Goal: Information Seeking & Learning: Learn about a topic

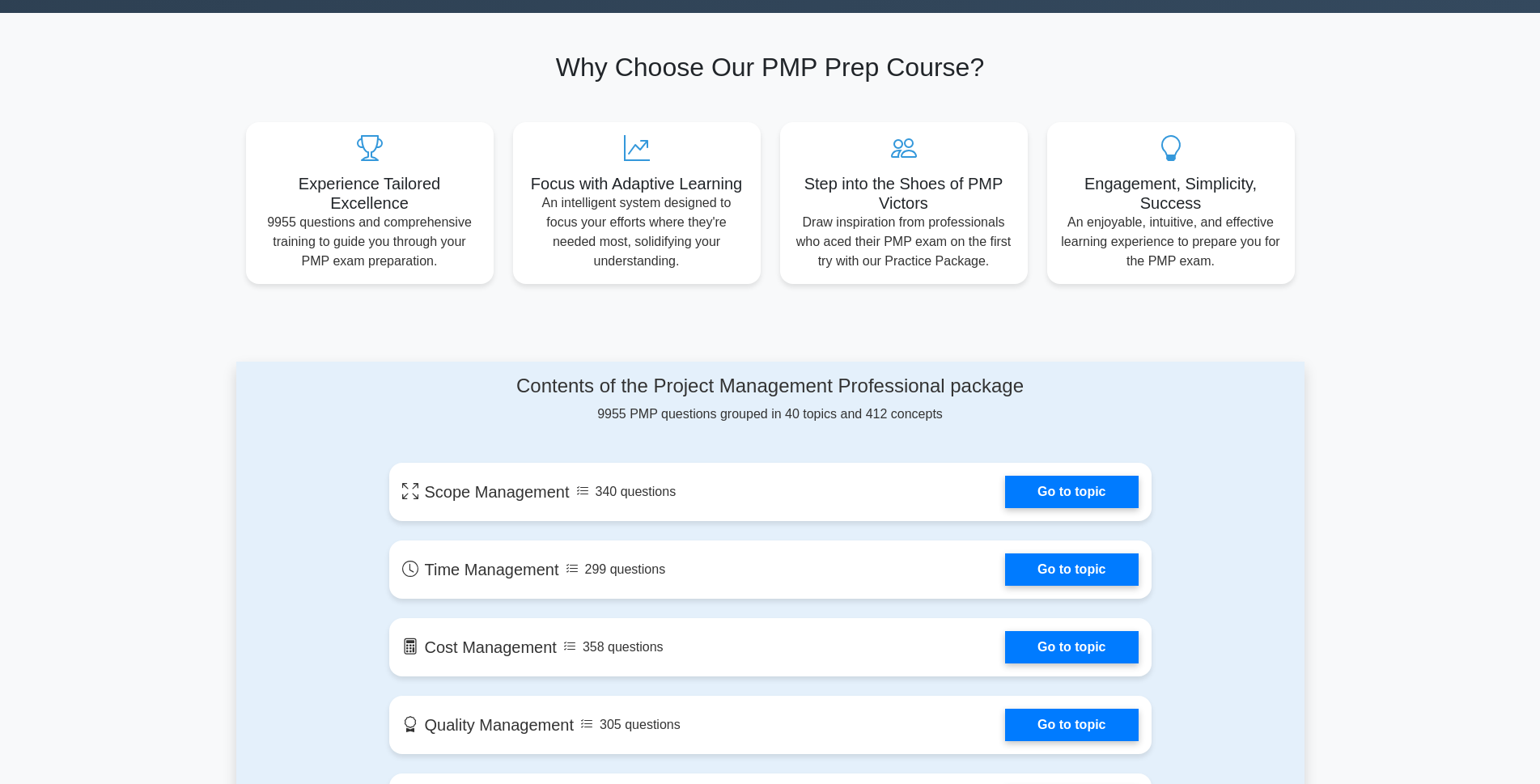
scroll to position [566, 0]
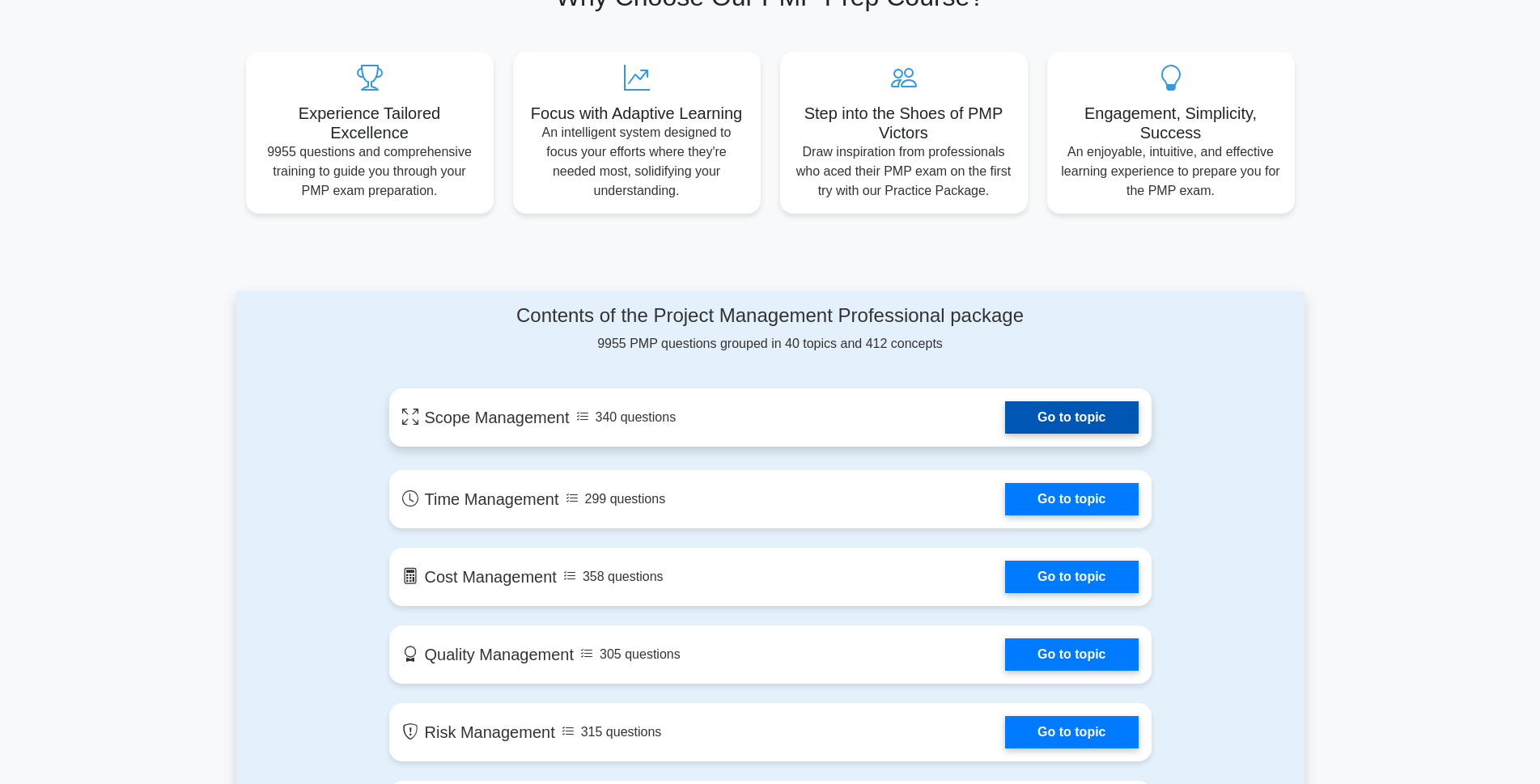
click at [1052, 420] on link "Go to topic" at bounding box center [1071, 417] width 133 height 32
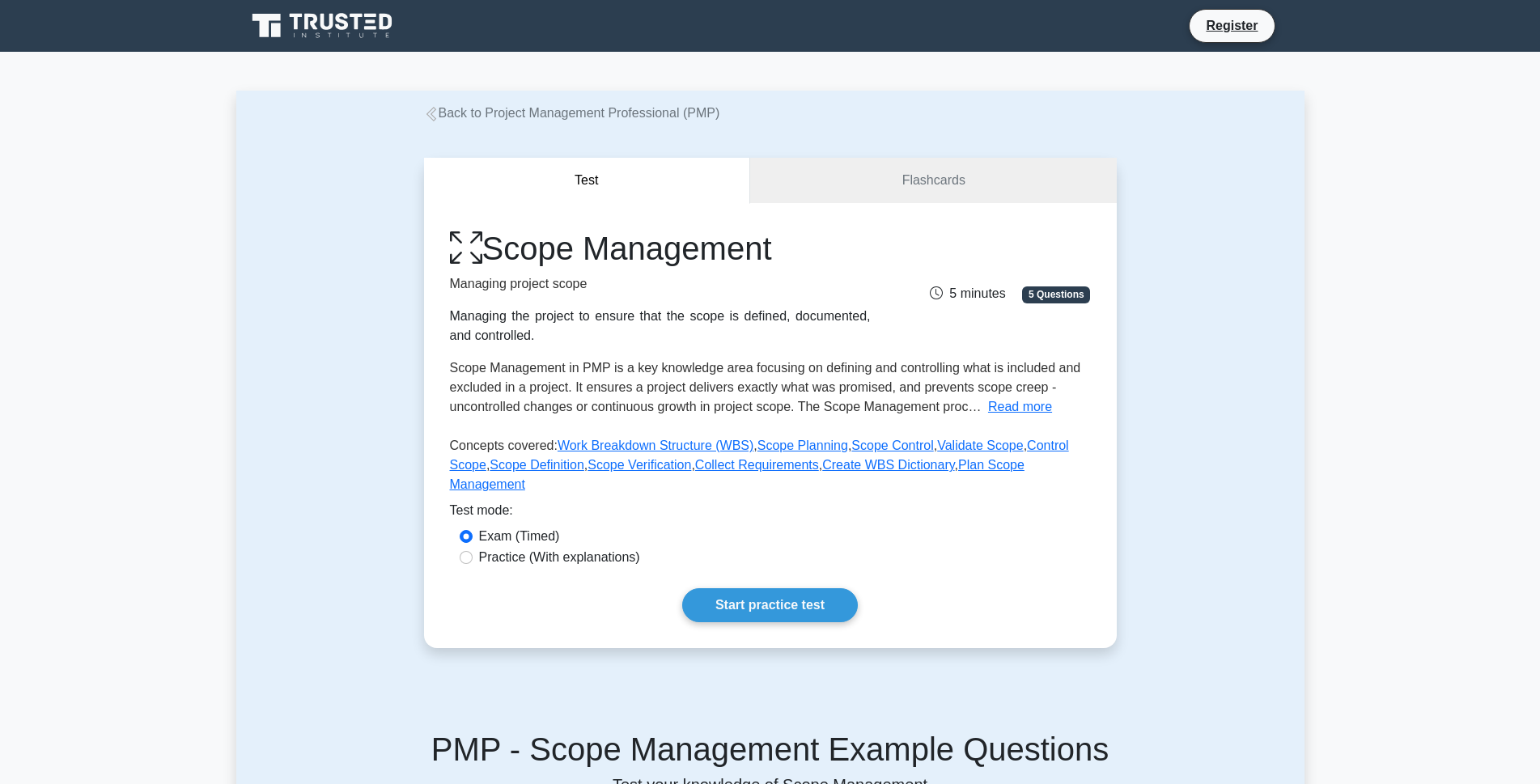
drag, startPoint x: 970, startPoint y: 423, endPoint x: 838, endPoint y: 539, distance: 175.7
click at [973, 426] on div "Scope Management Managing project scope Managing the project to ensure that the…" at bounding box center [770, 364] width 641 height 272
click at [466, 551] on input "Practice (With explanations)" at bounding box center [466, 557] width 13 height 13
radio input "true"
click at [464, 530] on input "Exam (Timed)" at bounding box center [466, 535] width 13 height 13
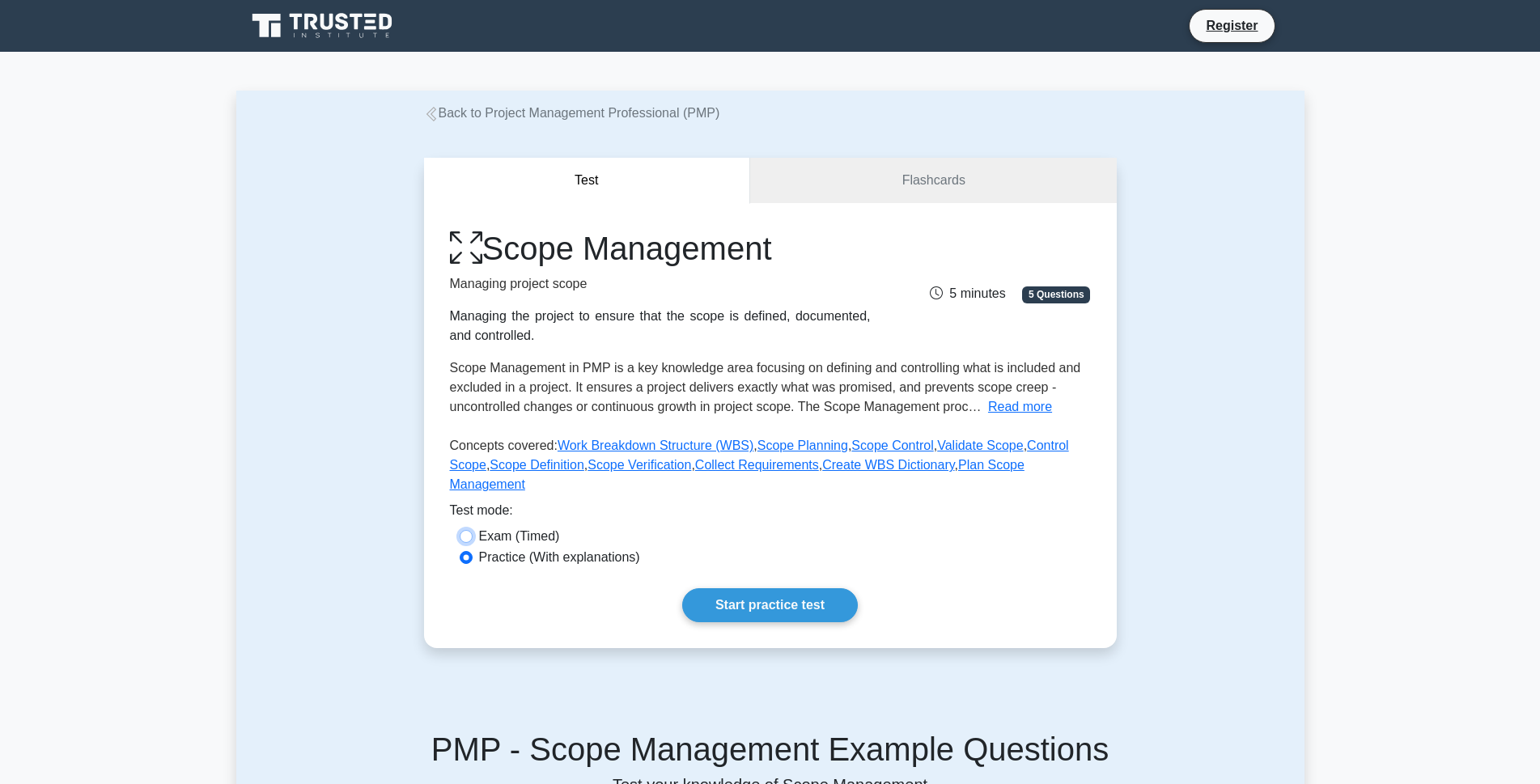
radio input "true"
click at [464, 551] on input "Practice (With explanations)" at bounding box center [466, 557] width 13 height 13
radio input "true"
click at [469, 530] on input "Exam (Timed)" at bounding box center [466, 535] width 13 height 13
radio input "true"
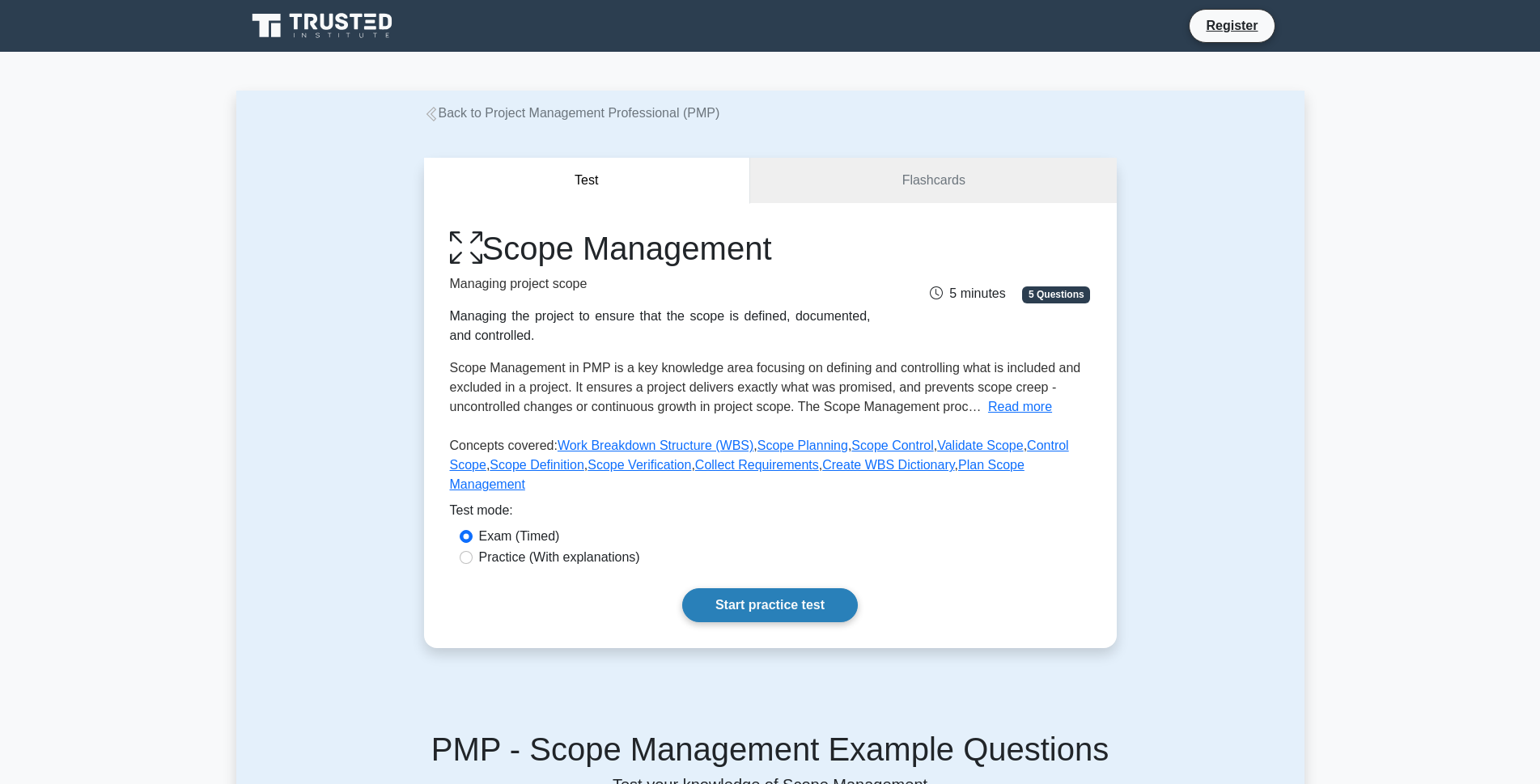
click at [703, 588] on link "Start practice test" at bounding box center [770, 605] width 176 height 34
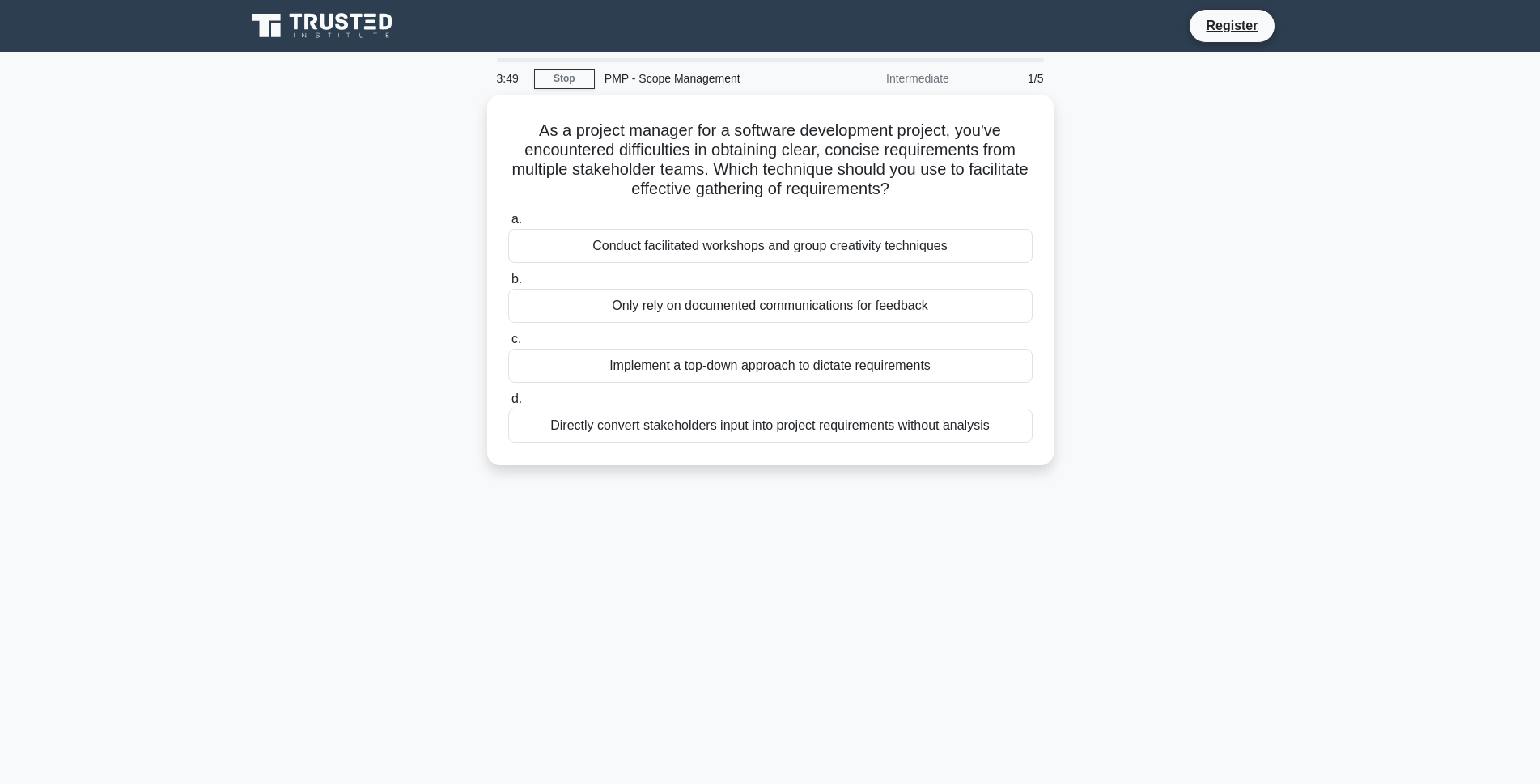
click at [1043, 80] on div "1/5" at bounding box center [1006, 78] width 94 height 32
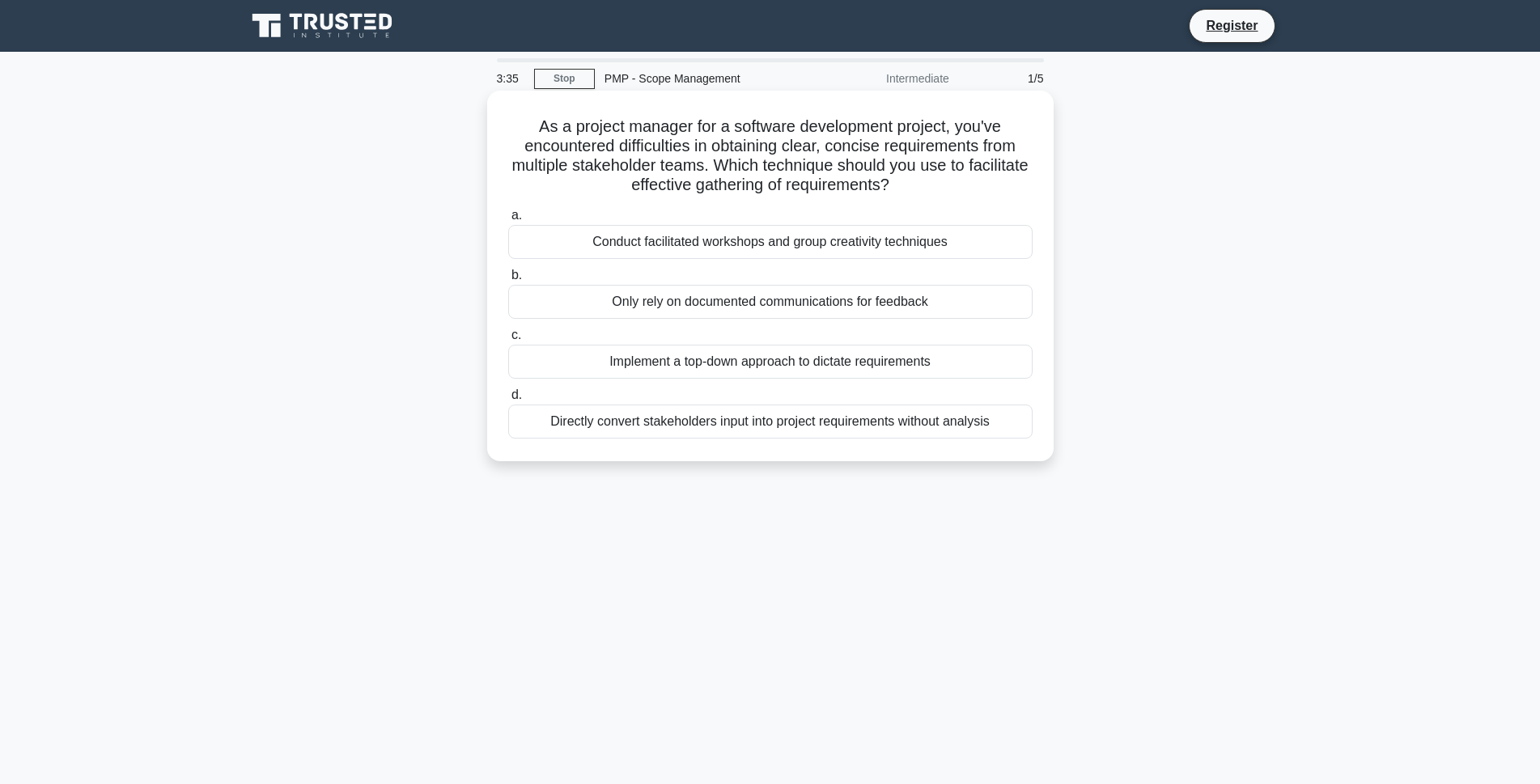
click at [696, 367] on div "Implement a top-down approach to dictate requirements" at bounding box center [770, 362] width 525 height 34
click at [508, 341] on input "c. Implement a top-down approach to dictate requirements" at bounding box center [508, 335] width 0 height 11
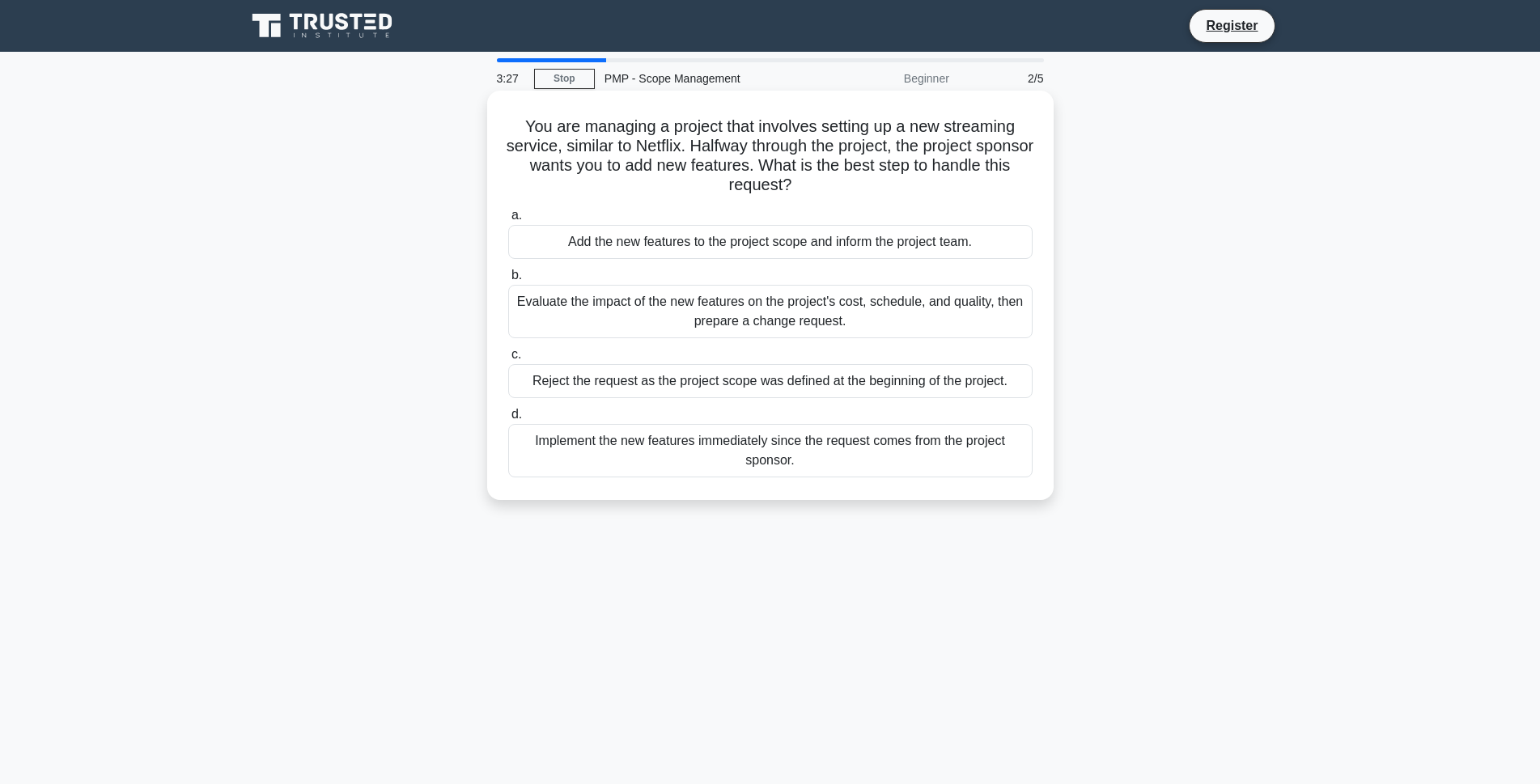
click at [863, 387] on div "Reject the request as the project scope was defined at the beginning of the pro…" at bounding box center [770, 381] width 525 height 34
click at [508, 360] on input "c. Reject the request as the project scope was defined at the beginning of the …" at bounding box center [508, 355] width 0 height 11
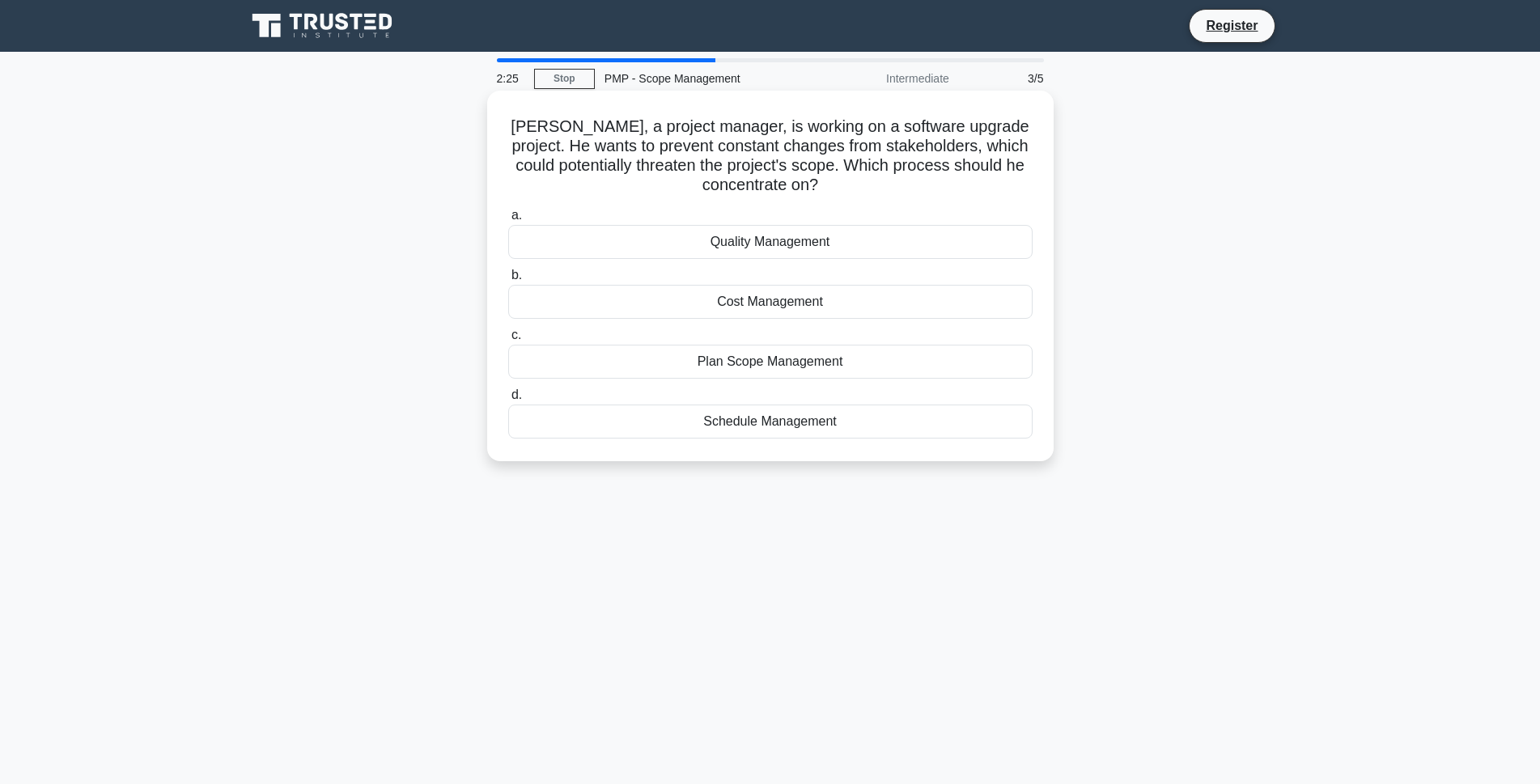
click at [660, 356] on div "Plan Scope Management" at bounding box center [770, 362] width 525 height 34
click at [508, 341] on input "c. Plan Scope Management" at bounding box center [508, 335] width 0 height 11
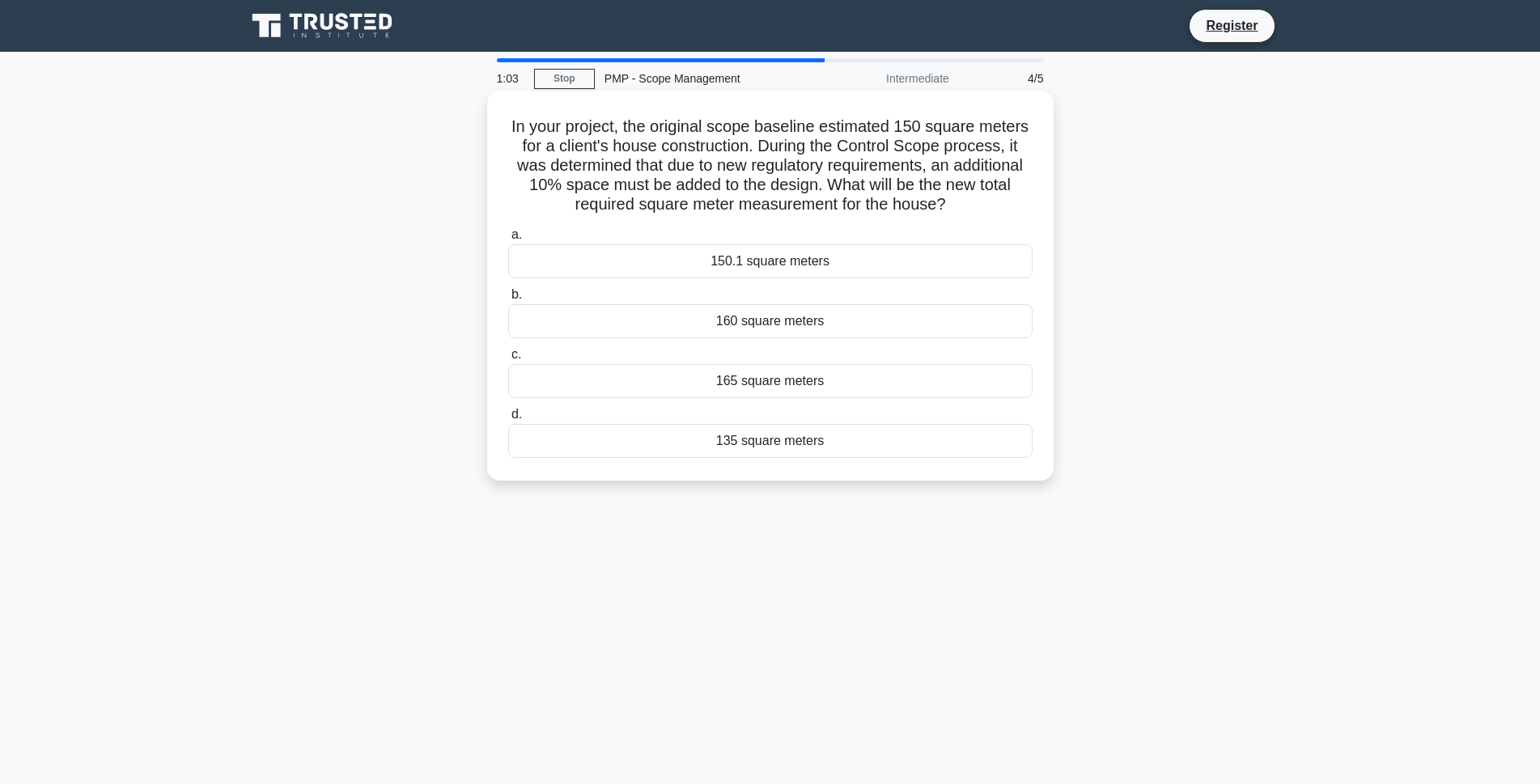
click at [720, 323] on div "160 square meters" at bounding box center [770, 321] width 525 height 34
click at [508, 301] on input "b. 160 square meters" at bounding box center [508, 295] width 0 height 11
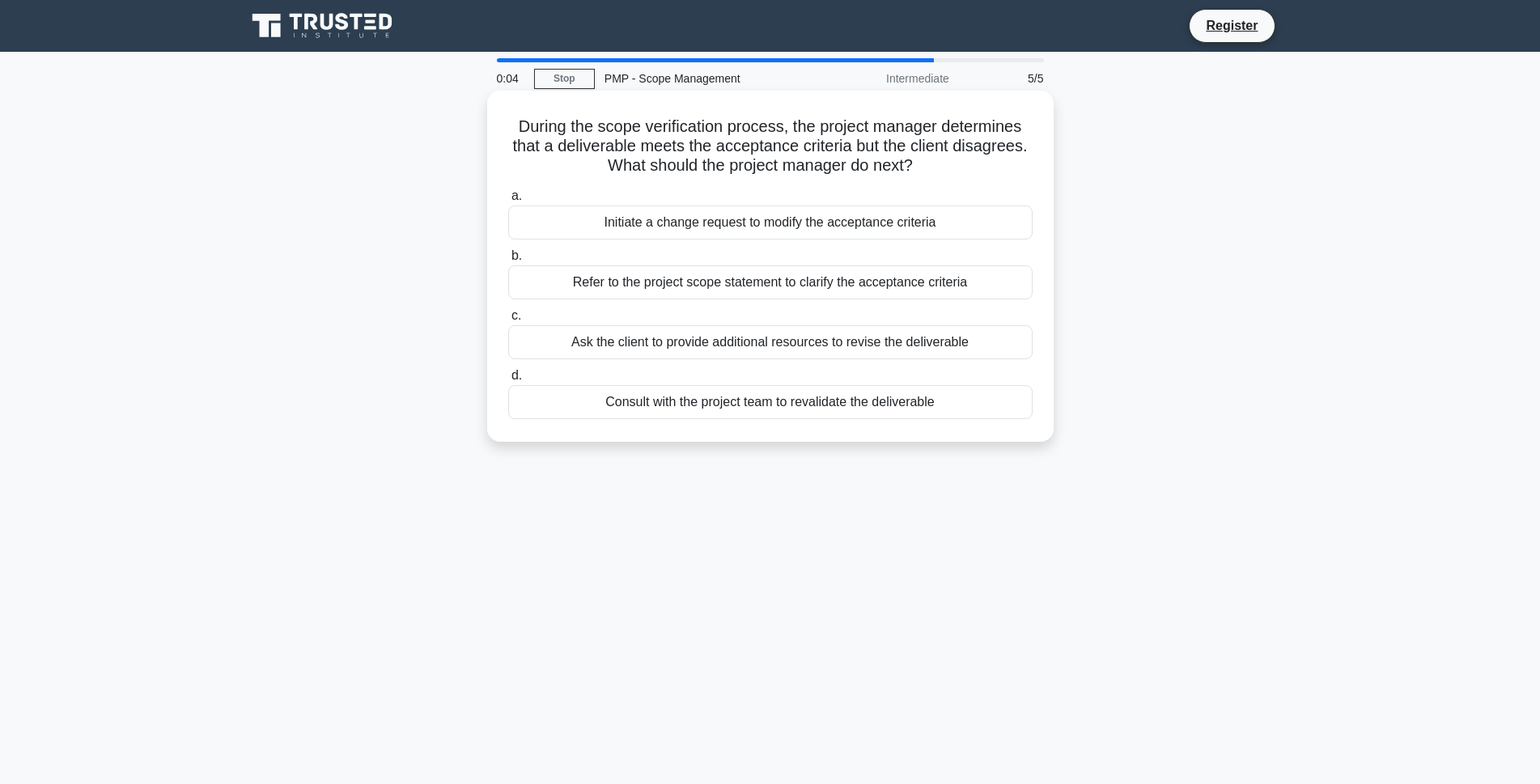
click at [814, 403] on div "Consult with the project team to revalidate the deliverable" at bounding box center [770, 402] width 525 height 34
click at [508, 381] on input "d. Consult with the project team to revalidate the deliverable" at bounding box center [508, 375] width 0 height 11
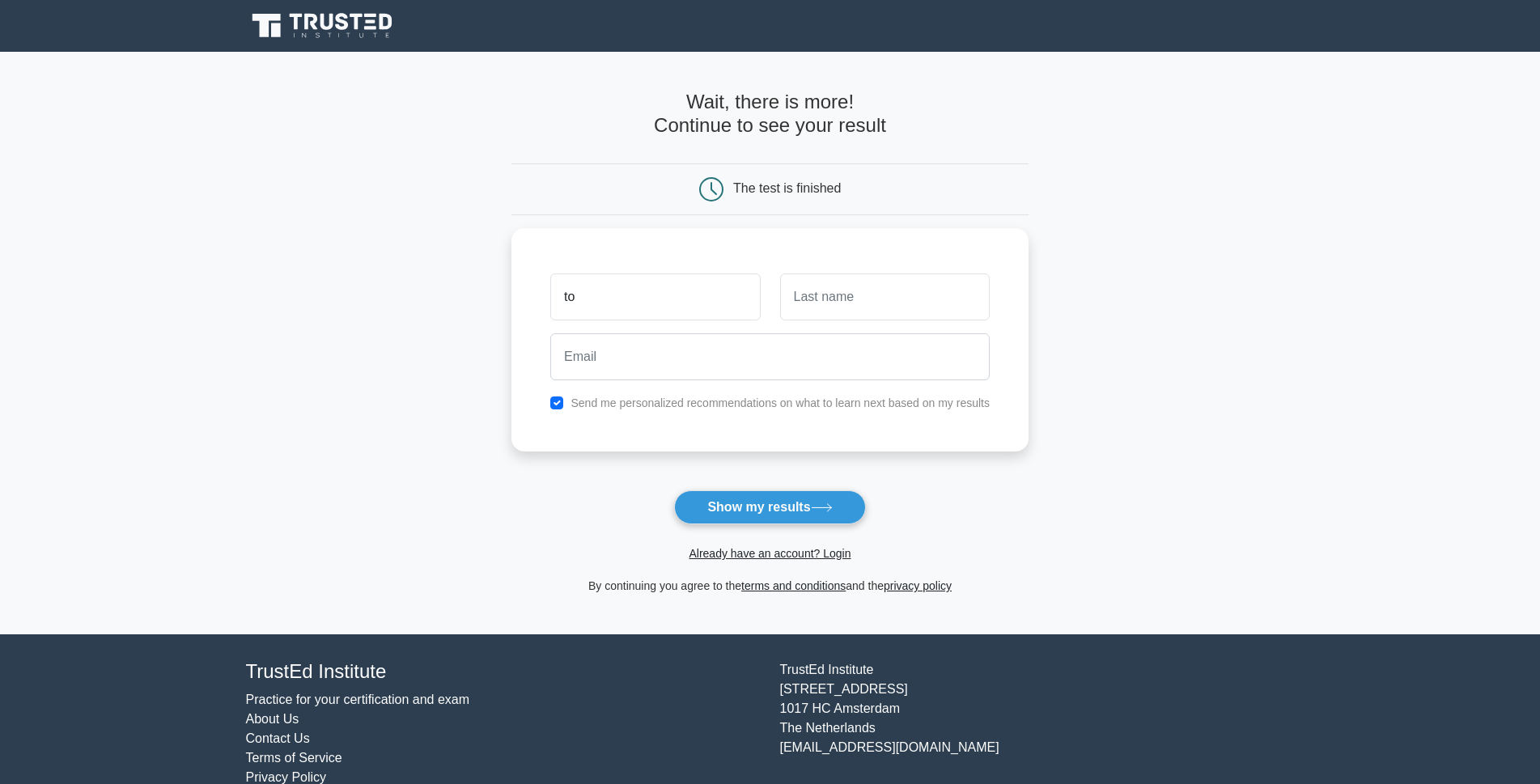
type input "t"
type input "TONY"
click at [881, 298] on input "text" at bounding box center [884, 293] width 209 height 47
type input "AYUBA"
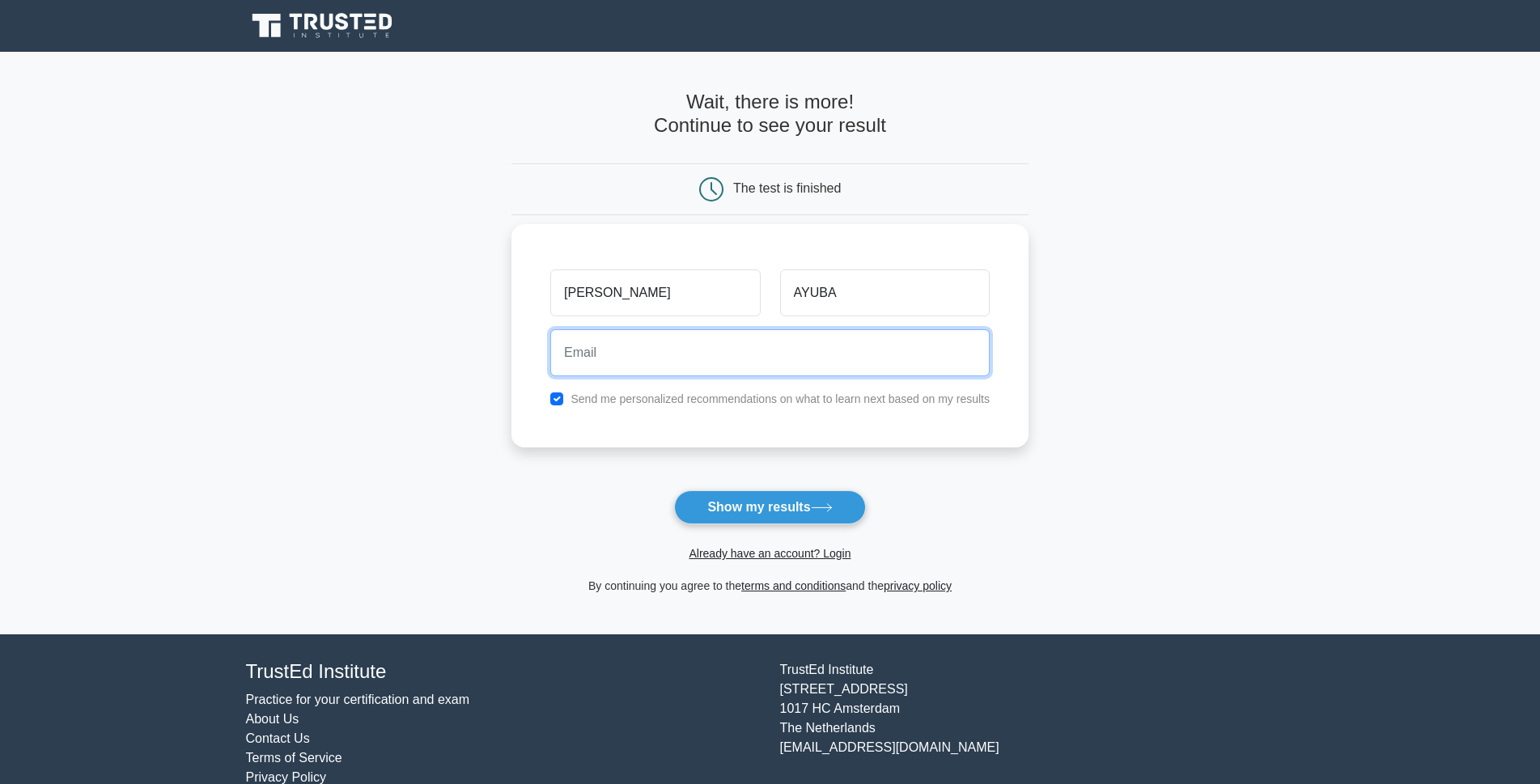
click at [684, 364] on input "email" at bounding box center [770, 353] width 439 height 47
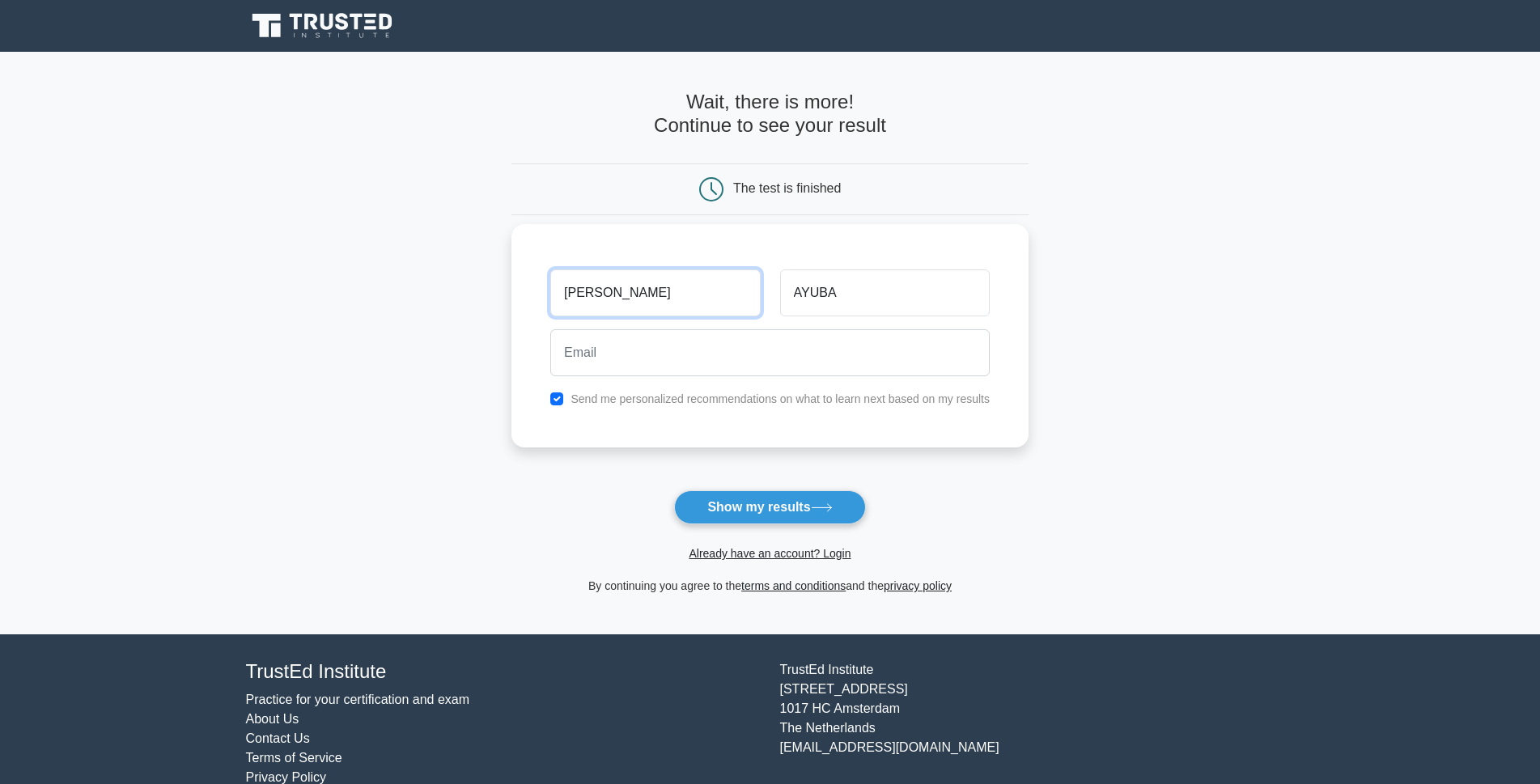
click at [614, 287] on input "TONY" at bounding box center [655, 293] width 209 height 47
type input "TOMA"
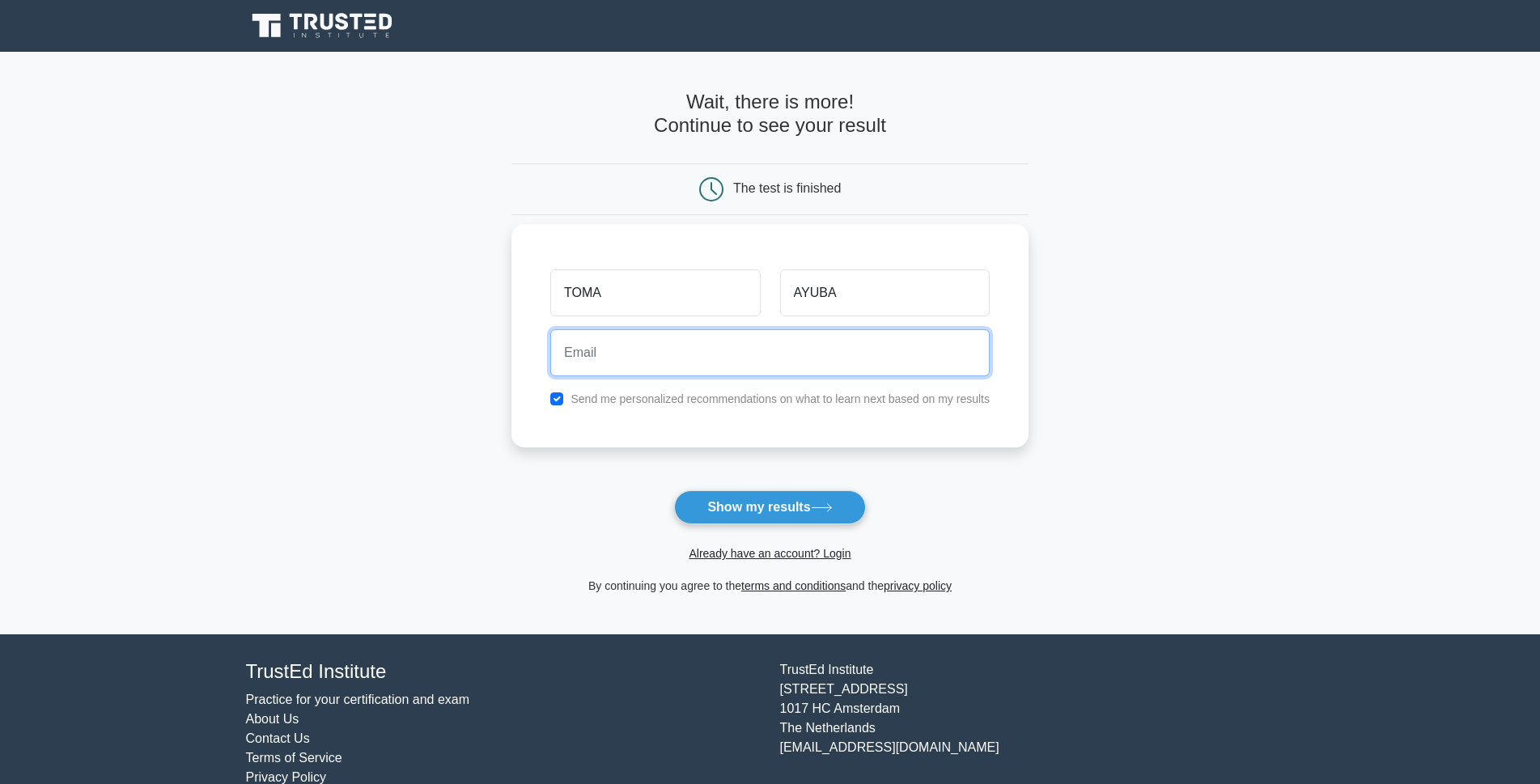
click at [616, 345] on input "email" at bounding box center [770, 353] width 439 height 47
type input "A"
click at [641, 352] on input "ayubatoma@gmail,com" at bounding box center [770, 353] width 439 height 47
click at [629, 349] on input "ayubatoma@gmail,com" at bounding box center [770, 353] width 439 height 47
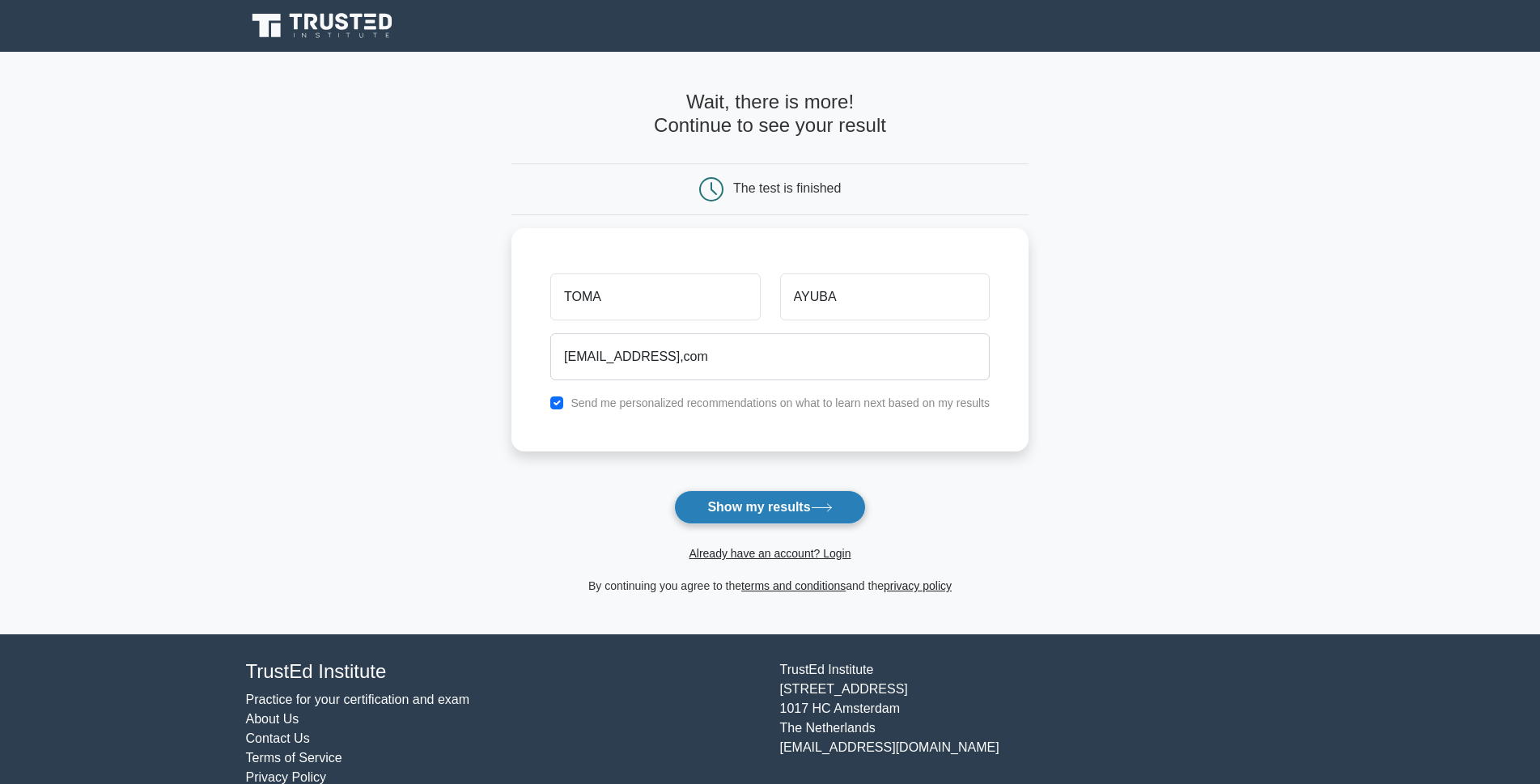
click at [785, 498] on button "Show my results" at bounding box center [770, 507] width 191 height 34
click at [814, 510] on button "Show my results" at bounding box center [770, 507] width 191 height 34
click at [816, 496] on button "Show my results" at bounding box center [770, 507] width 191 height 34
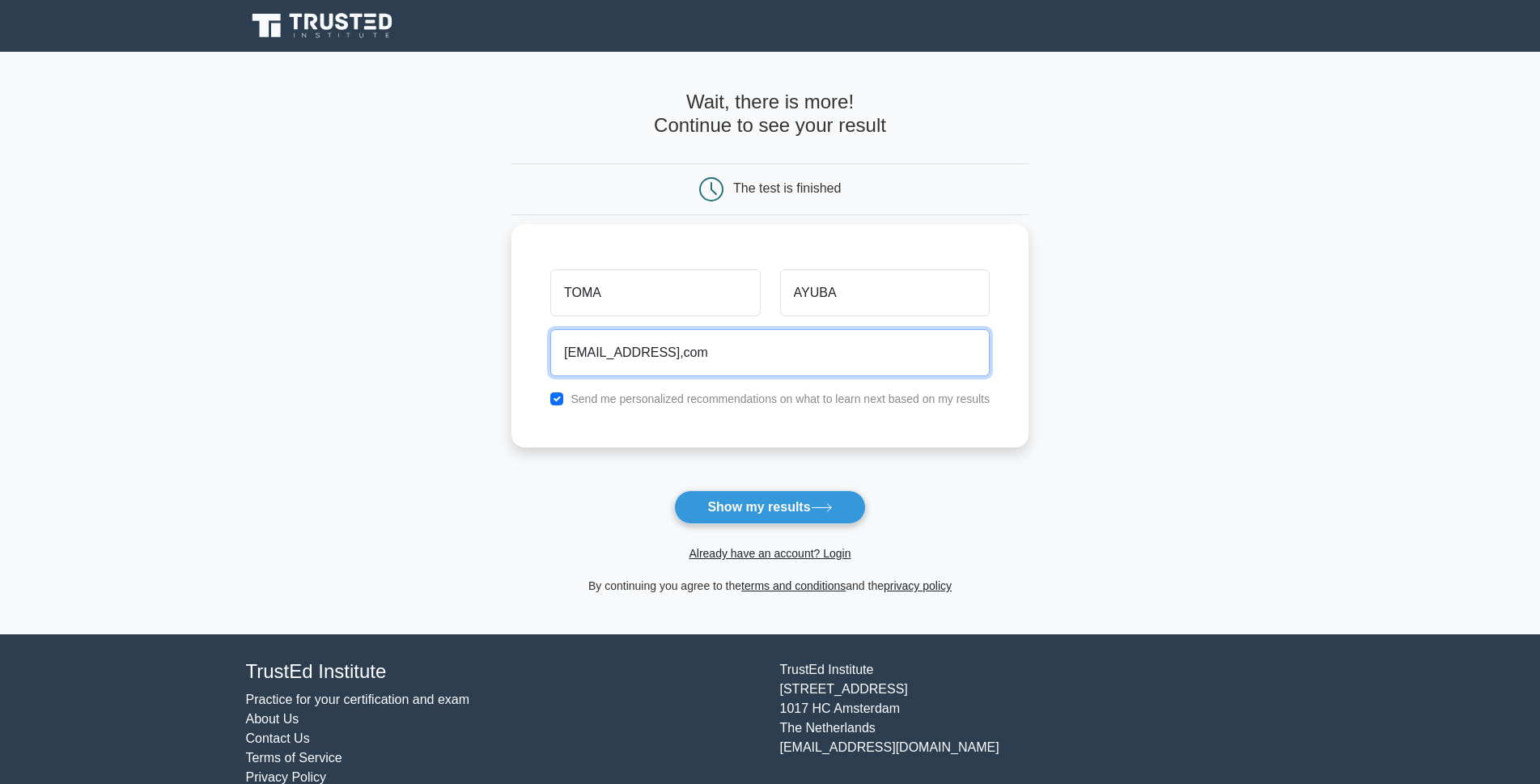
click at [769, 364] on input "ayubatomas@gmail,com" at bounding box center [770, 353] width 439 height 47
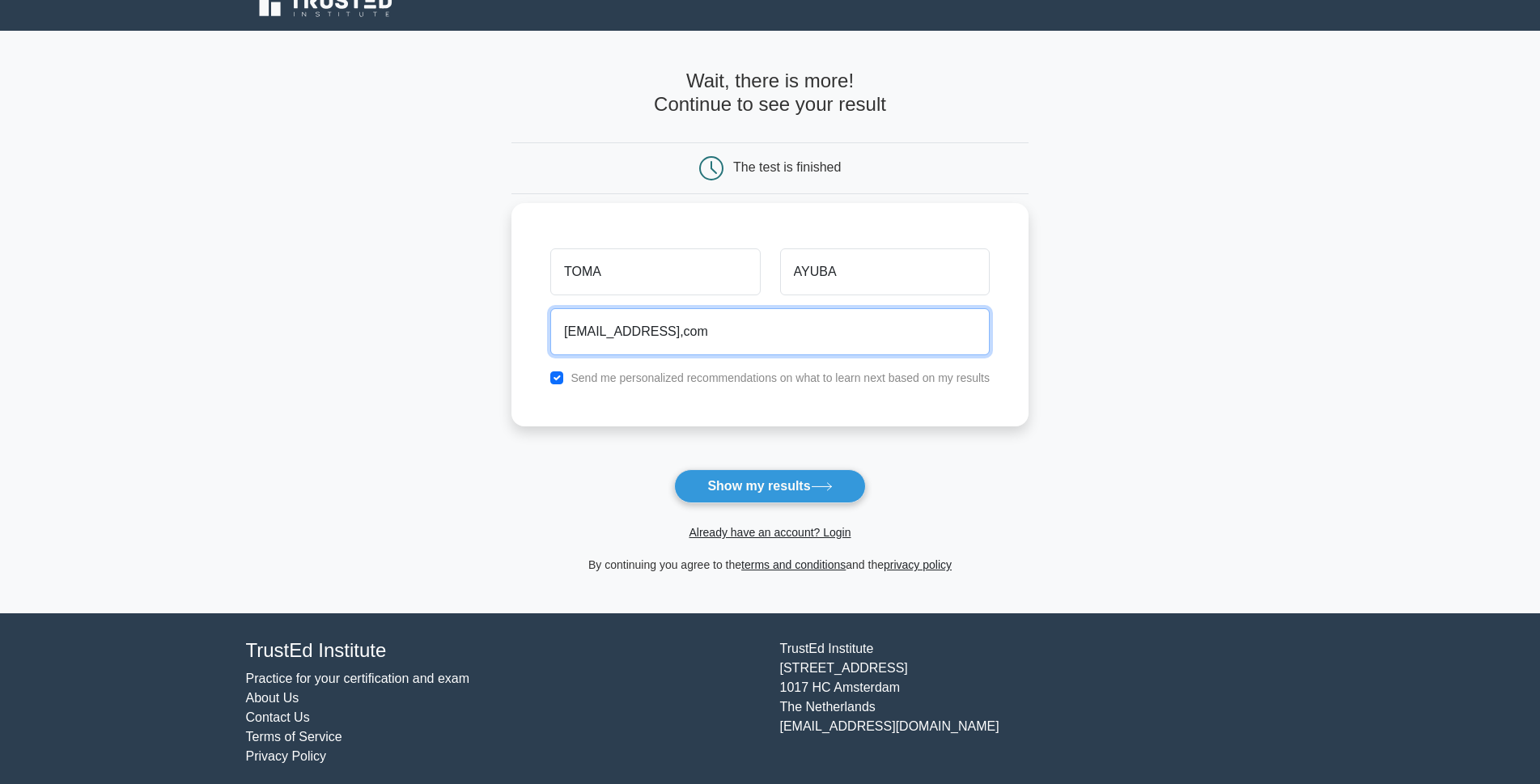
scroll to position [28, 0]
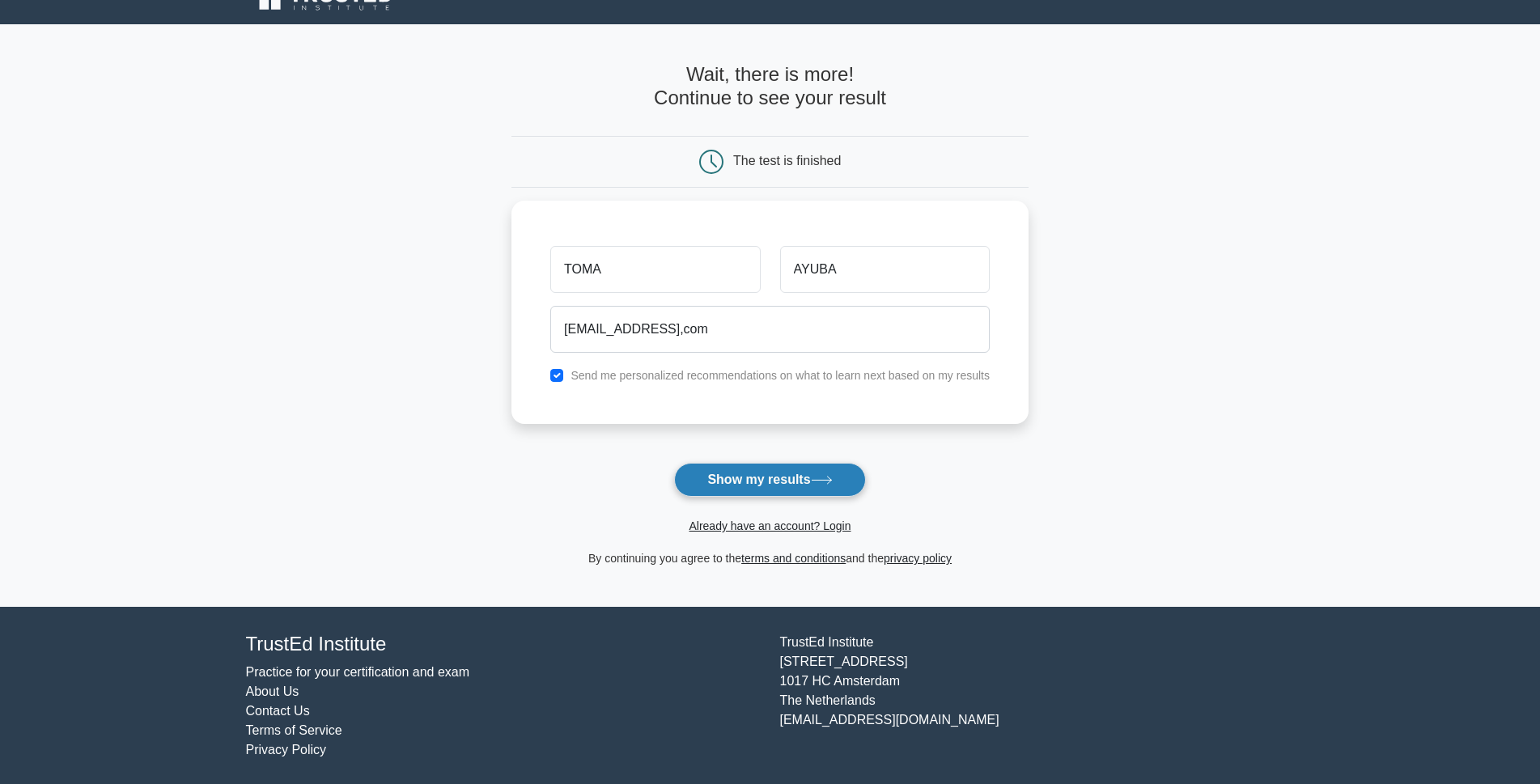
click at [763, 477] on button "Show my results" at bounding box center [770, 479] width 191 height 34
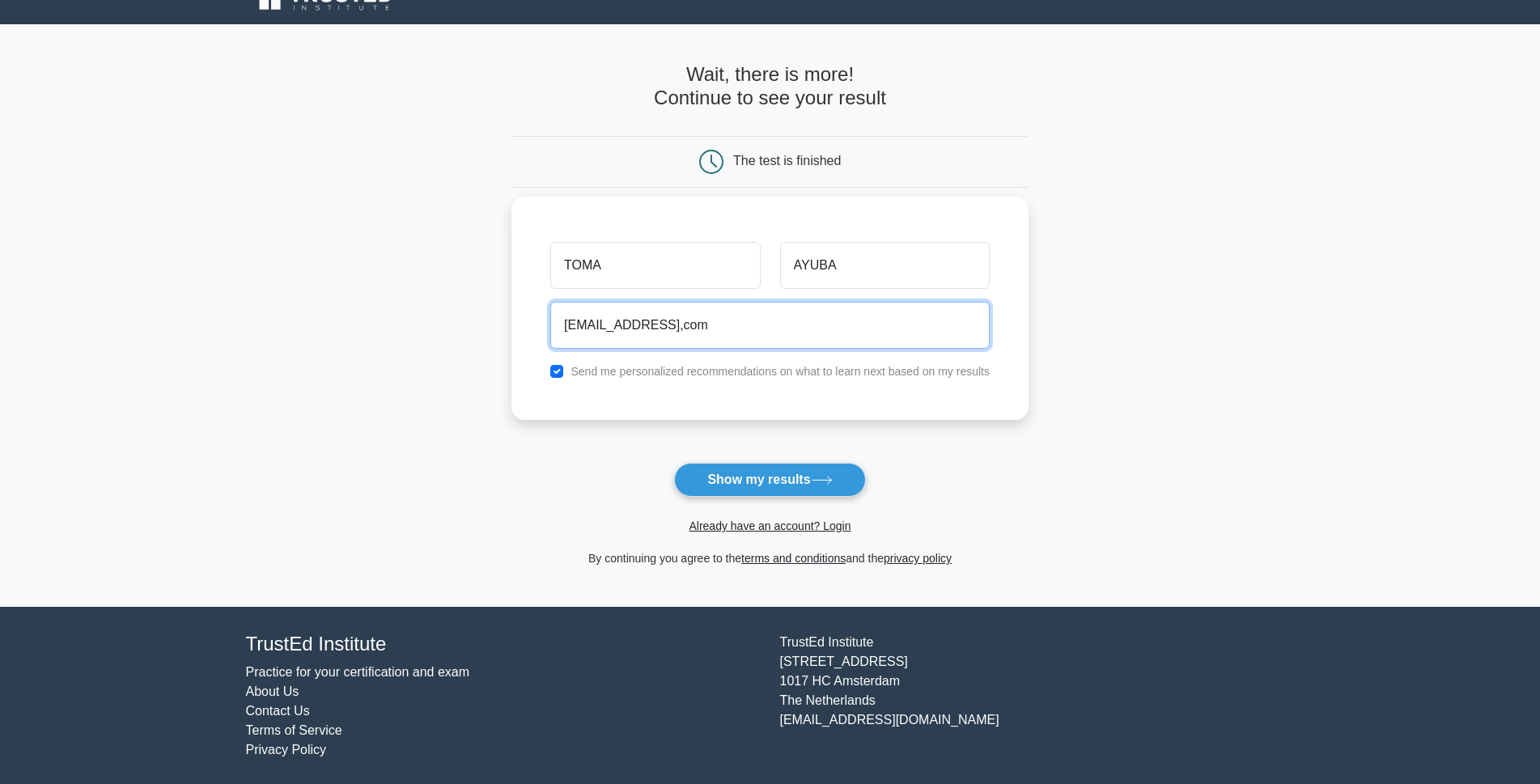
click at [646, 323] on input "ayubatomas@gmail,com" at bounding box center [770, 325] width 439 height 47
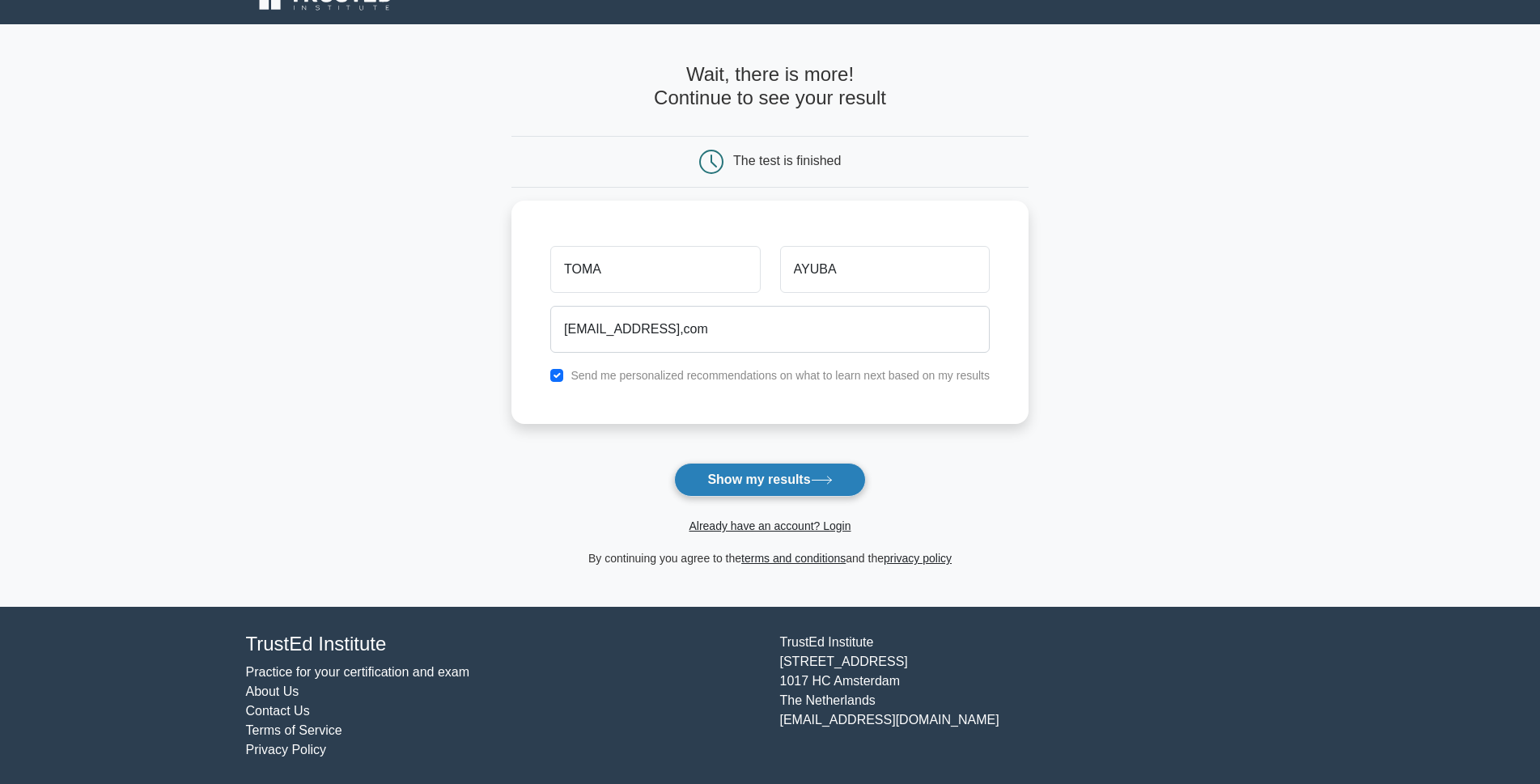
click at [759, 483] on button "Show my results" at bounding box center [770, 479] width 191 height 34
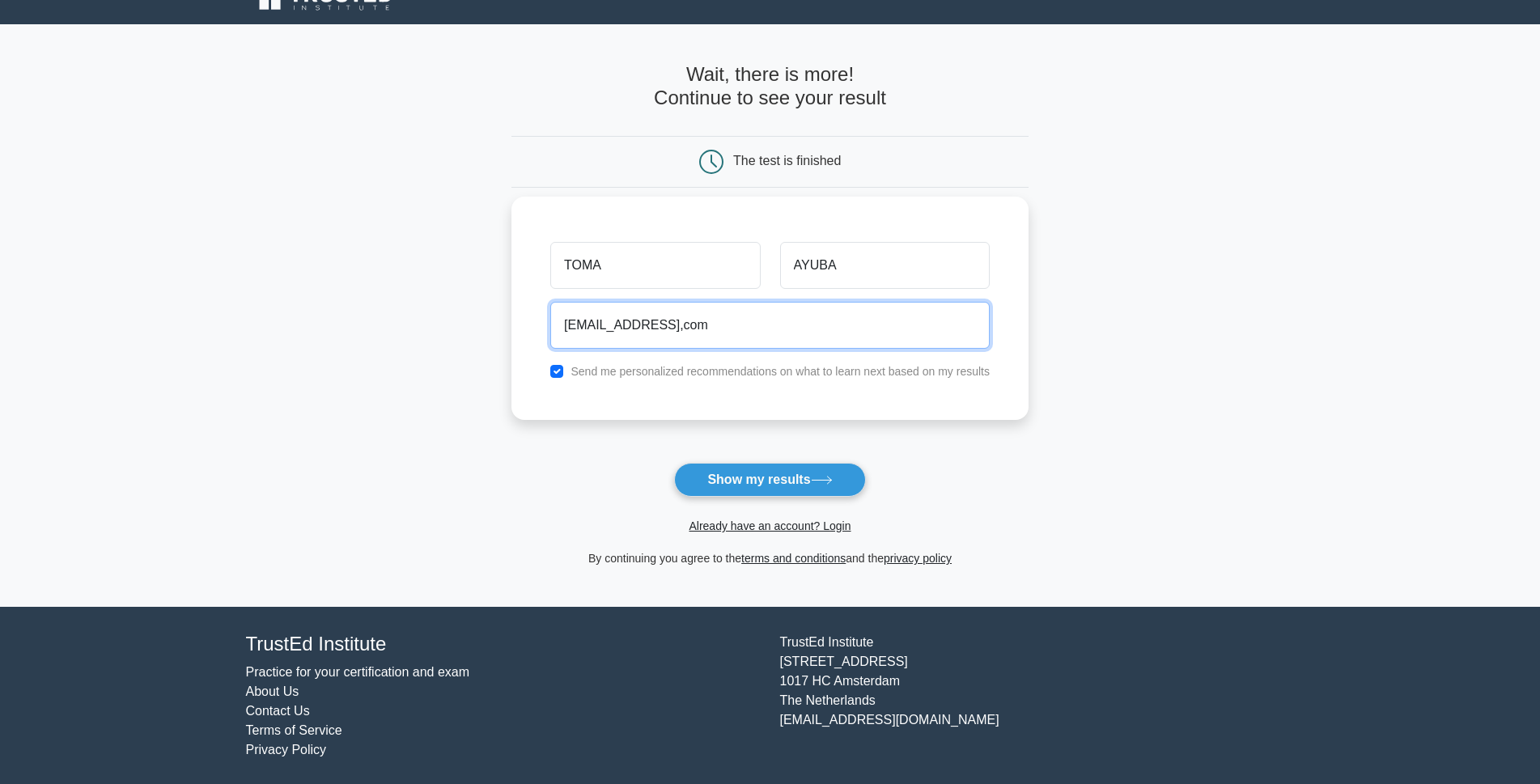
click at [725, 323] on input "ayubatomas@gmail,com" at bounding box center [770, 325] width 439 height 47
type input "a"
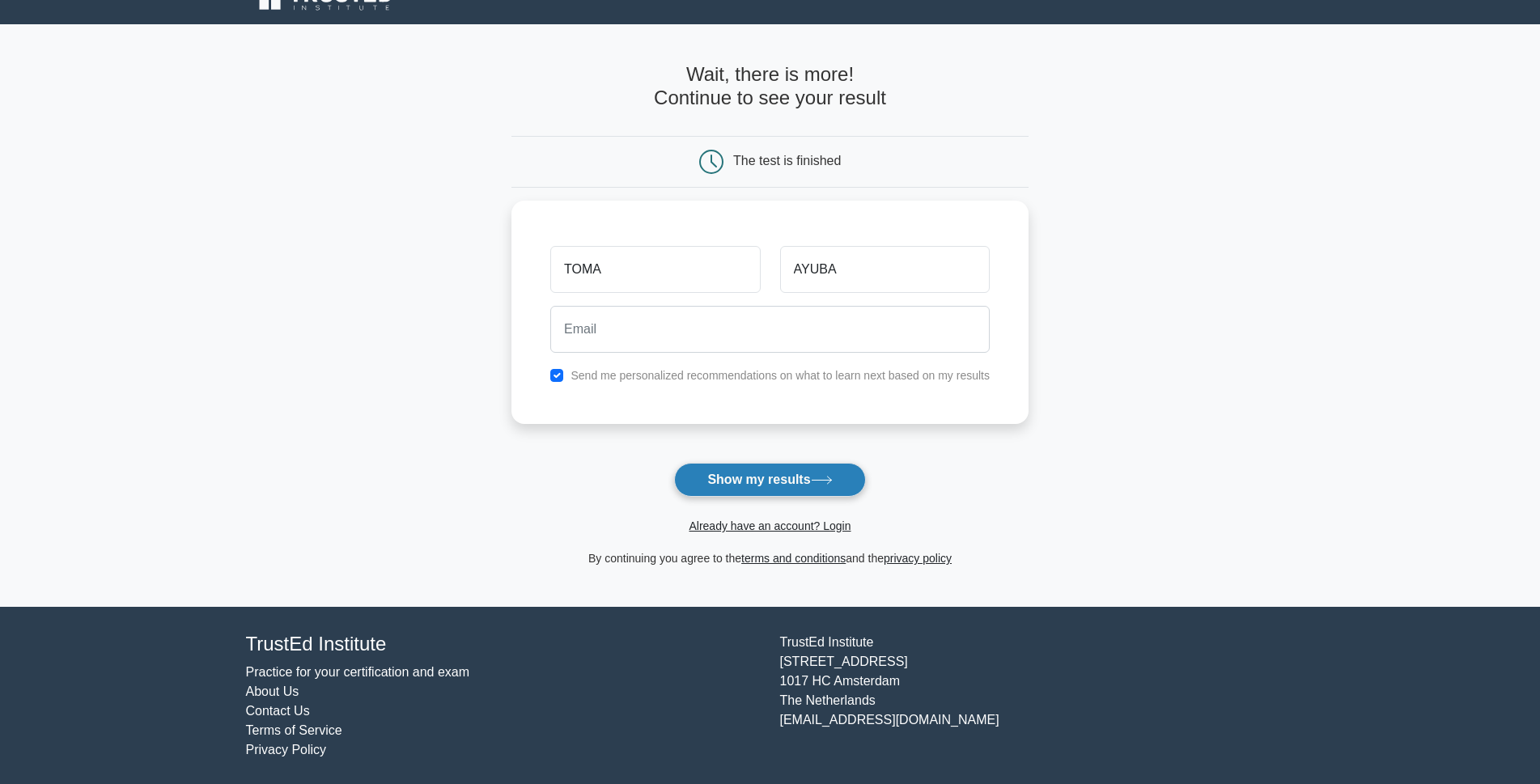
click at [777, 483] on button "Show my results" at bounding box center [770, 479] width 191 height 34
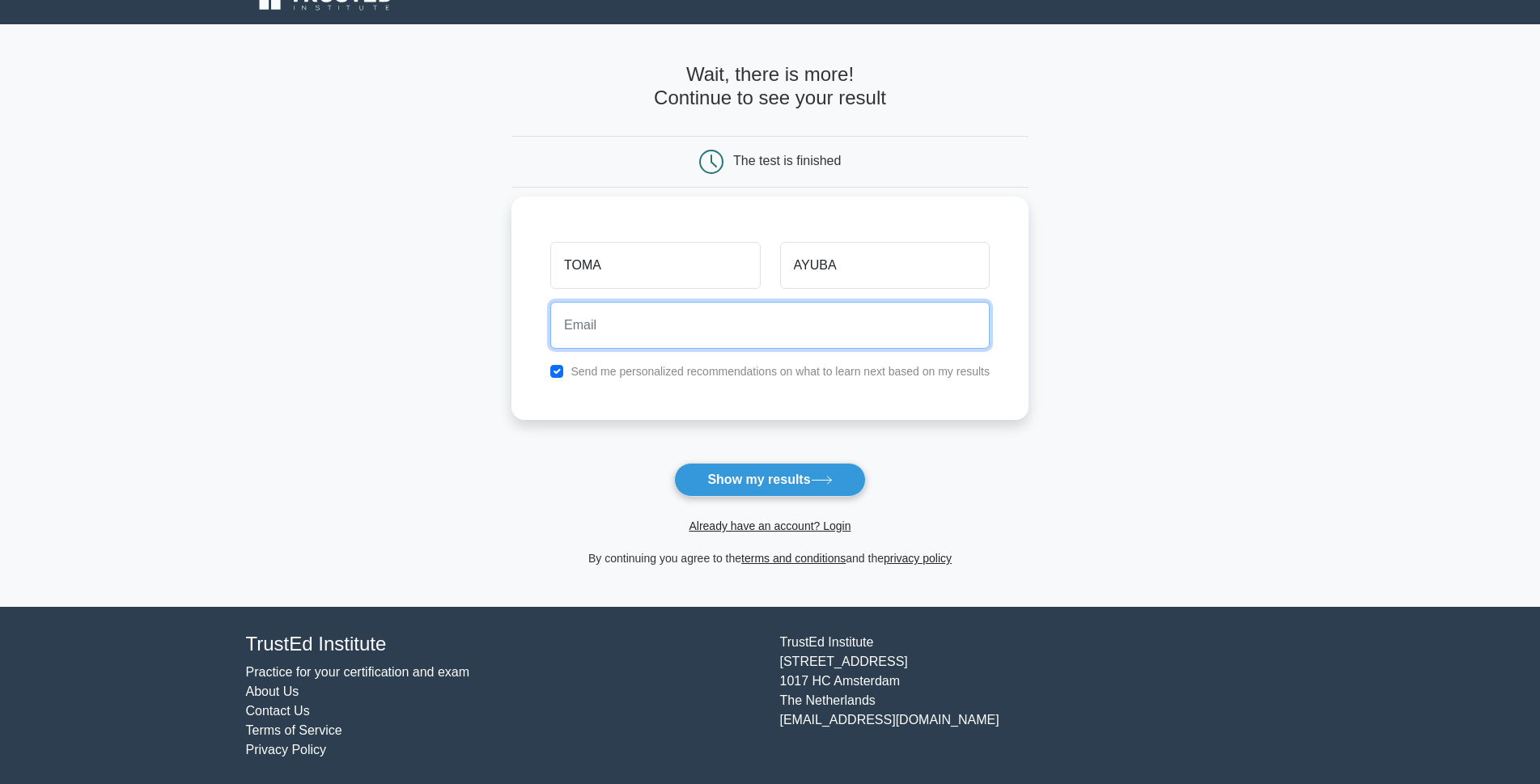
click at [660, 330] on input "email" at bounding box center [770, 325] width 439 height 47
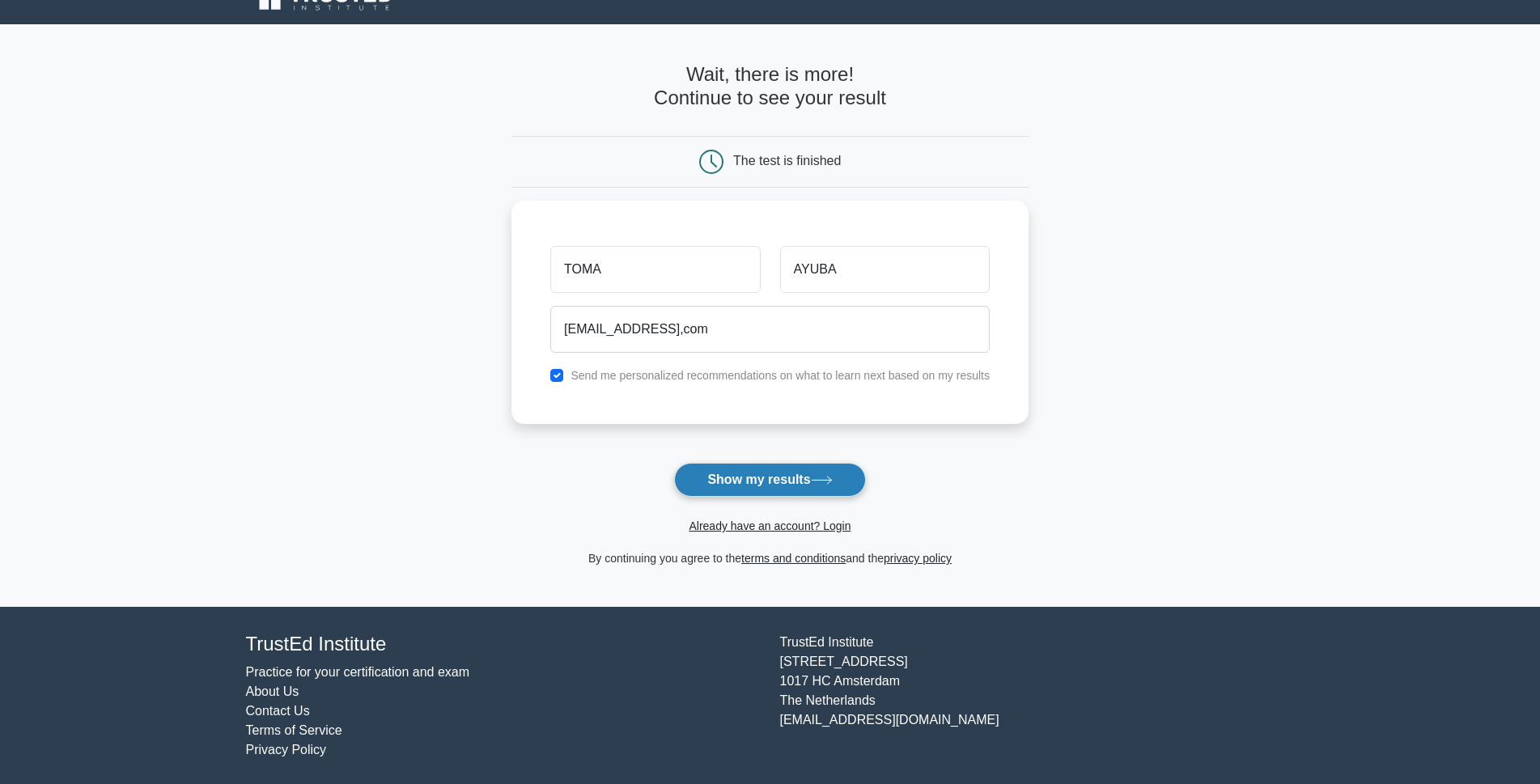
click at [818, 480] on icon at bounding box center [822, 479] width 22 height 9
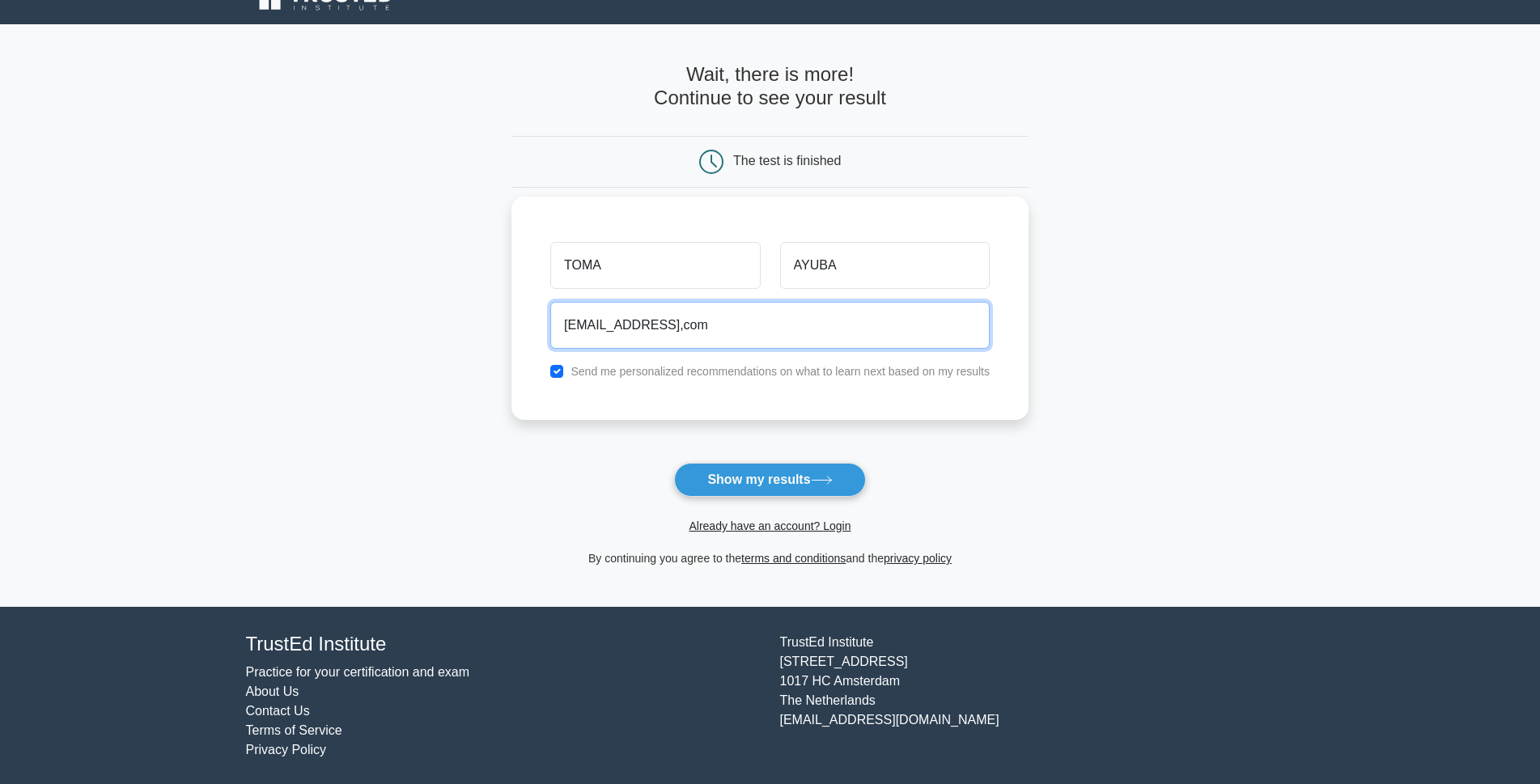
click at [681, 326] on input "ayubatomas@gmail,com" at bounding box center [770, 325] width 439 height 47
type input "ayubatomas@gmail.com"
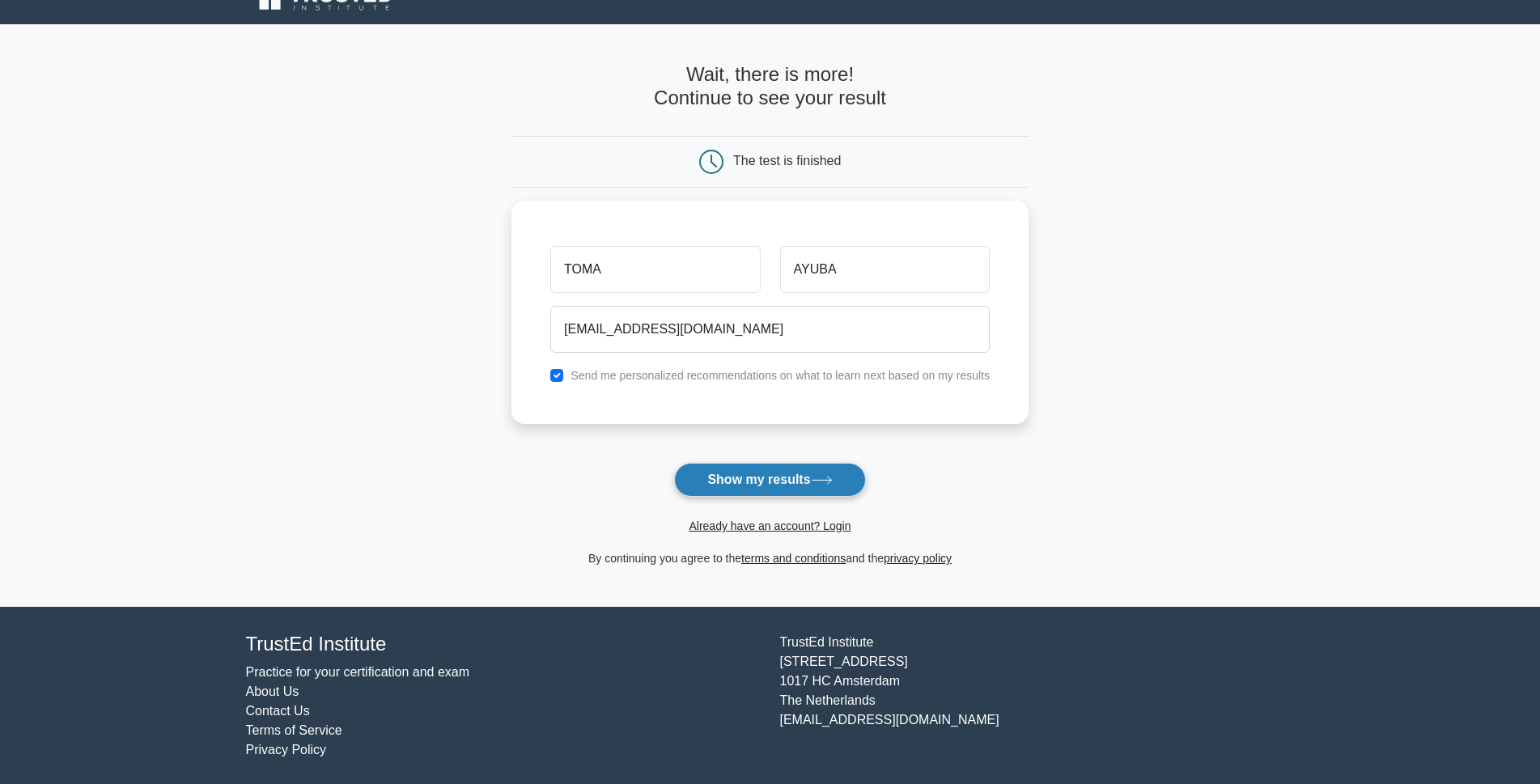
click at [751, 482] on button "Show my results" at bounding box center [770, 479] width 191 height 34
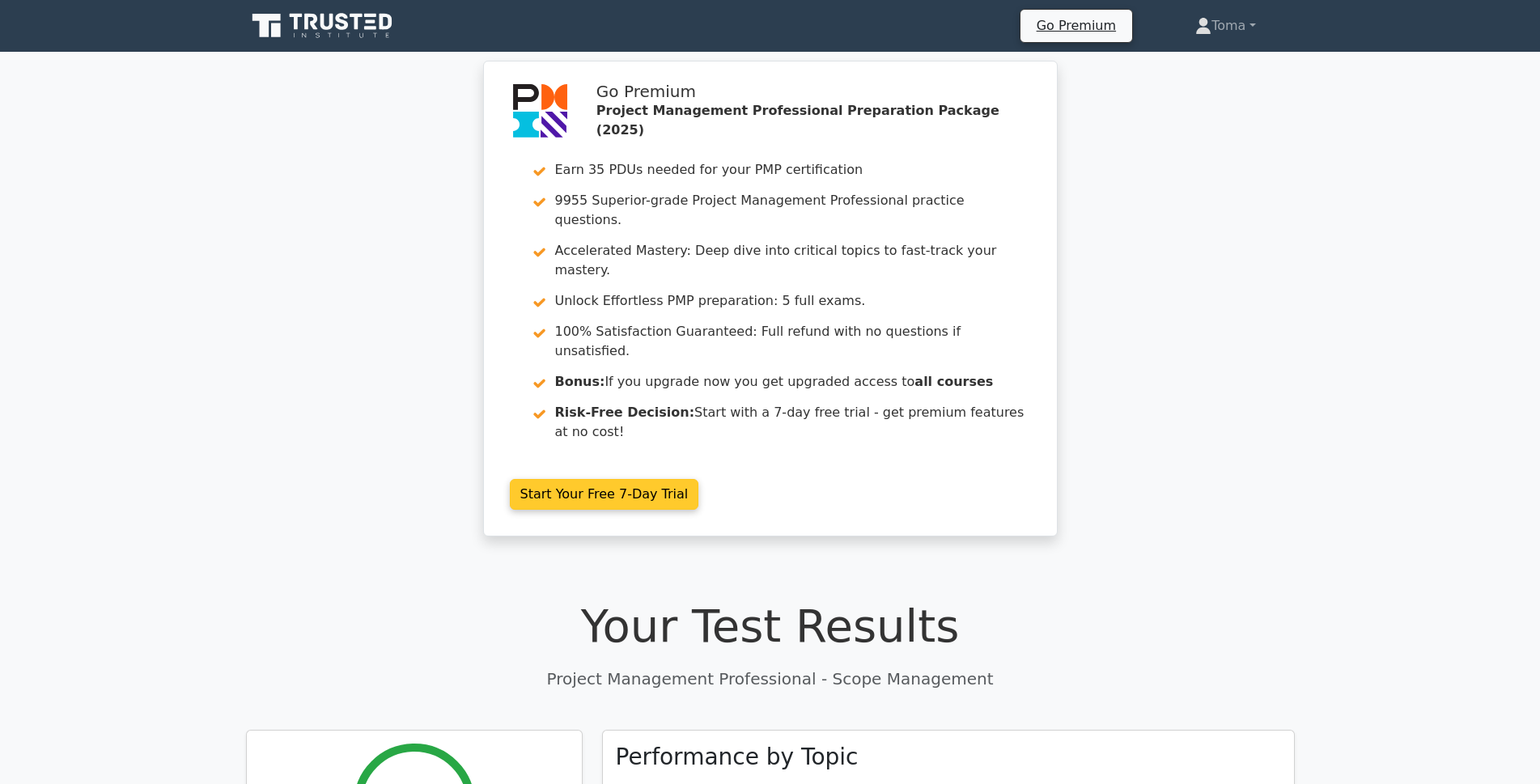
click at [636, 478] on link "Start Your Free 7-Day Trial" at bounding box center [604, 493] width 190 height 30
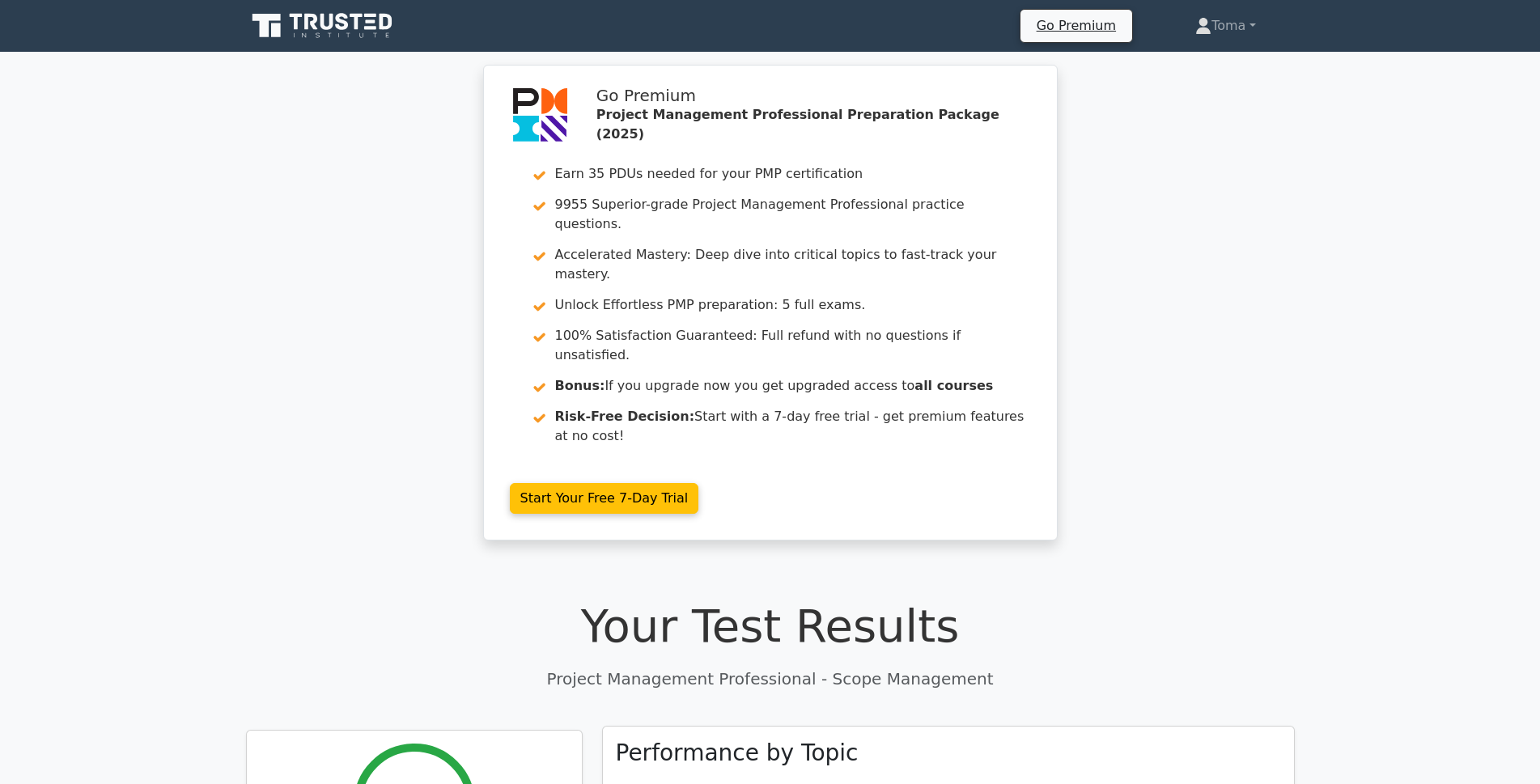
scroll to position [81, 0]
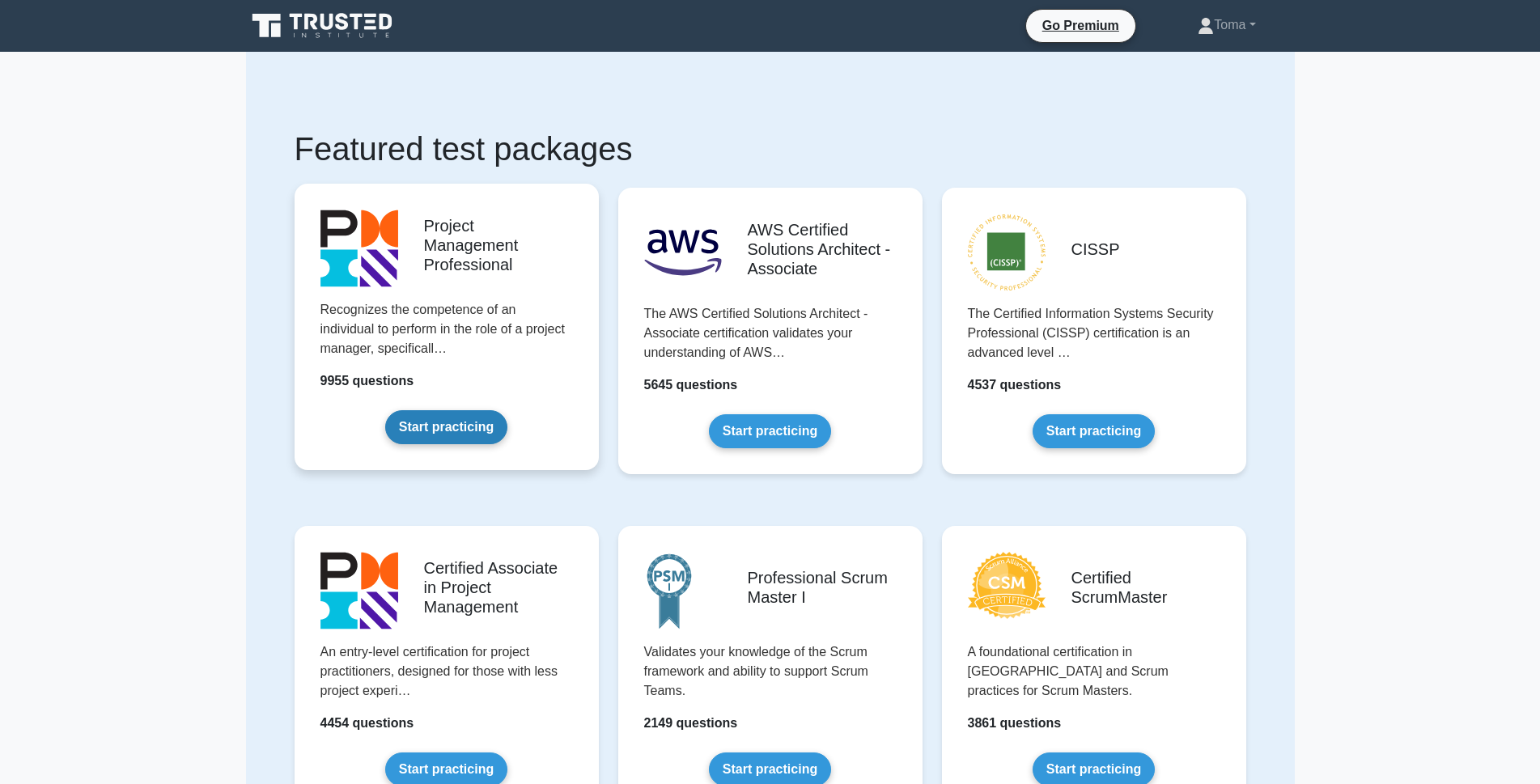
click at [464, 423] on link "Start practicing" at bounding box center [446, 427] width 122 height 34
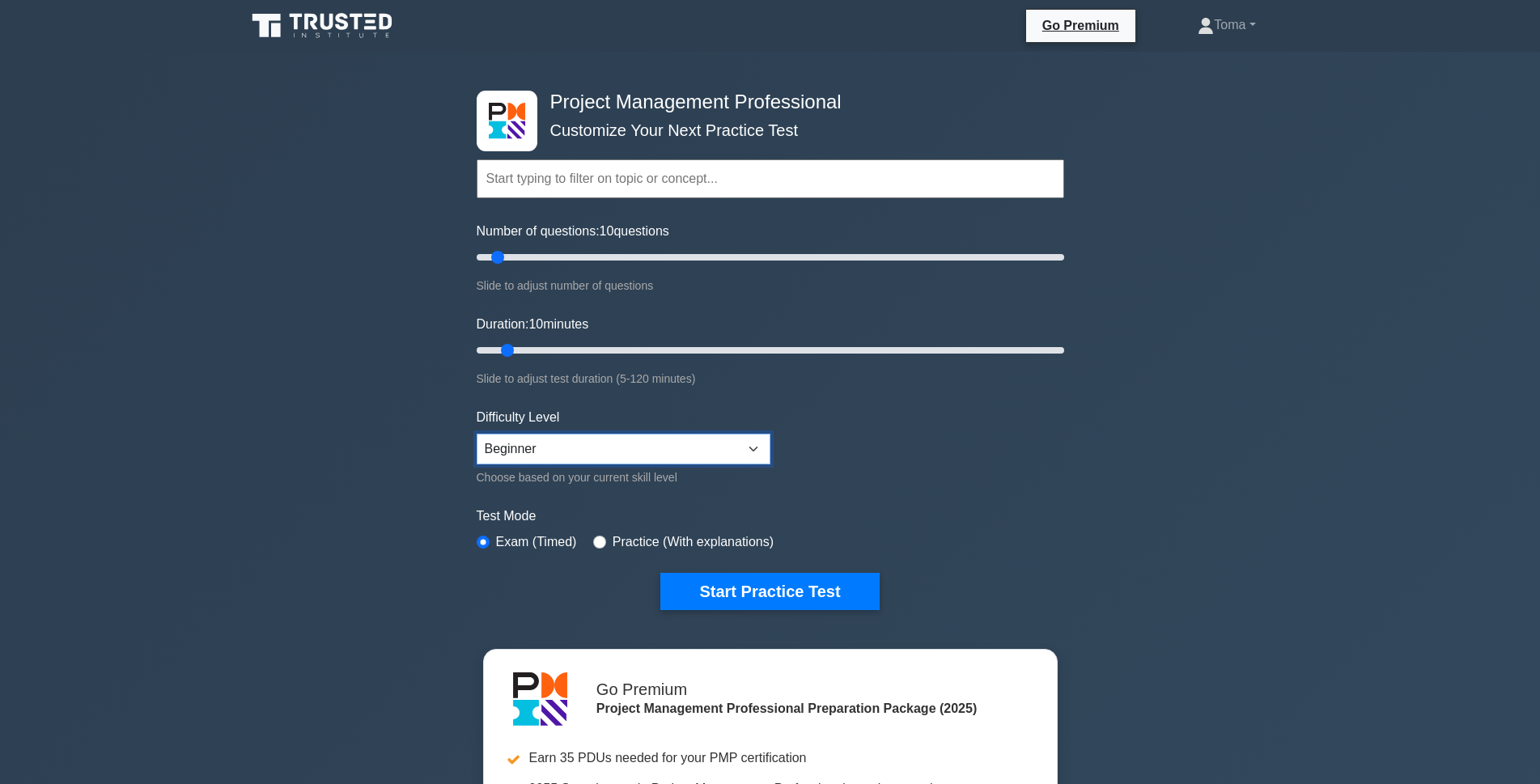
click at [759, 447] on select "Beginner Intermediate Expert" at bounding box center [623, 448] width 294 height 30
click at [759, 439] on select "Beginner Intermediate Expert" at bounding box center [623, 448] width 294 height 30
click at [811, 589] on button "Start Practice Test" at bounding box center [770, 591] width 218 height 37
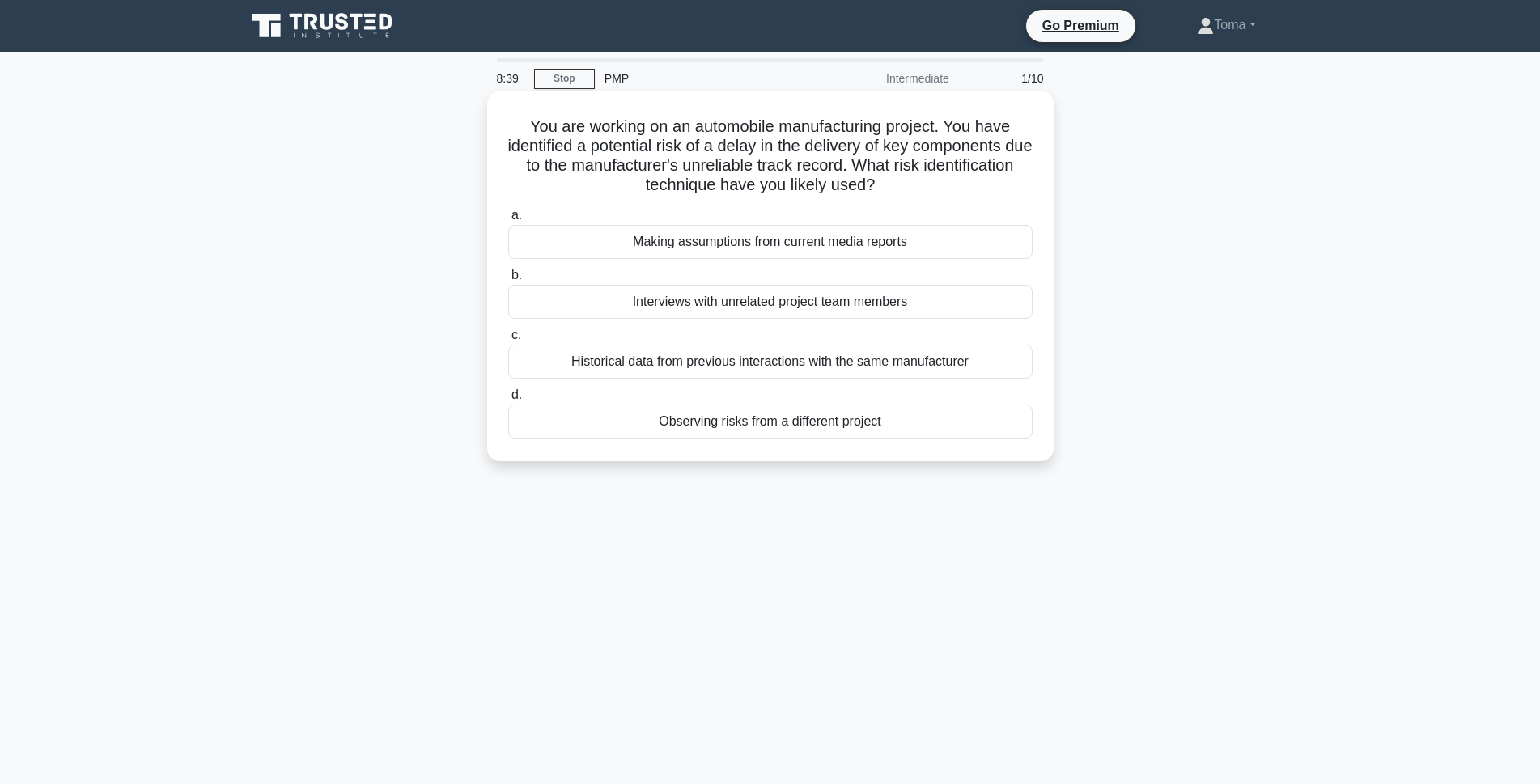
click at [825, 364] on div "Historical data from previous interactions with the same manufacturer" at bounding box center [770, 362] width 525 height 34
click at [508, 341] on input "c. Historical data from previous interactions with the same manufacturer" at bounding box center [508, 335] width 0 height 11
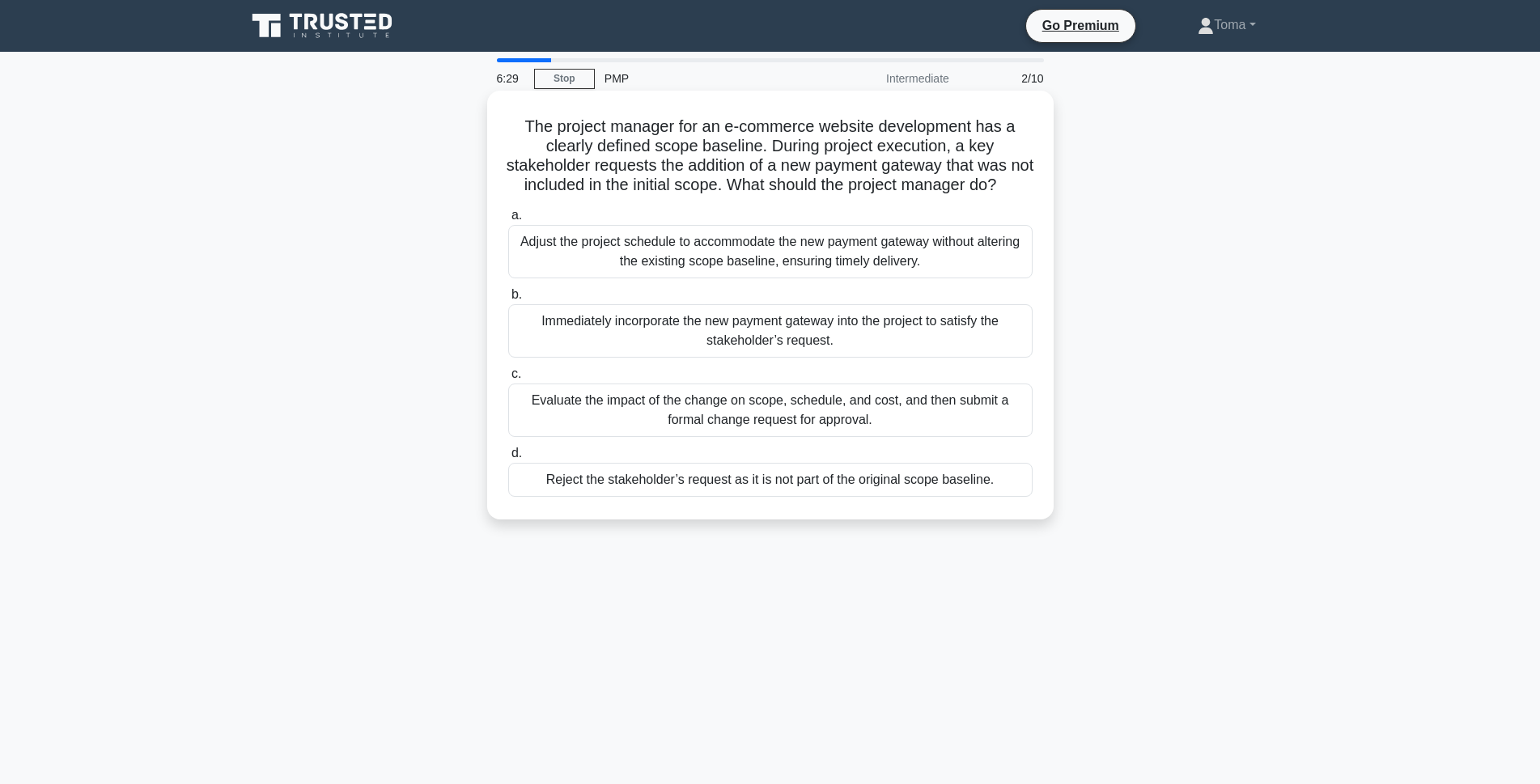
click at [827, 430] on div "Evaluate the impact of the change on scope, schedule, and cost, and then submit…" at bounding box center [770, 410] width 525 height 53
click at [508, 379] on input "c. Evaluate the impact of the change on scope, schedule, and cost, and then sub…" at bounding box center [508, 374] width 0 height 11
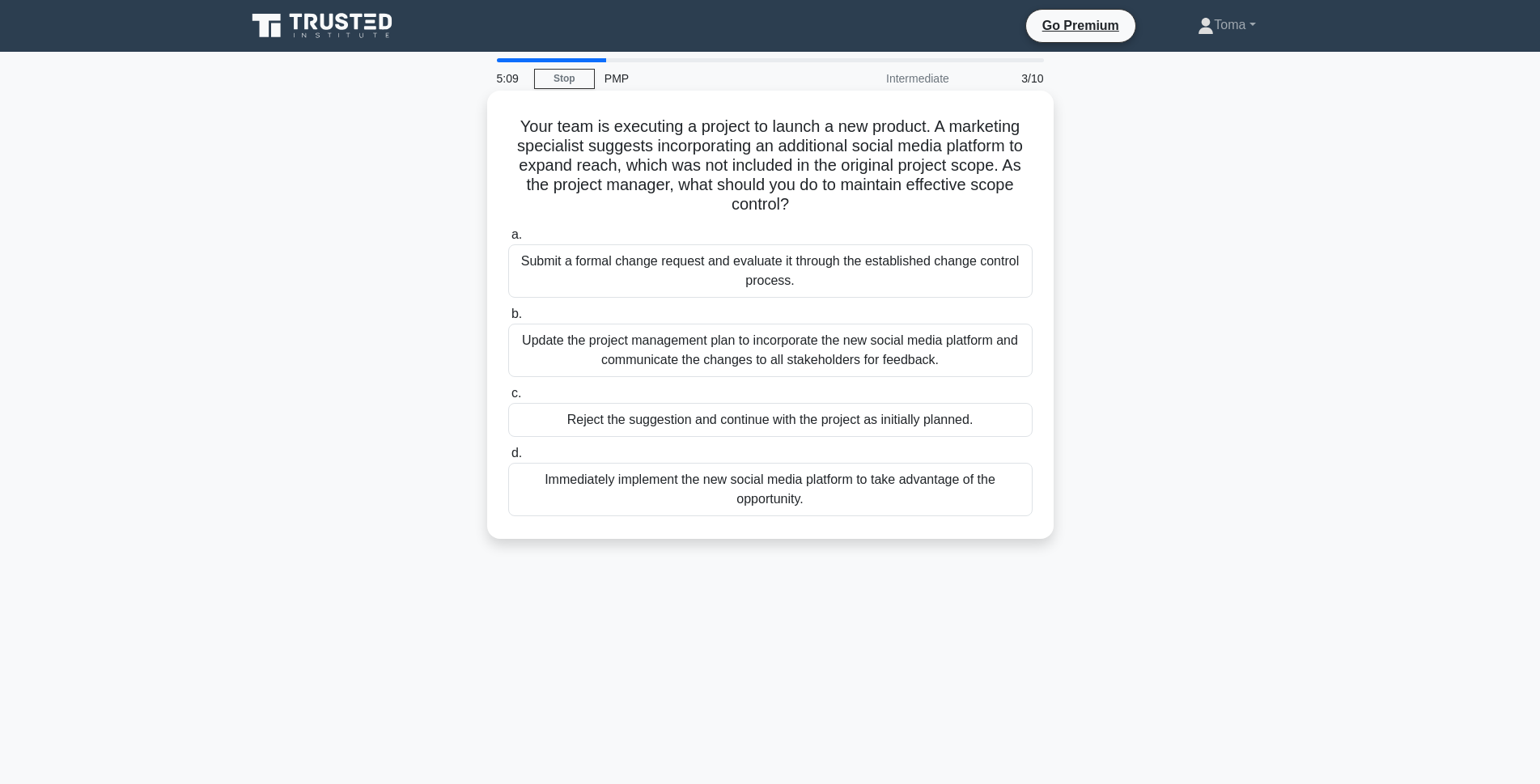
click at [874, 345] on div "Update the project management plan to incorporate the new social media platform…" at bounding box center [770, 350] width 525 height 53
click at [508, 319] on input "b. Update the project management plan to incorporate the new social media platf…" at bounding box center [508, 314] width 0 height 11
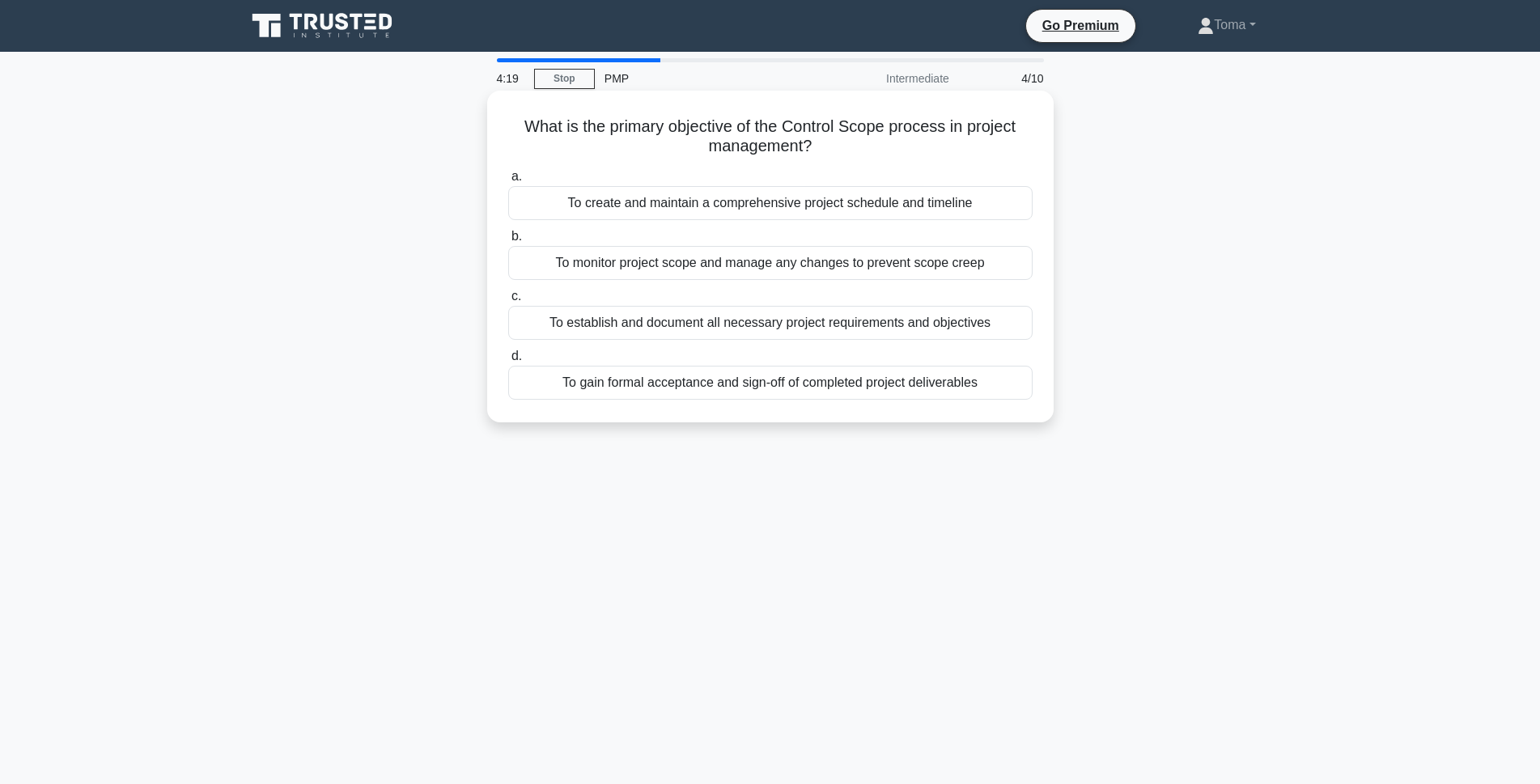
click at [891, 197] on div "To create and maintain a comprehensive project schedule and timeline" at bounding box center [770, 202] width 525 height 34
click at [508, 182] on input "a. To create and maintain a comprehensive project schedule and timeline" at bounding box center [508, 177] width 0 height 11
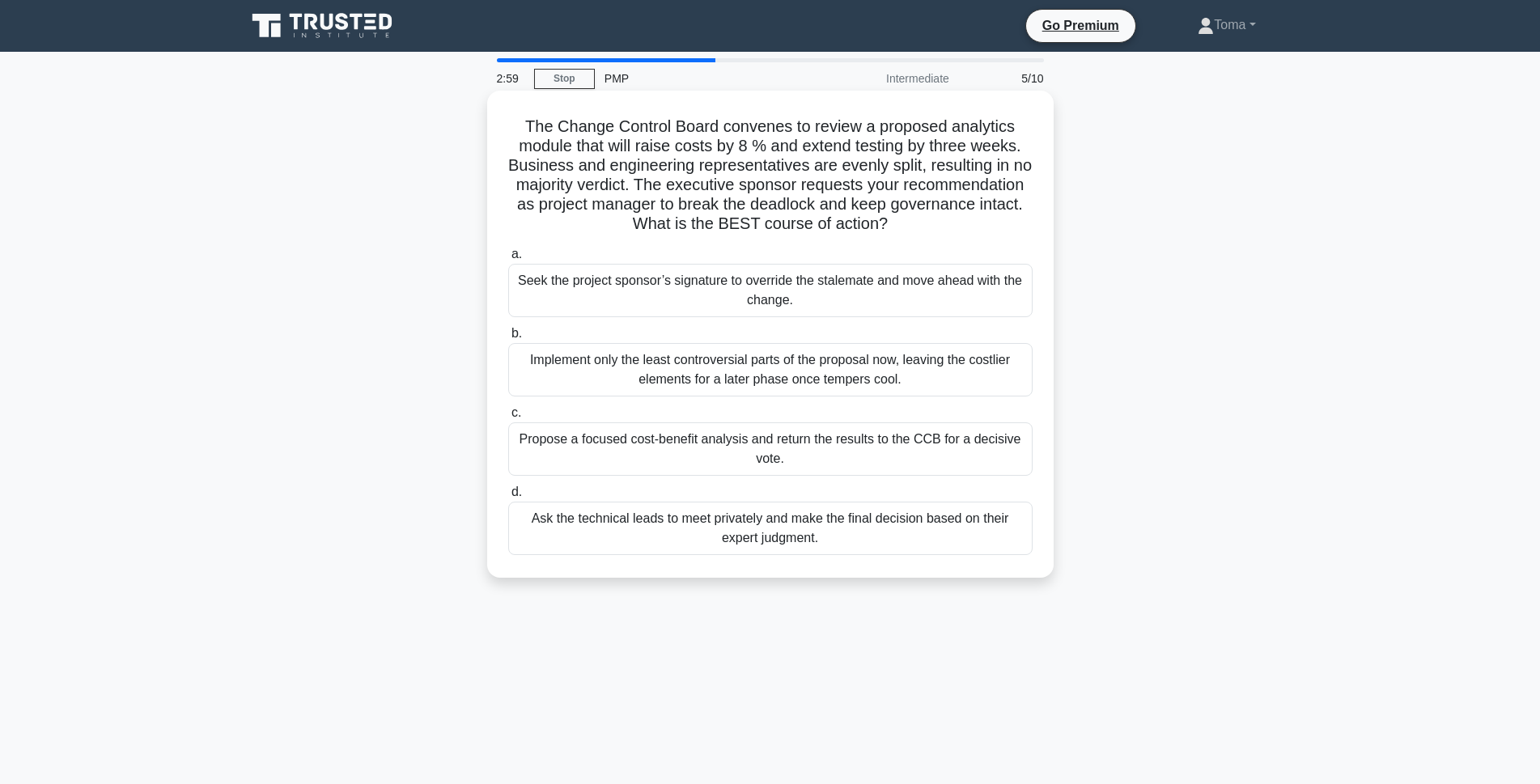
click at [840, 375] on div "Implement only the least controversial parts of the proposal now, leaving the c…" at bounding box center [770, 369] width 525 height 53
click at [821, 364] on div "Implement only the least controversial parts of the proposal now, leaving the c…" at bounding box center [770, 369] width 525 height 53
click at [508, 339] on input "b. Implement only the least controversial parts of the proposal now, leaving th…" at bounding box center [508, 333] width 0 height 11
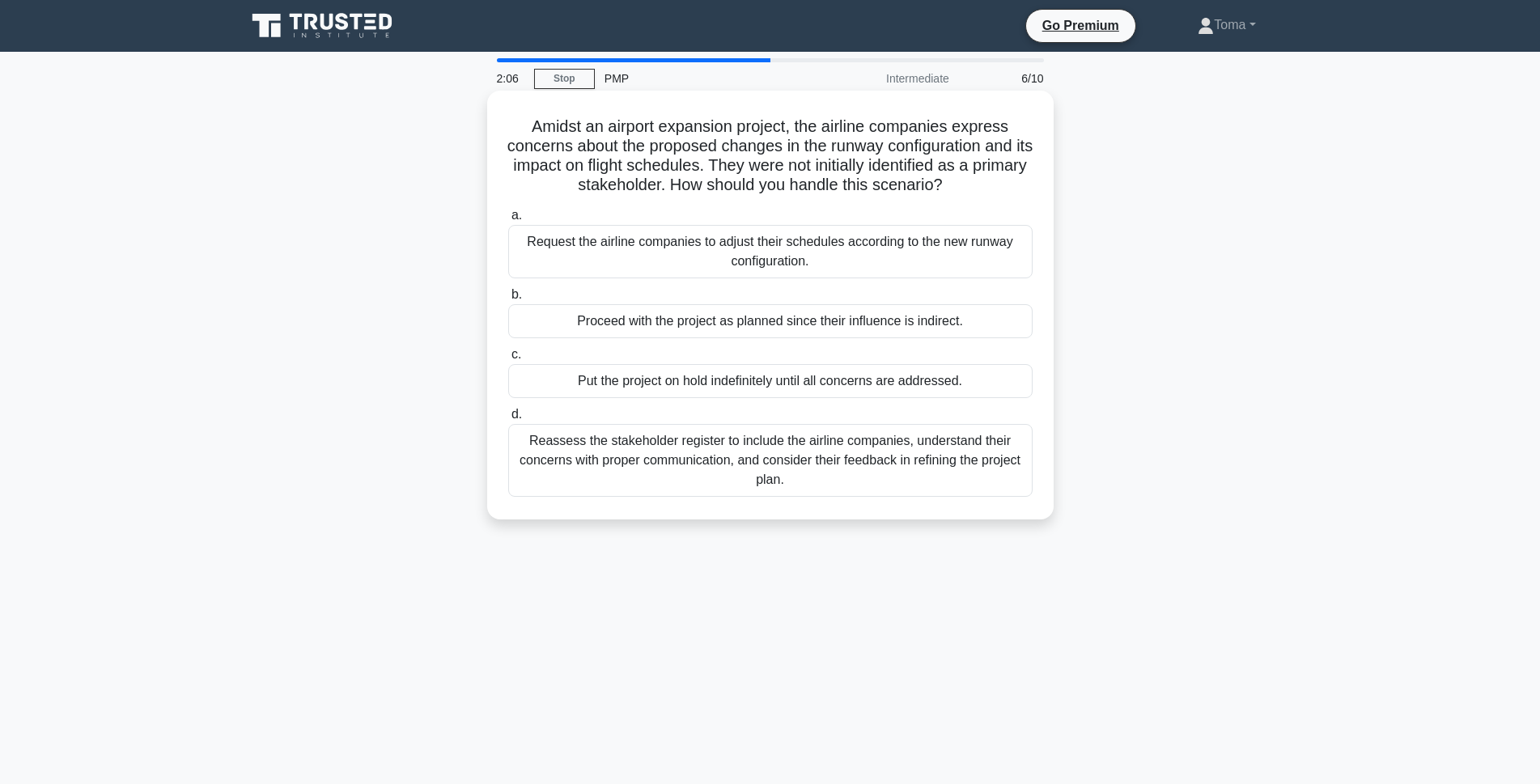
click at [796, 453] on div "Reassess the stakeholder register to include the airline companies, understand …" at bounding box center [770, 461] width 525 height 73
click at [508, 420] on input "d. Reassess the stakeholder register to include the airline companies, understa…" at bounding box center [508, 415] width 0 height 11
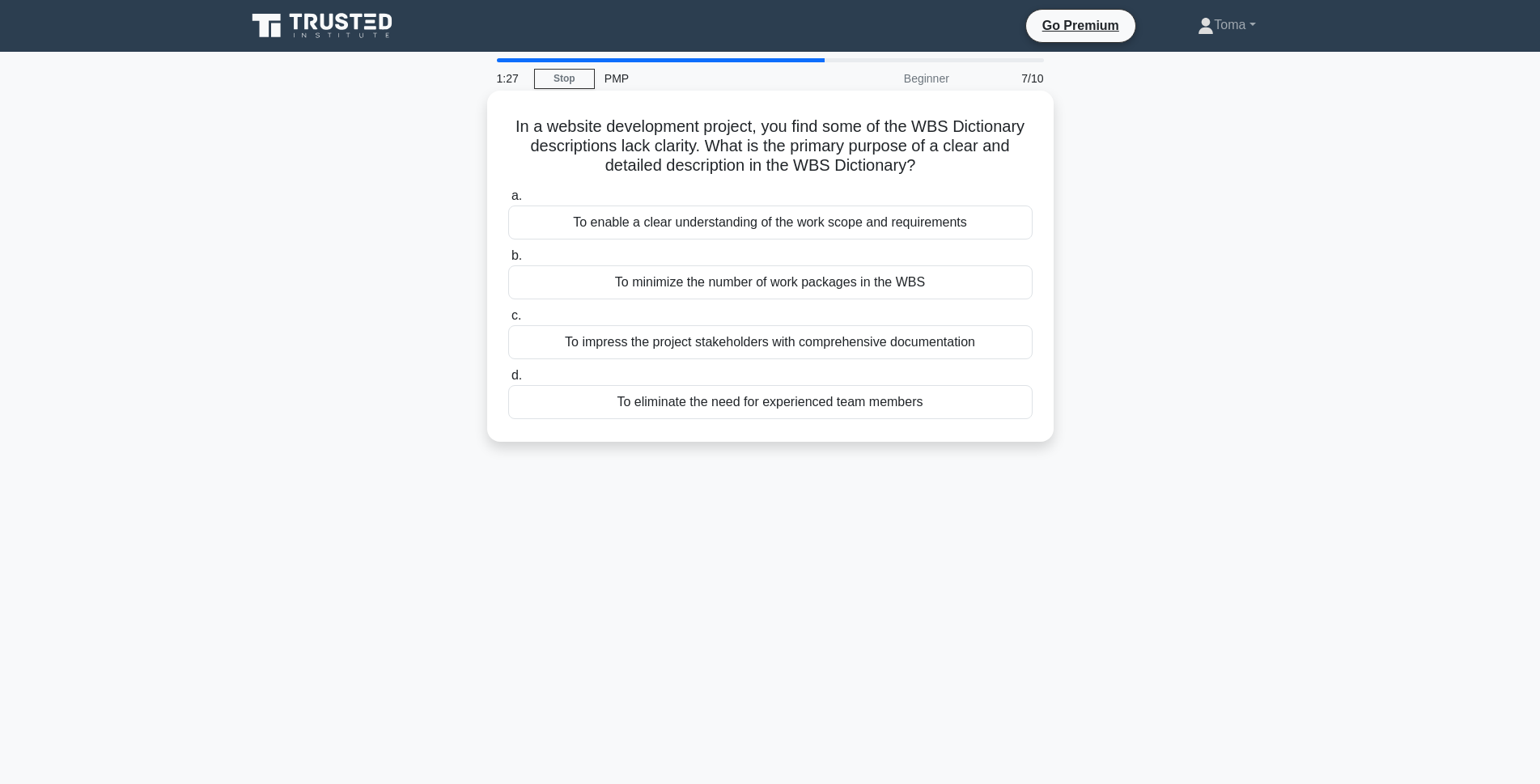
click at [763, 223] on div "To enable a clear understanding of the work scope and requirements" at bounding box center [770, 222] width 525 height 34
click at [508, 201] on input "a. To enable a clear understanding of the work scope and requirements" at bounding box center [508, 196] width 0 height 11
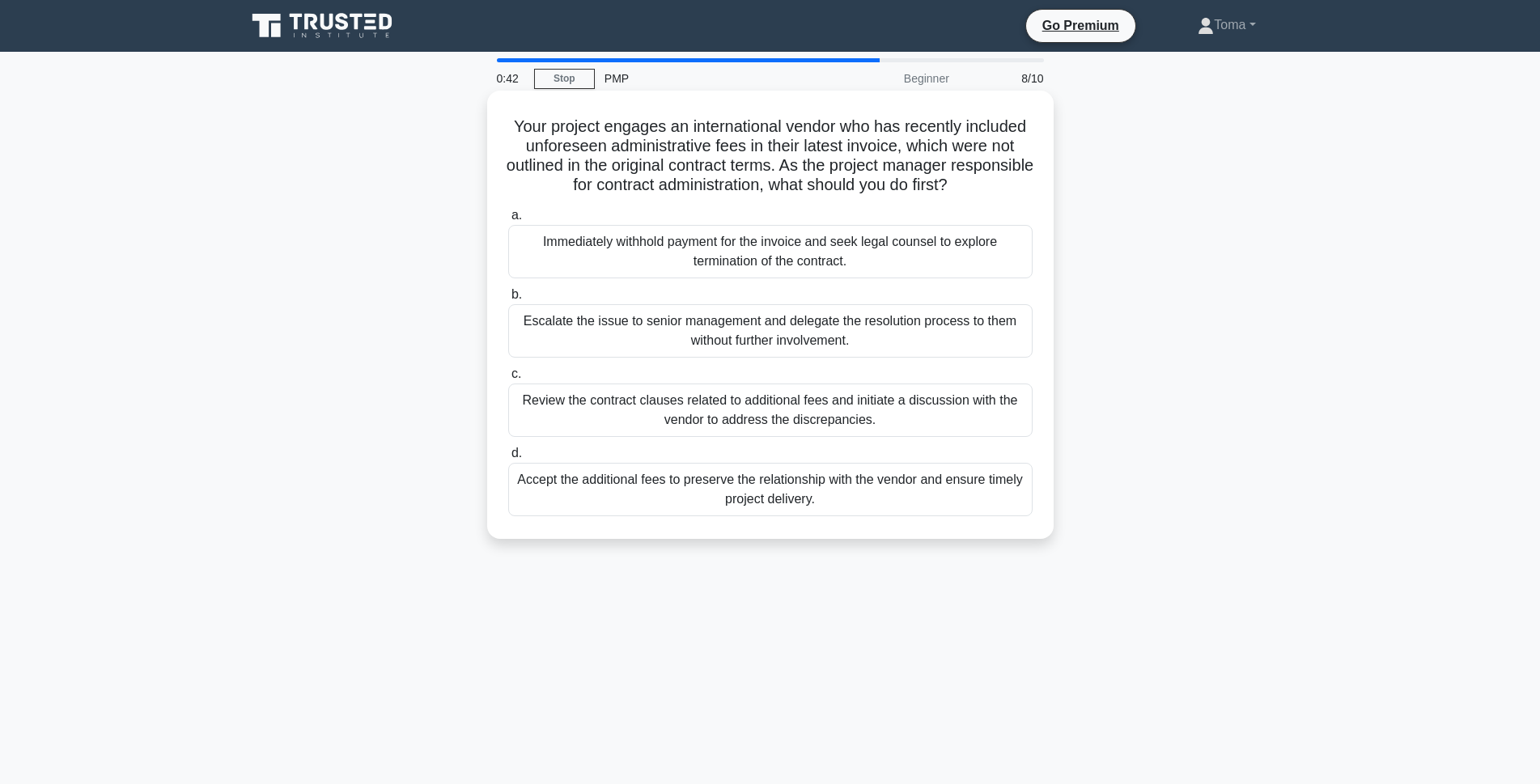
click at [809, 249] on div "Immediately withhold payment for the invoice and seek legal counsel to explore …" at bounding box center [770, 252] width 525 height 53
click at [508, 221] on input "a. Immediately withhold payment for the invoice and seek legal counsel to explo…" at bounding box center [508, 215] width 0 height 11
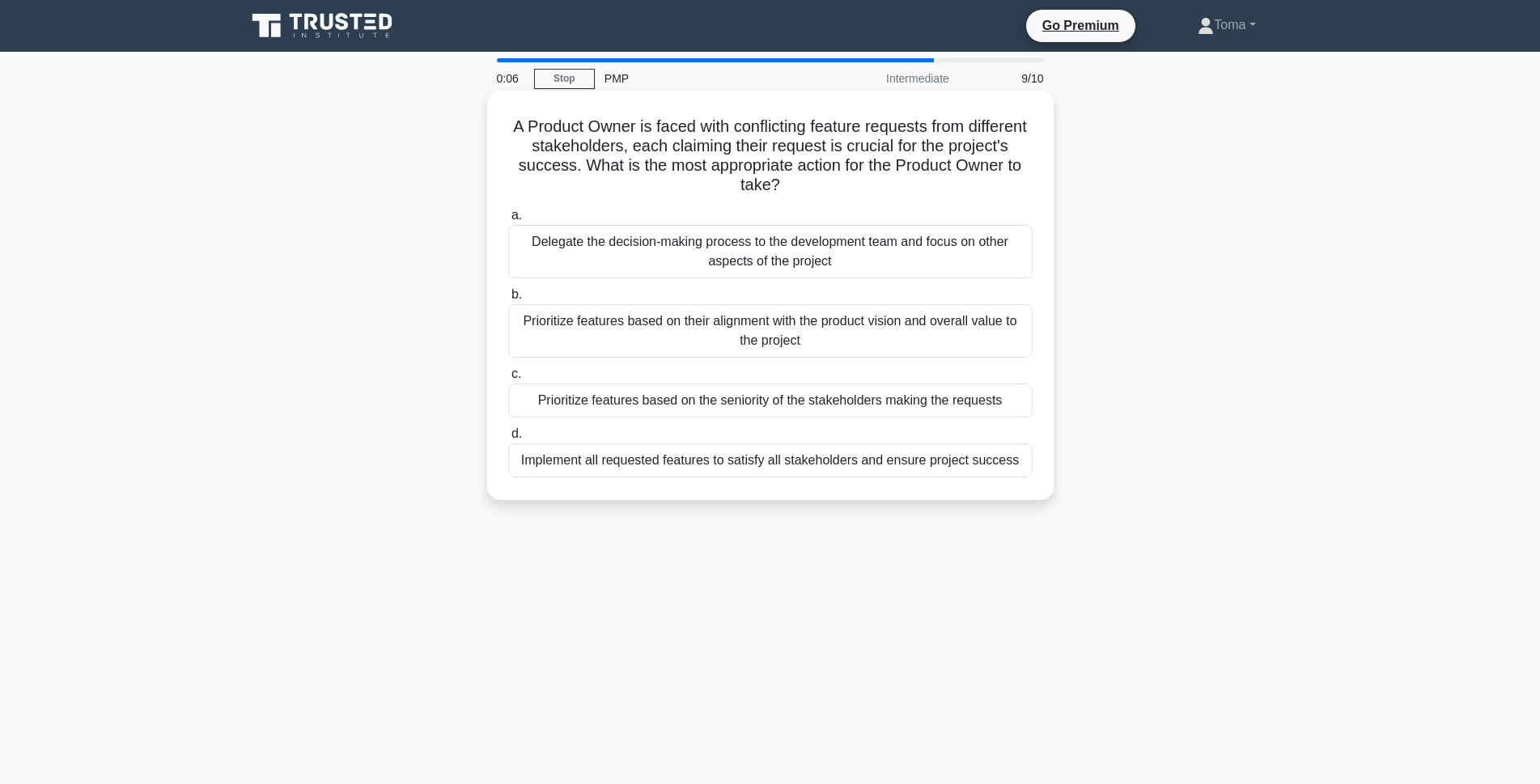
click at [852, 457] on div "Implement all requested features to satisfy all stakeholders and ensure project…" at bounding box center [770, 460] width 525 height 34
click at [508, 439] on input "d. Implement all requested features to satisfy all stakeholders and ensure proj…" at bounding box center [508, 433] width 0 height 11
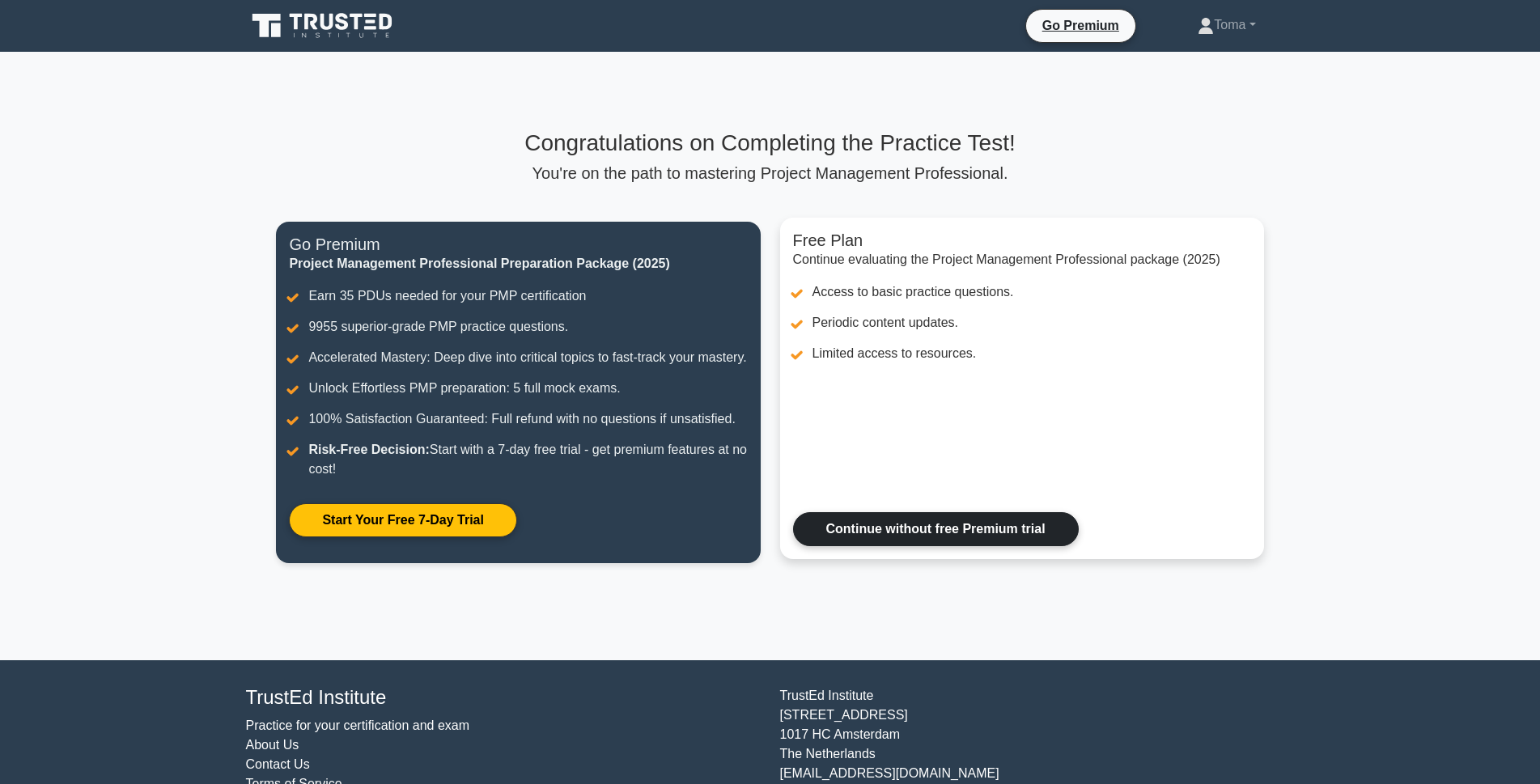
scroll to position [73, 0]
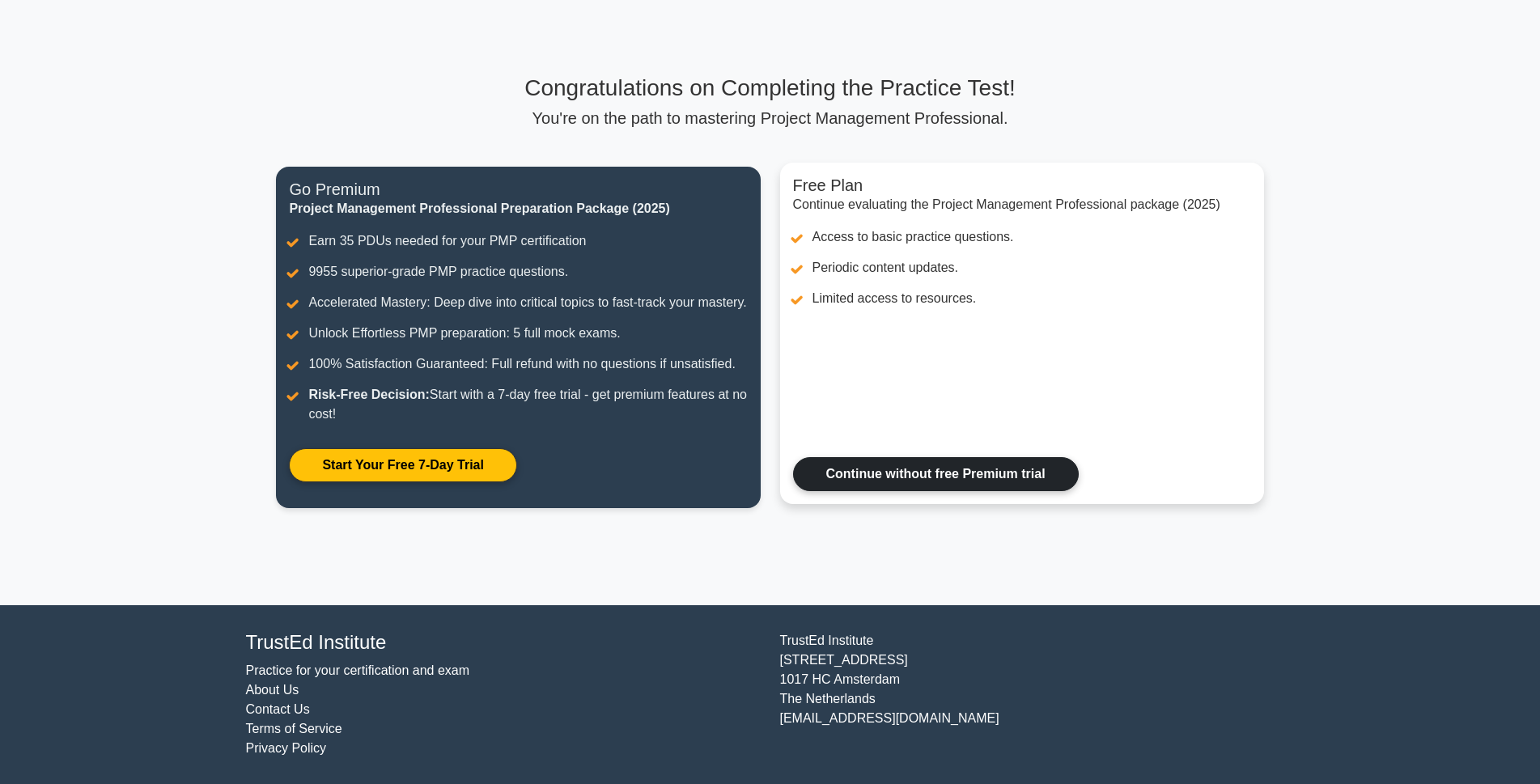
click at [893, 475] on link "Continue without free Premium trial" at bounding box center [936, 474] width 286 height 34
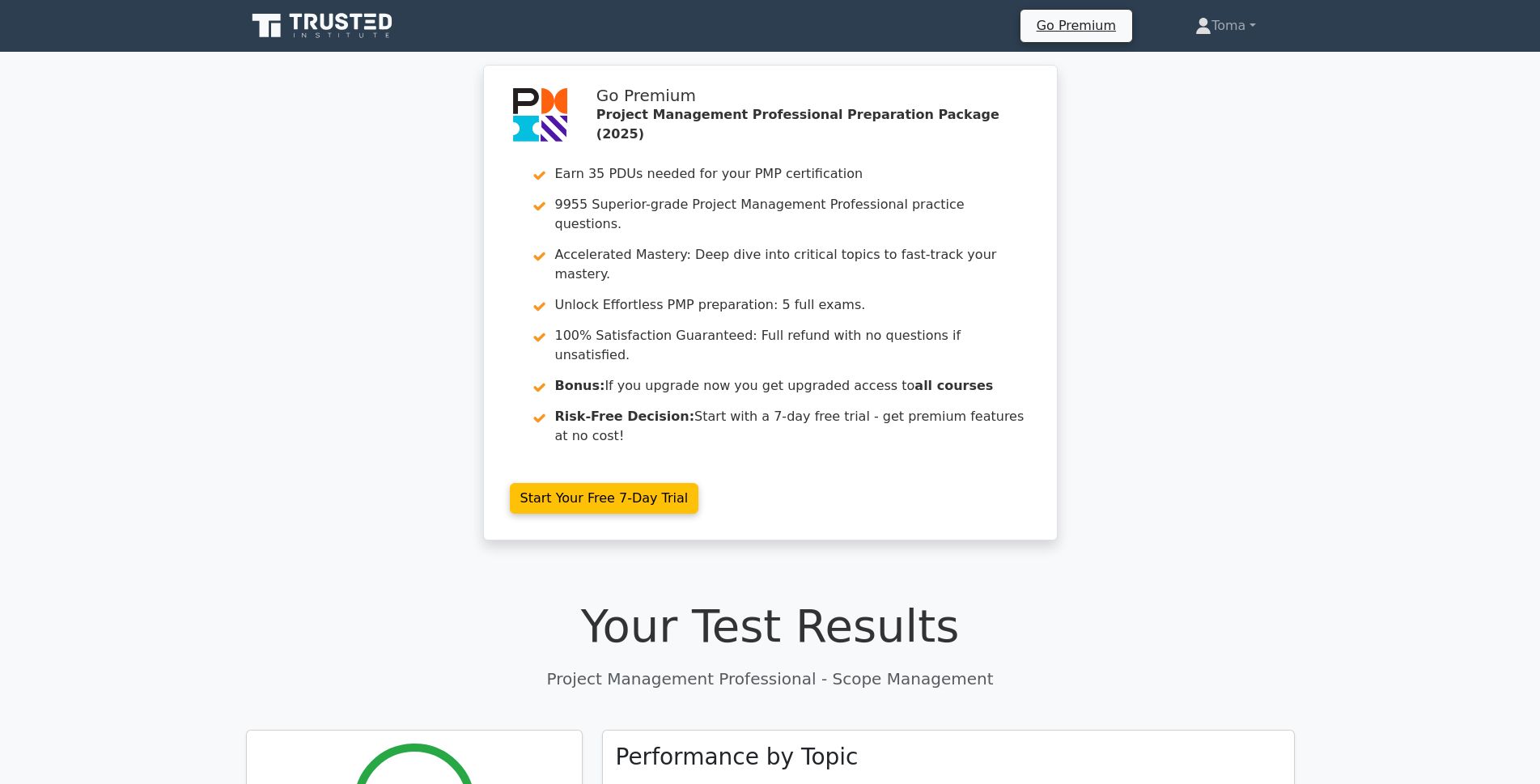
click at [773, 598] on div "Your Test Results Project Management Professional - Scope Management" at bounding box center [770, 644] width 1049 height 91
drag, startPoint x: 751, startPoint y: 579, endPoint x: 813, endPoint y: 549, distance: 68.9
click at [762, 598] on div "Your Test Results Project Management Professional - Scope Management" at bounding box center [770, 644] width 1049 height 91
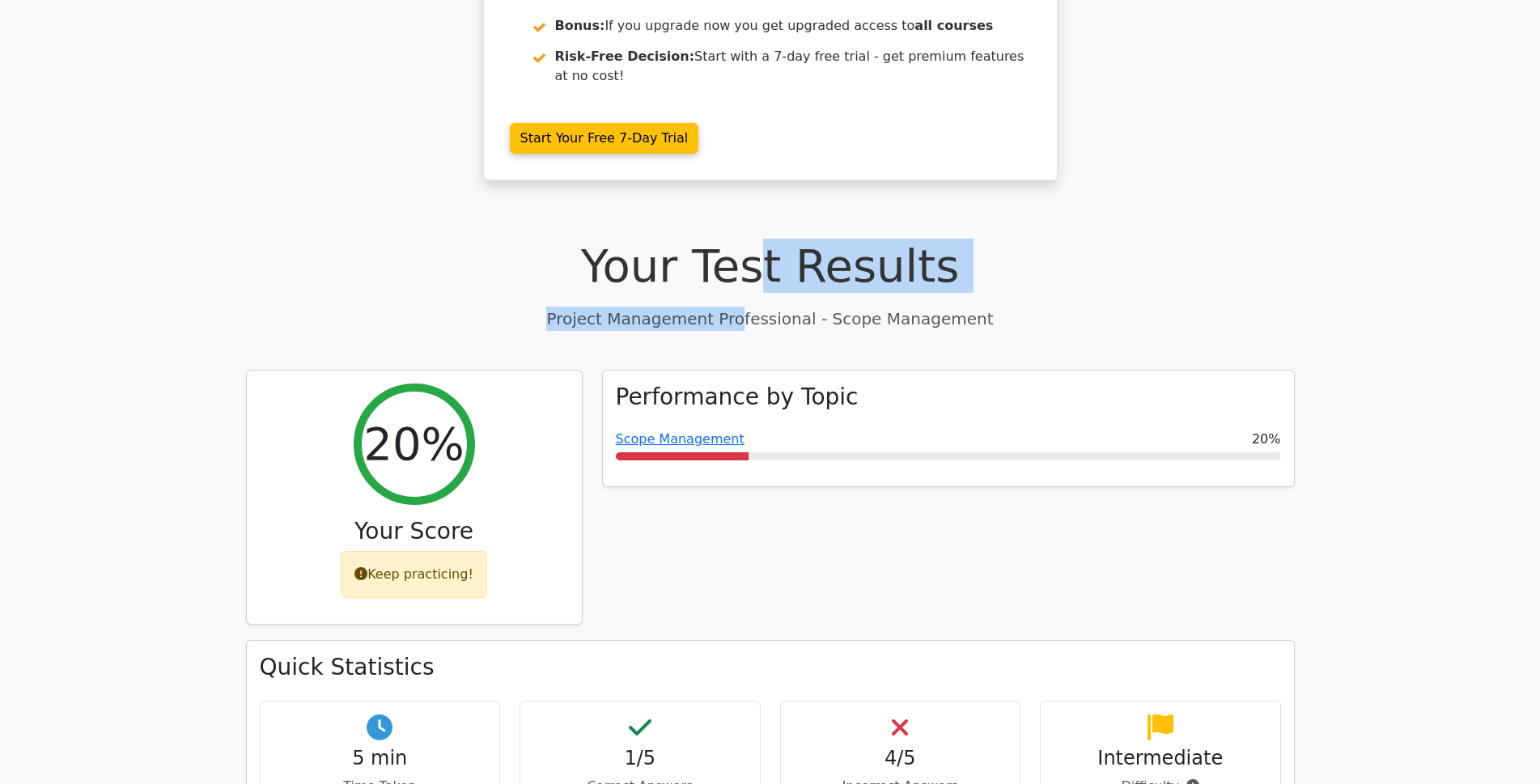
scroll to position [333, 0]
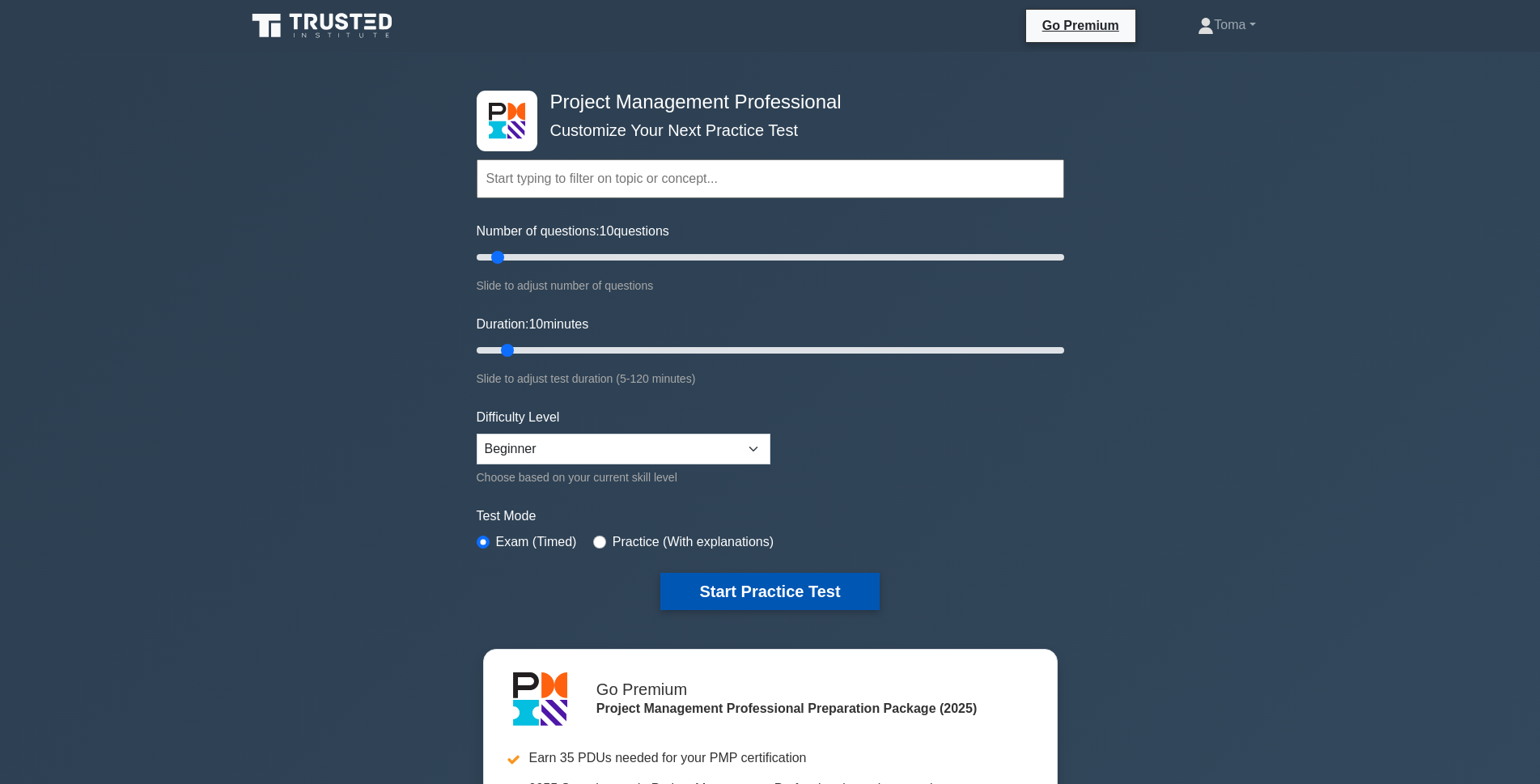
click at [802, 584] on button "Start Practice Test" at bounding box center [770, 591] width 218 height 37
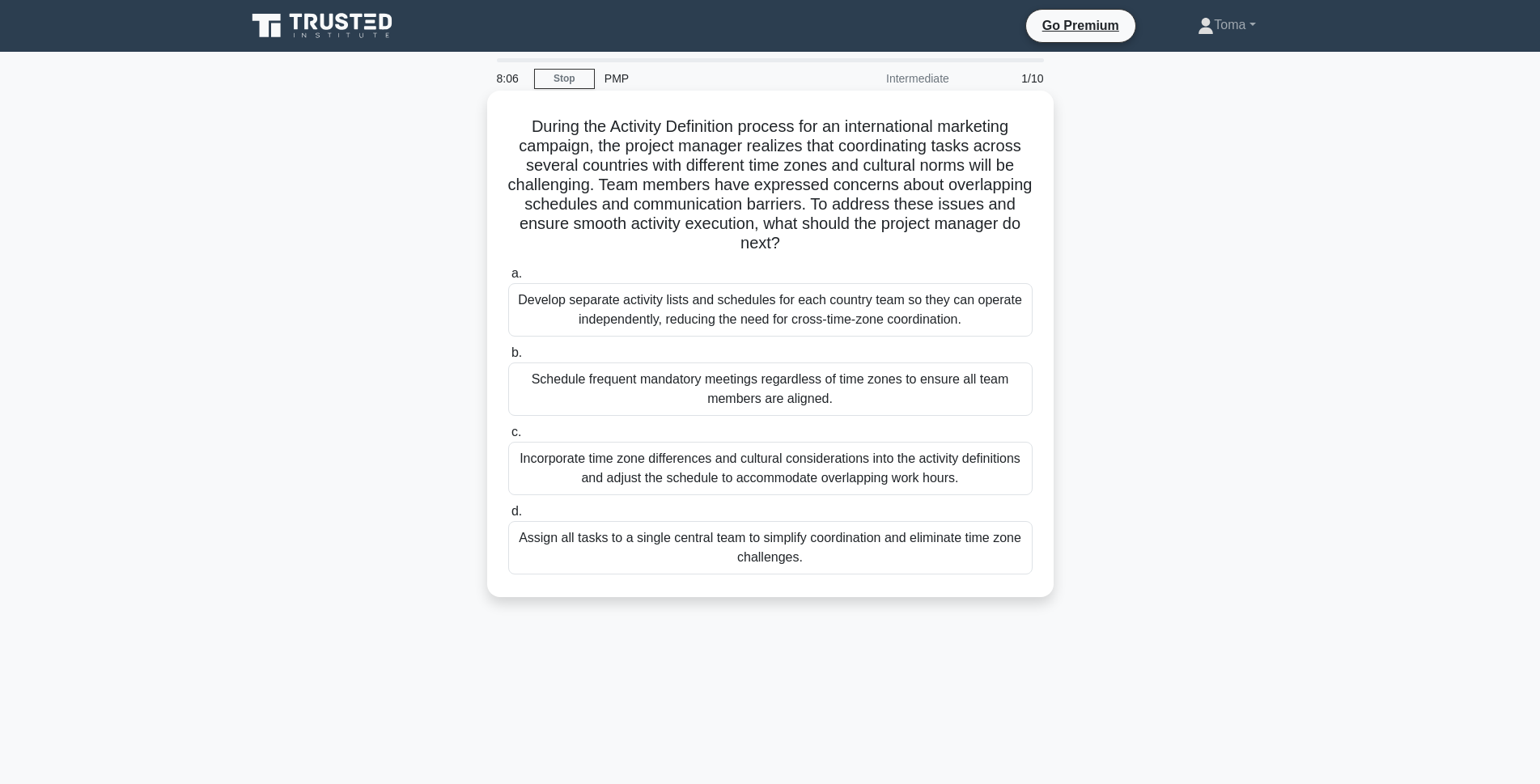
click at [874, 312] on div "Develop separate activity lists and schedules for each country team so they can…" at bounding box center [770, 309] width 525 height 53
click at [799, 296] on div "Develop separate activity lists and schedules for each country team so they can…" at bounding box center [770, 309] width 525 height 53
click at [508, 279] on input "a. Develop separate activity lists and schedules for each country team so they …" at bounding box center [508, 273] width 0 height 11
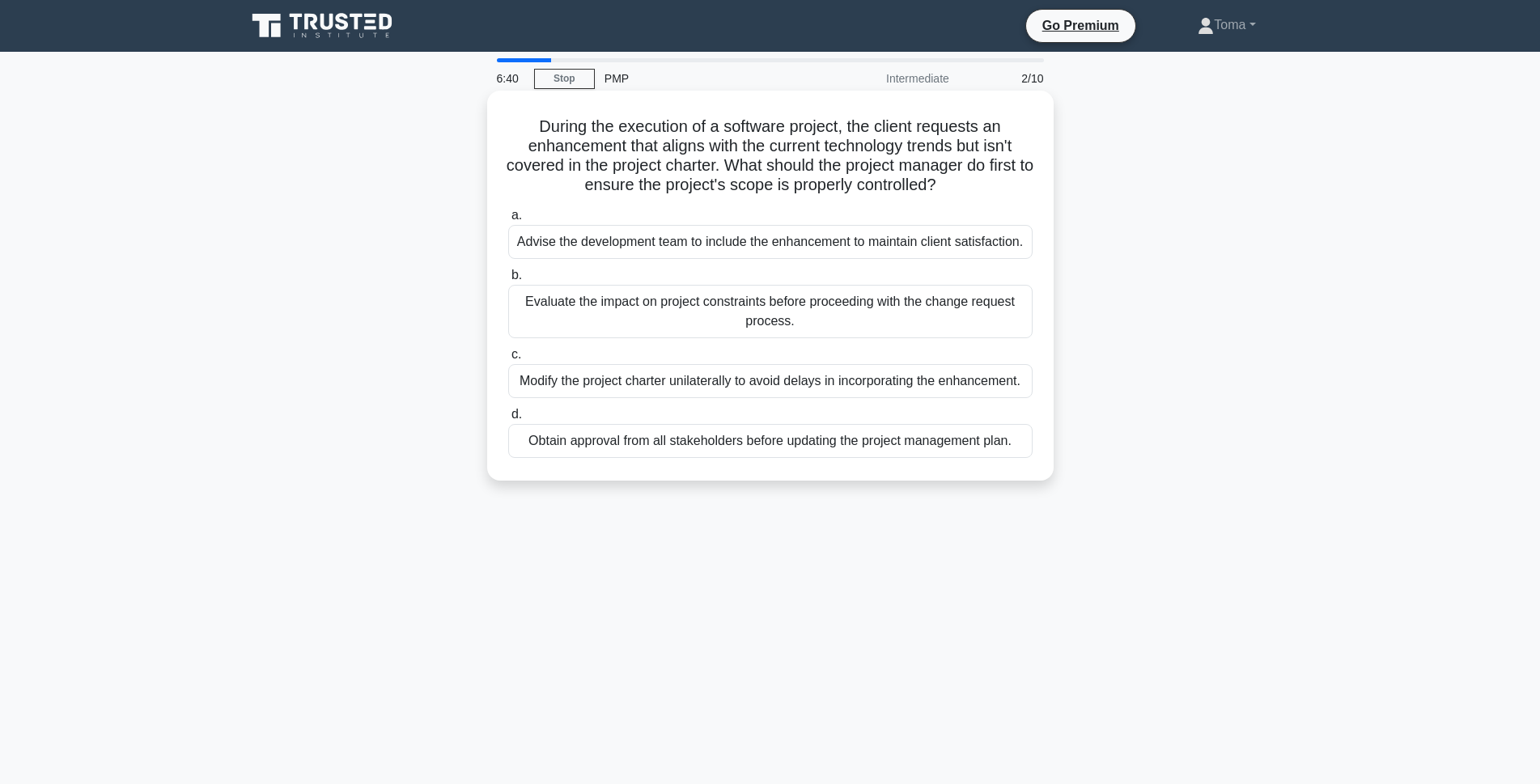
click at [839, 242] on div "Advise the development team to include the enhancement to maintain client satis…" at bounding box center [770, 242] width 525 height 34
click at [508, 221] on input "a. Advise the development team to include the enhancement to maintain client sa…" at bounding box center [508, 215] width 0 height 11
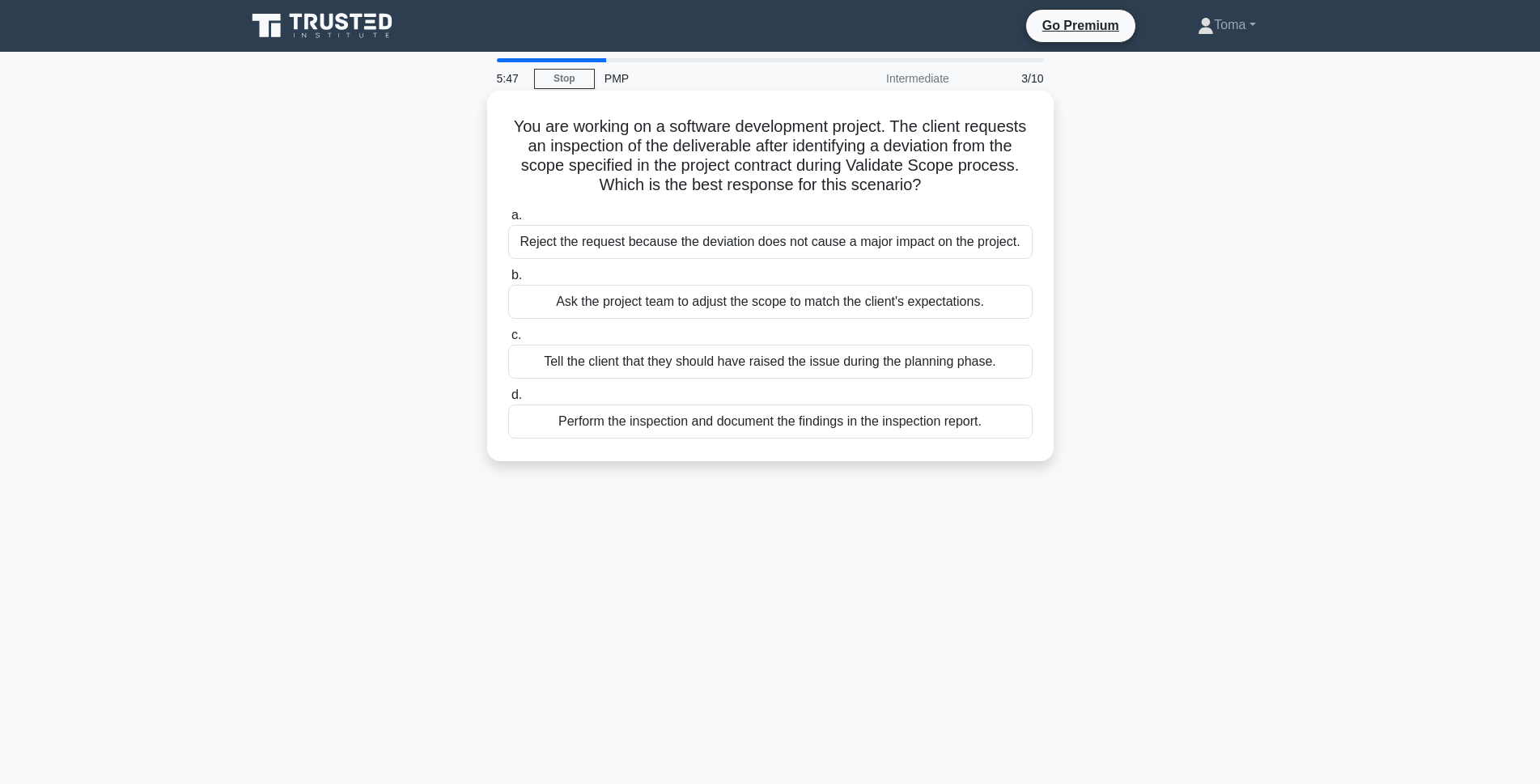
click at [855, 303] on div "Ask the project team to adjust the scope to match the client's expectations." at bounding box center [770, 302] width 525 height 34
click at [508, 281] on input "b. Ask the project team to adjust the scope to match the client's expectations." at bounding box center [508, 275] width 0 height 11
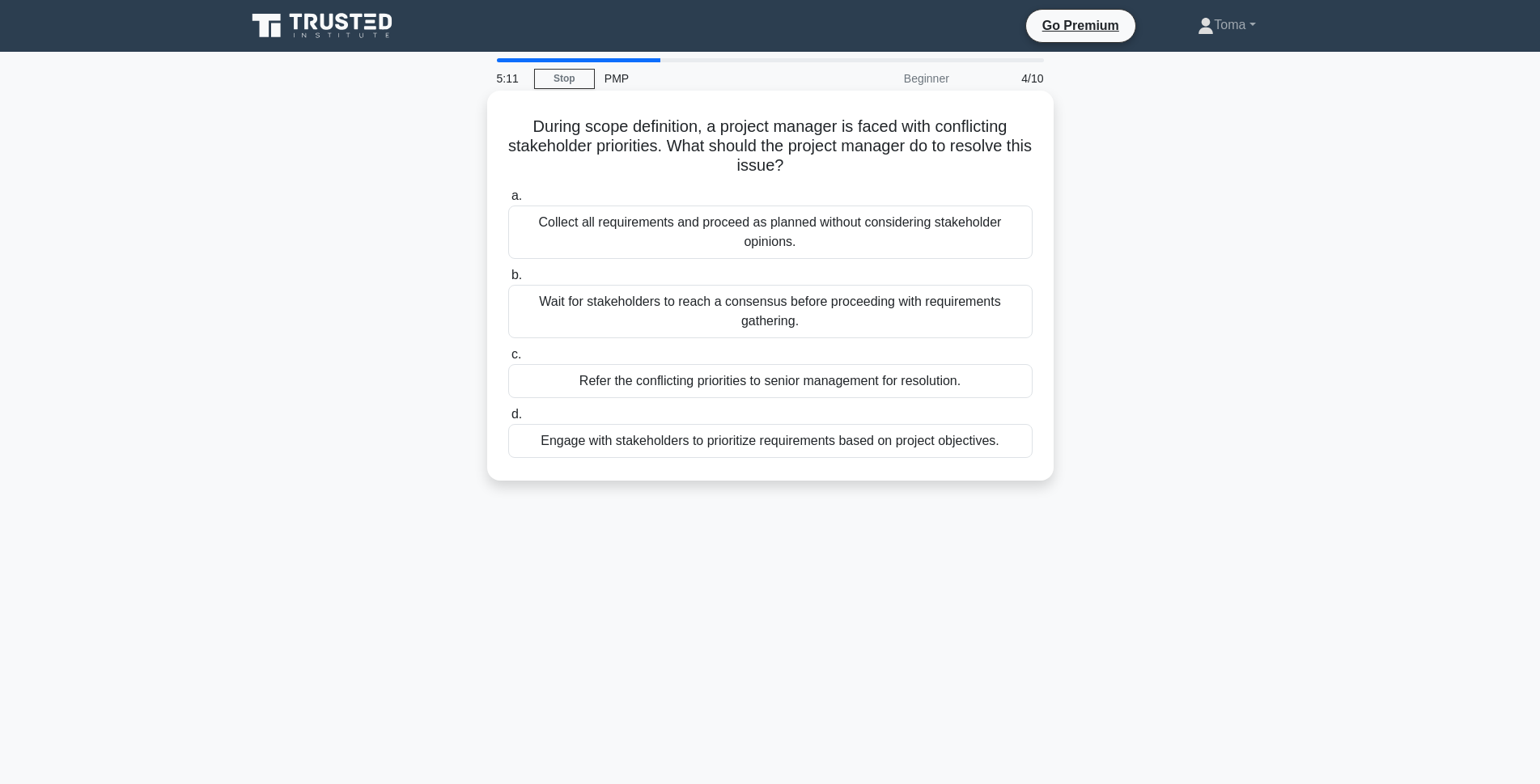
click at [916, 381] on div "Refer the conflicting priorities to senior management for resolution." at bounding box center [770, 381] width 525 height 34
click at [508, 360] on input "c. Refer the conflicting priorities to senior management for resolution." at bounding box center [508, 355] width 0 height 11
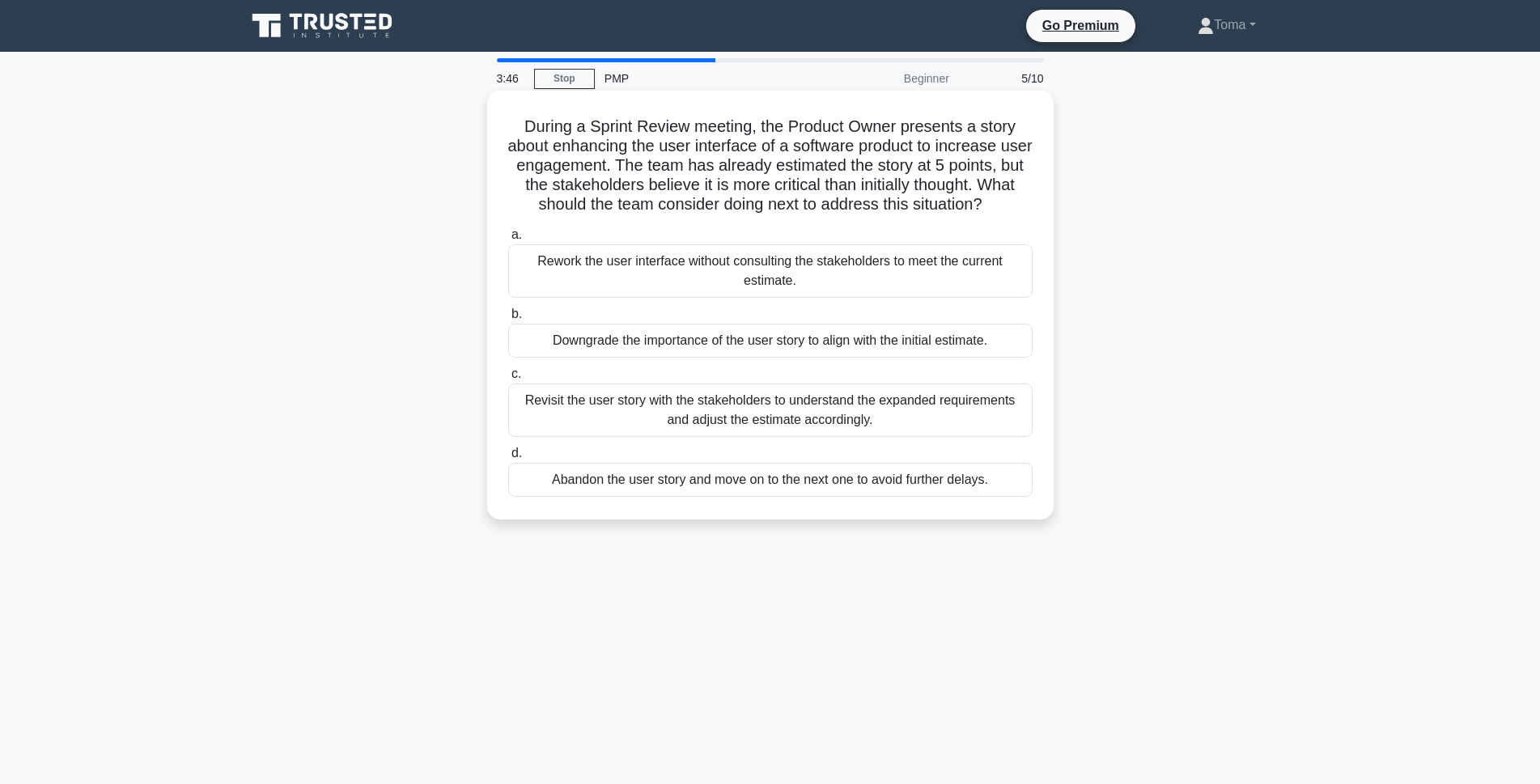
click at [938, 397] on div "Revisit the user story with the stakeholders to understand the expanded require…" at bounding box center [770, 410] width 525 height 53
click at [508, 379] on input "c. Revisit the user story with the stakeholders to understand the expanded requ…" at bounding box center [508, 374] width 0 height 11
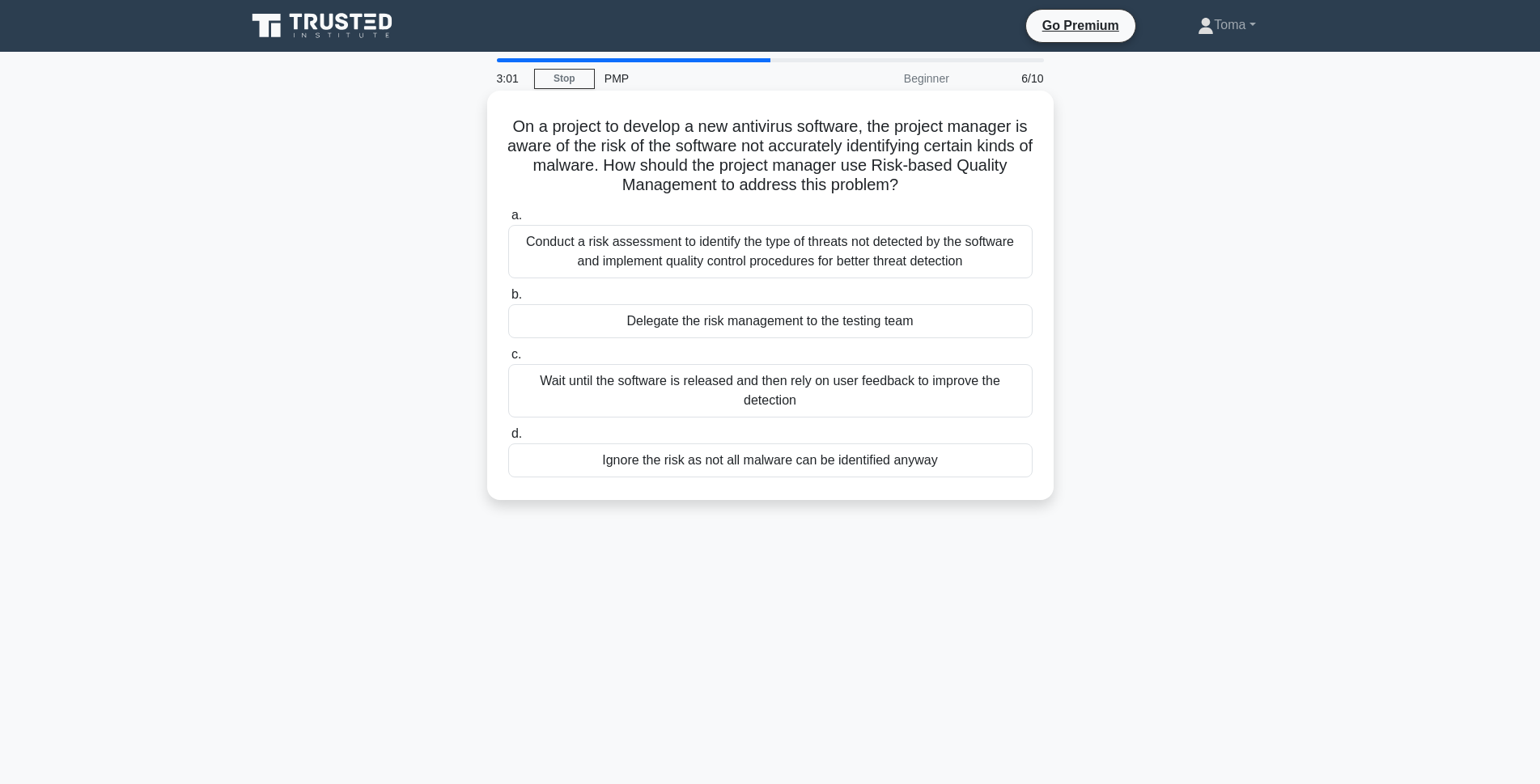
click at [946, 266] on div "Conduct a risk assessment to identify the type of threats not detected by the s…" at bounding box center [770, 252] width 525 height 53
click at [508, 221] on input "a. Conduct a risk assessment to identify the type of threats not detected by th…" at bounding box center [508, 215] width 0 height 11
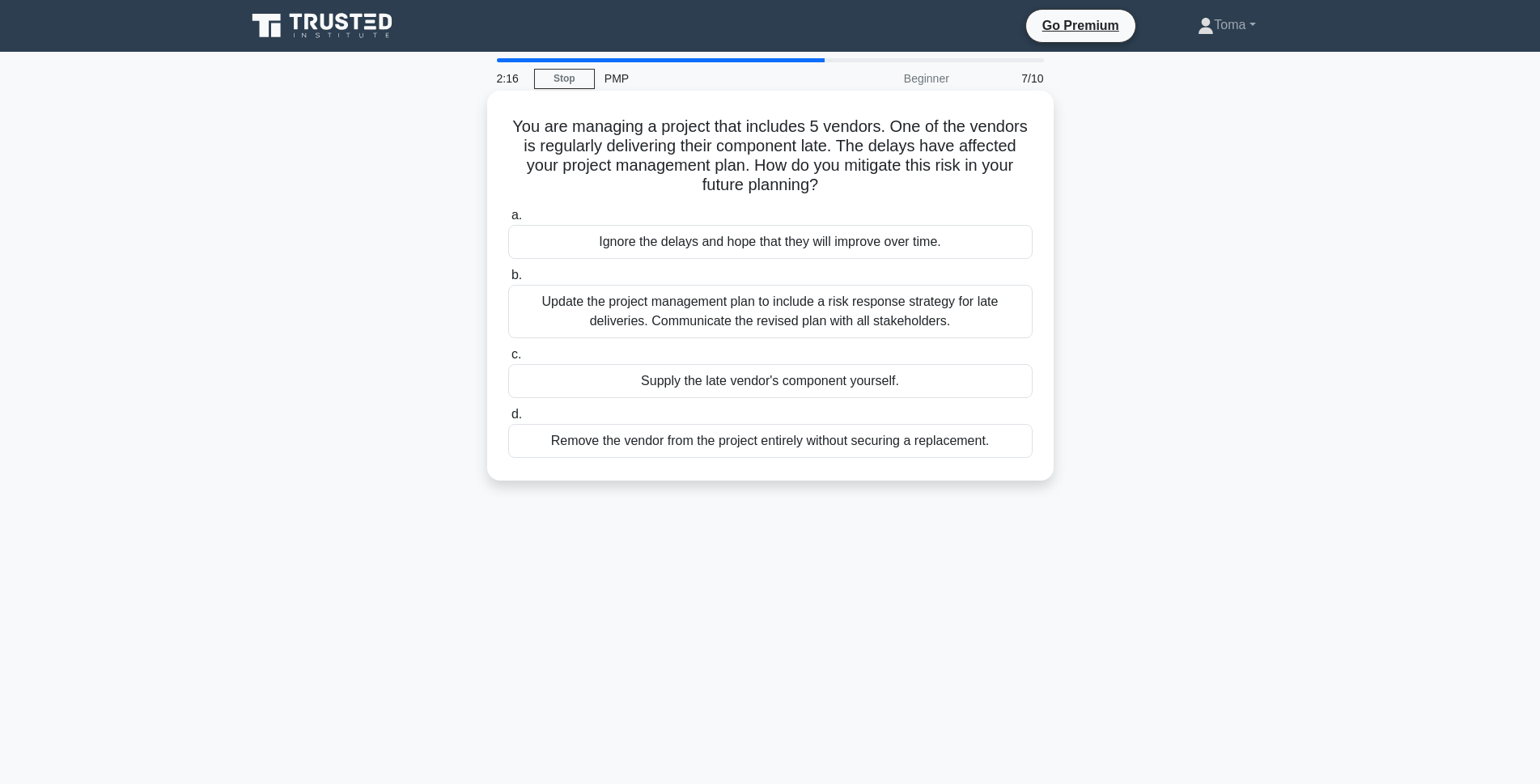
click at [972, 308] on div "Update the project management plan to include a risk response strategy for late…" at bounding box center [770, 311] width 525 height 53
click at [508, 281] on input "b. Update the project management plan to include a risk response strategy for l…" at bounding box center [508, 275] width 0 height 11
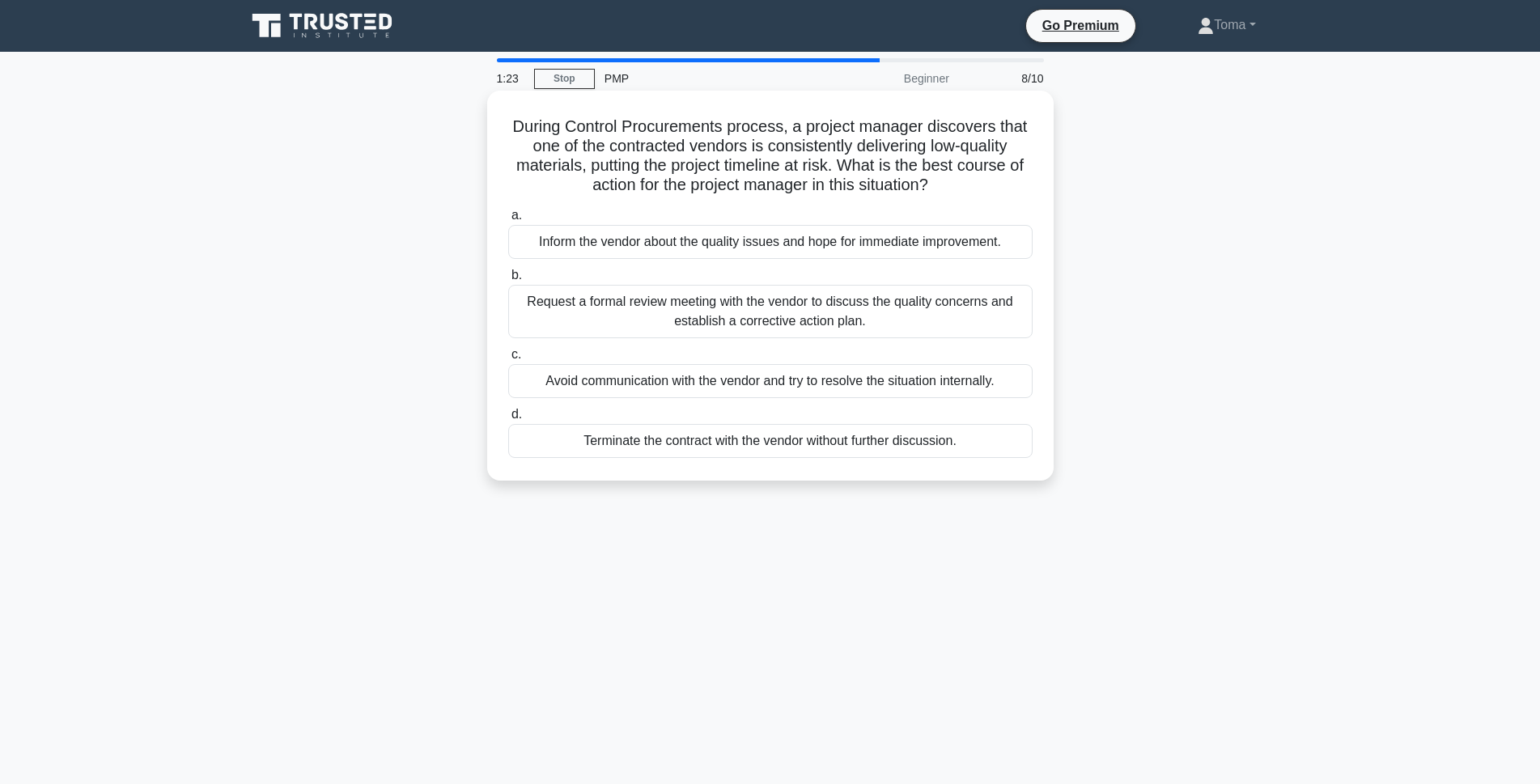
click at [962, 236] on div "Inform the vendor about the quality issues and hope for immediate improvement." at bounding box center [770, 242] width 525 height 34
click at [508, 221] on input "a. Inform the vendor about the quality issues and hope for immediate improvemen…" at bounding box center [508, 215] width 0 height 11
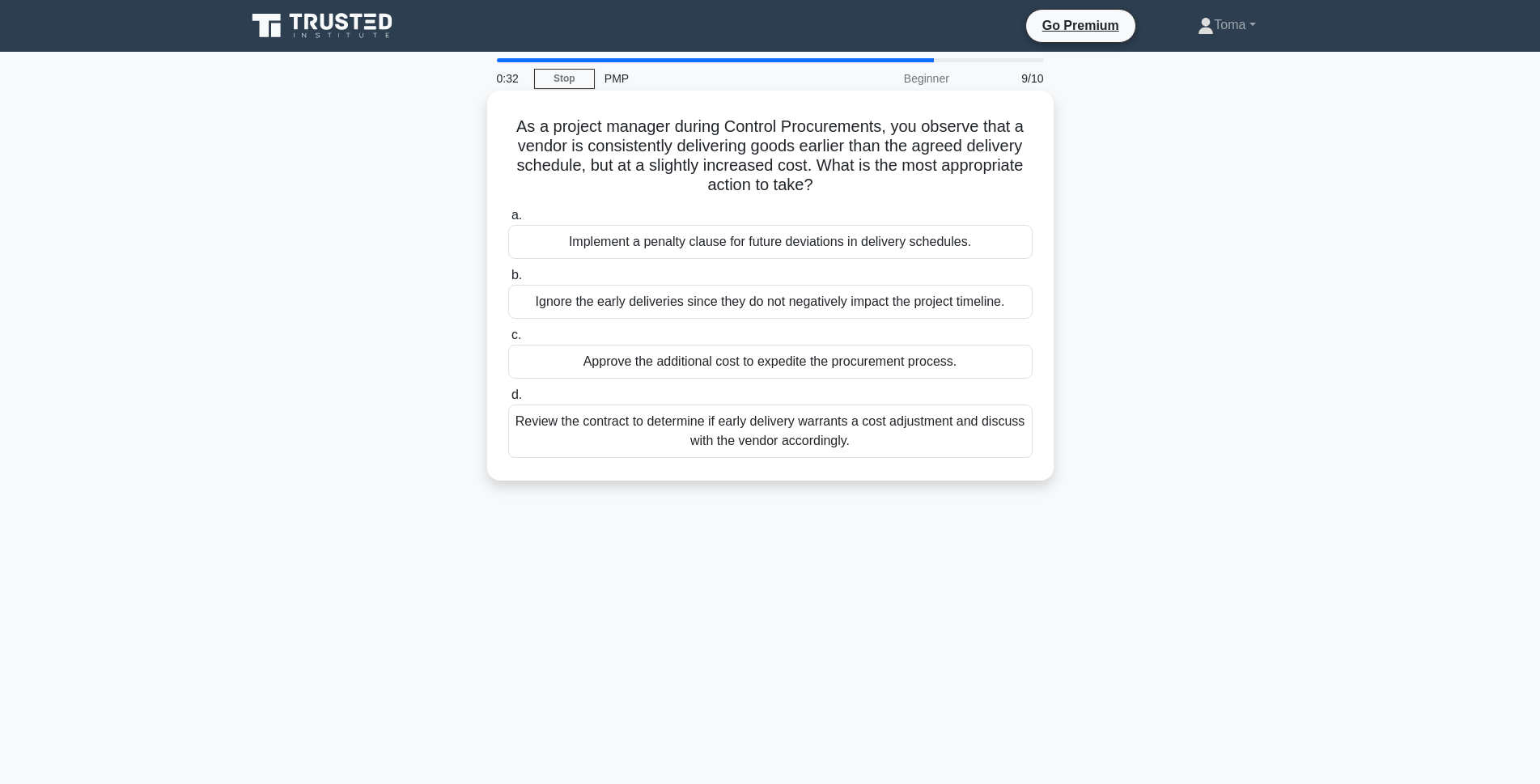
click at [889, 304] on div "Ignore the early deliveries since they do not negatively impact the project tim…" at bounding box center [770, 302] width 525 height 34
click at [508, 281] on input "b. Ignore the early deliveries since they do not negatively impact the project …" at bounding box center [508, 275] width 0 height 11
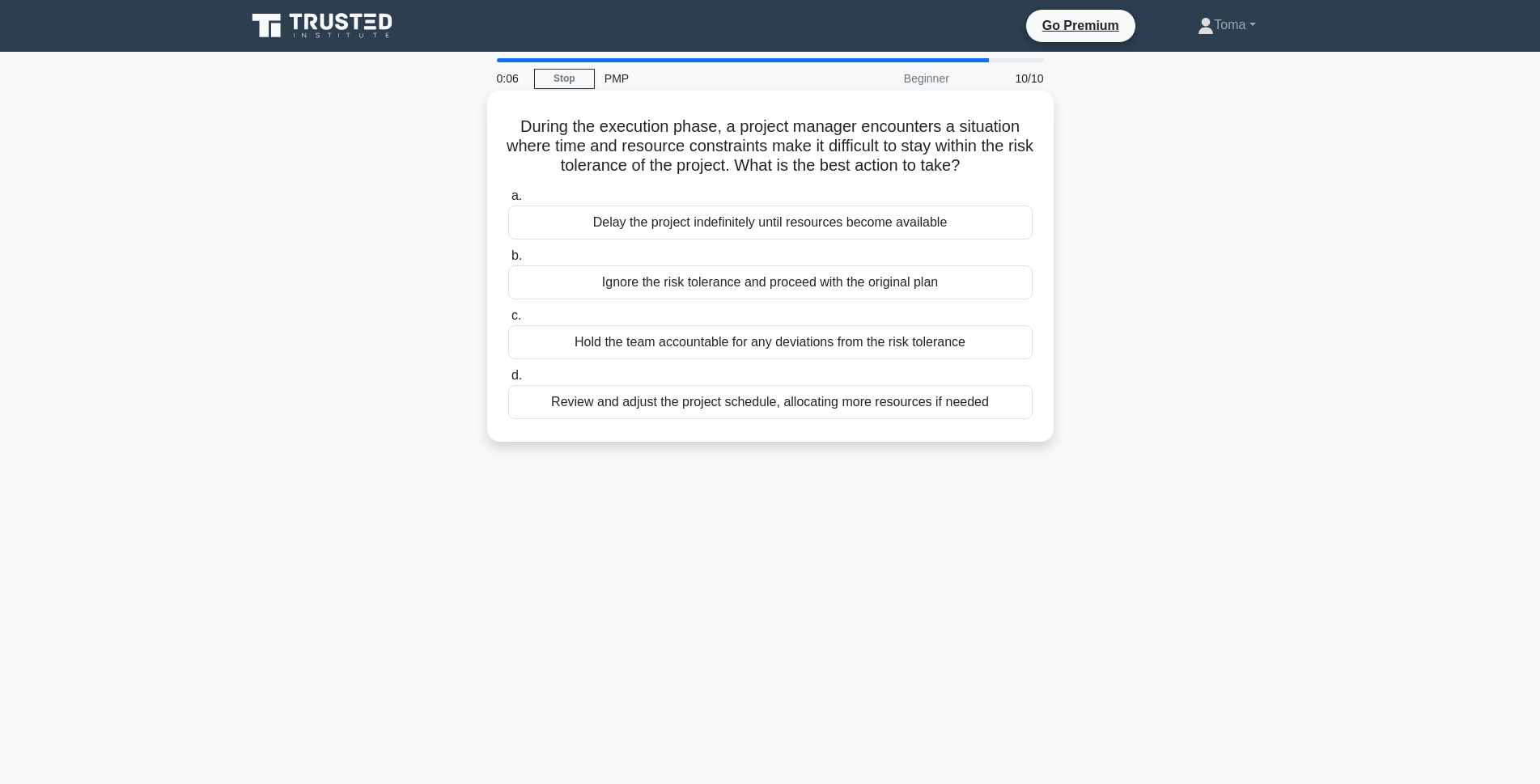
click at [853, 397] on div "Review and adjust the project schedule, allocating more resources if needed" at bounding box center [770, 402] width 525 height 34
click at [508, 381] on input "d. Review and adjust the project schedule, allocating more resources if needed" at bounding box center [508, 375] width 0 height 11
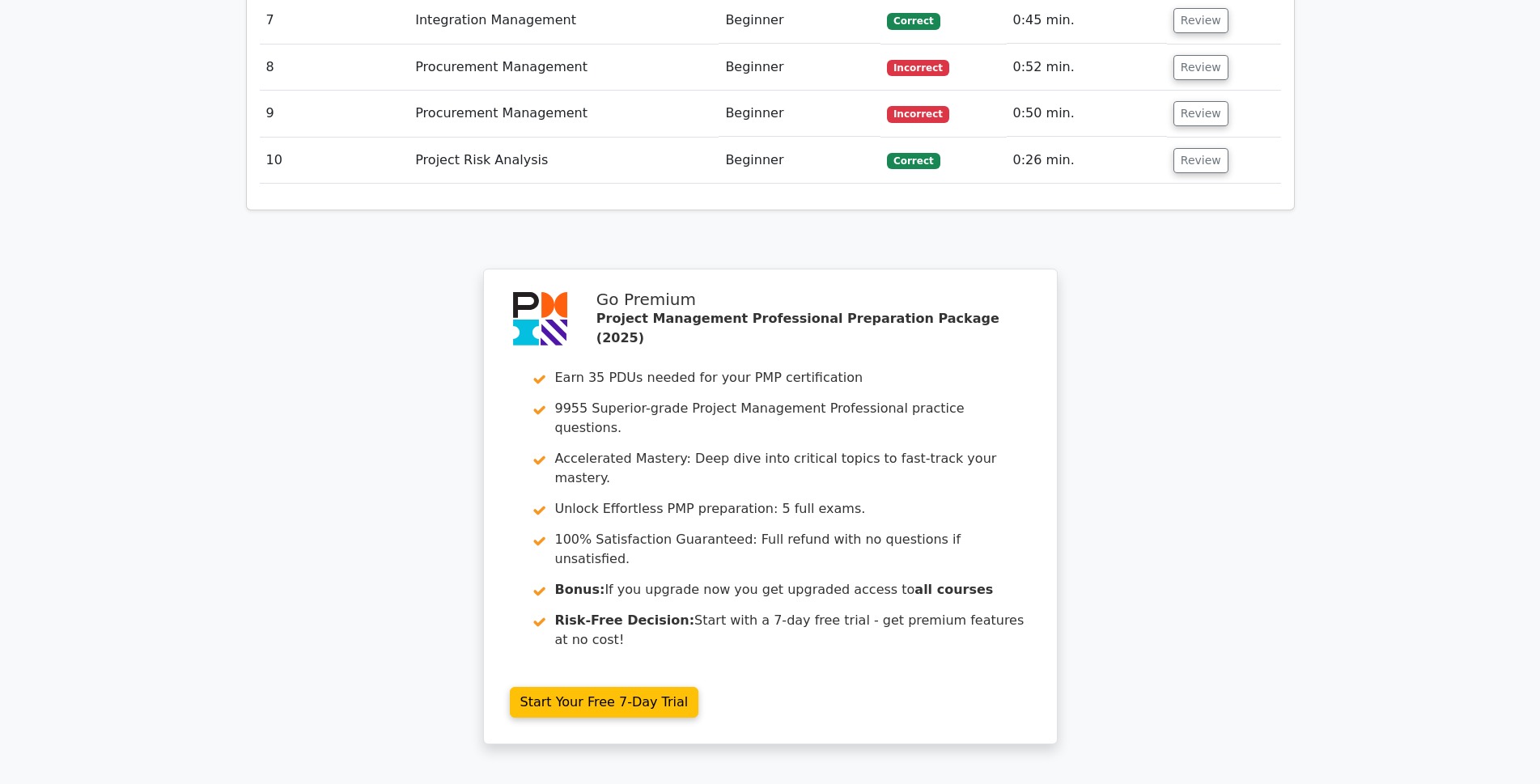
scroll to position [2644, 0]
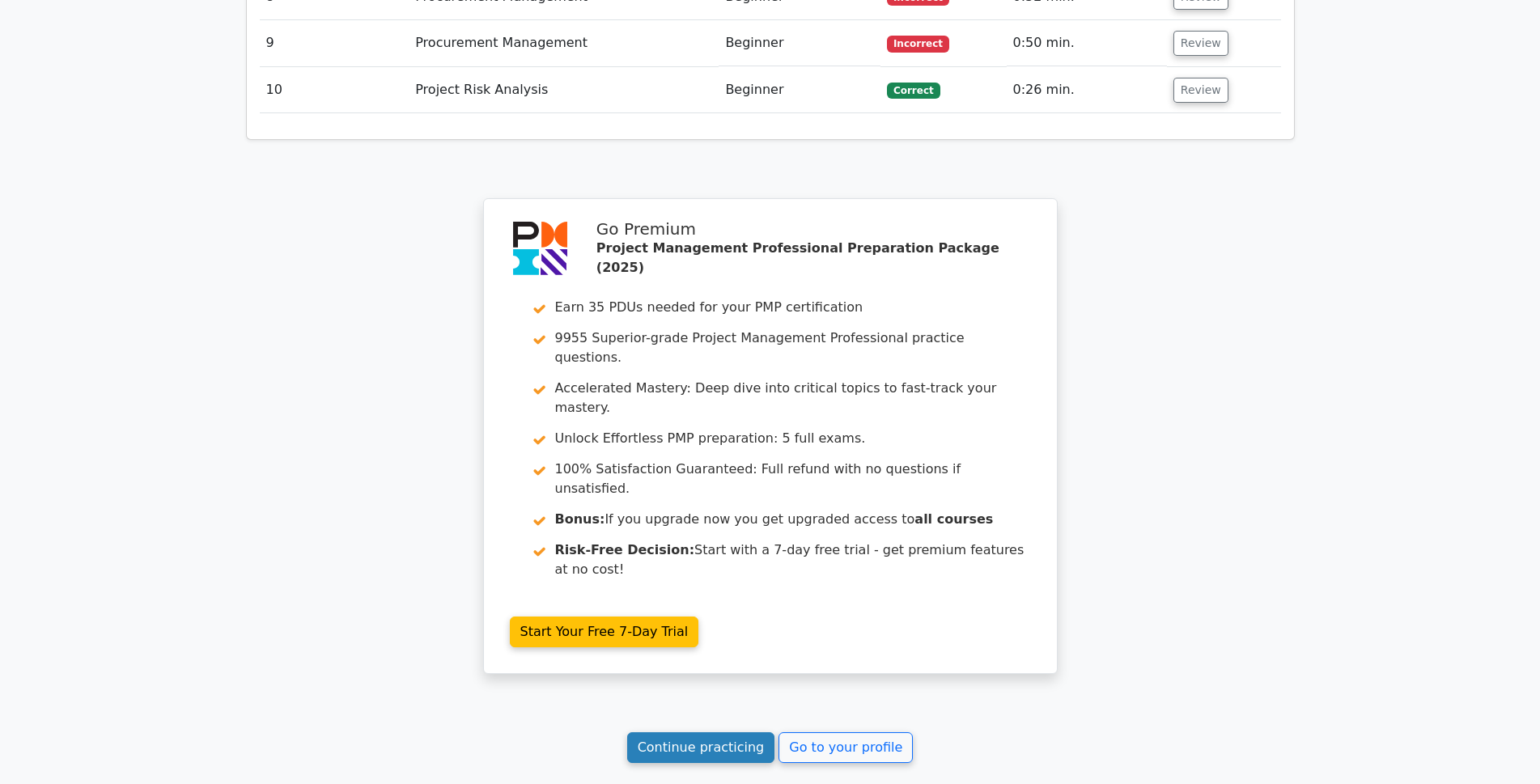
click at [699, 732] on link "Continue practicing" at bounding box center [701, 747] width 148 height 30
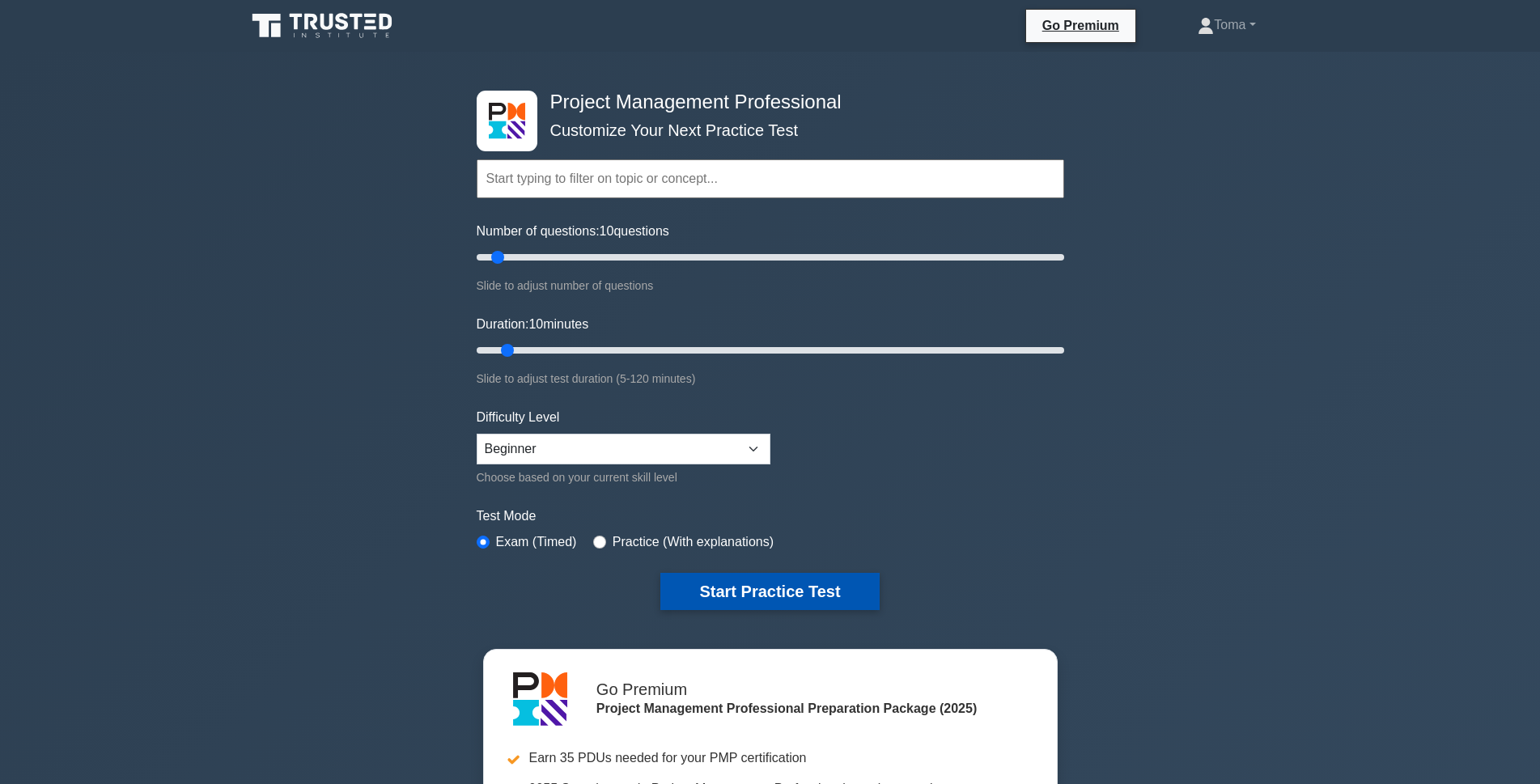
drag, startPoint x: 745, startPoint y: 592, endPoint x: 750, endPoint y: 607, distance: 15.8
click at [750, 607] on button "Start Practice Test" at bounding box center [770, 591] width 218 height 37
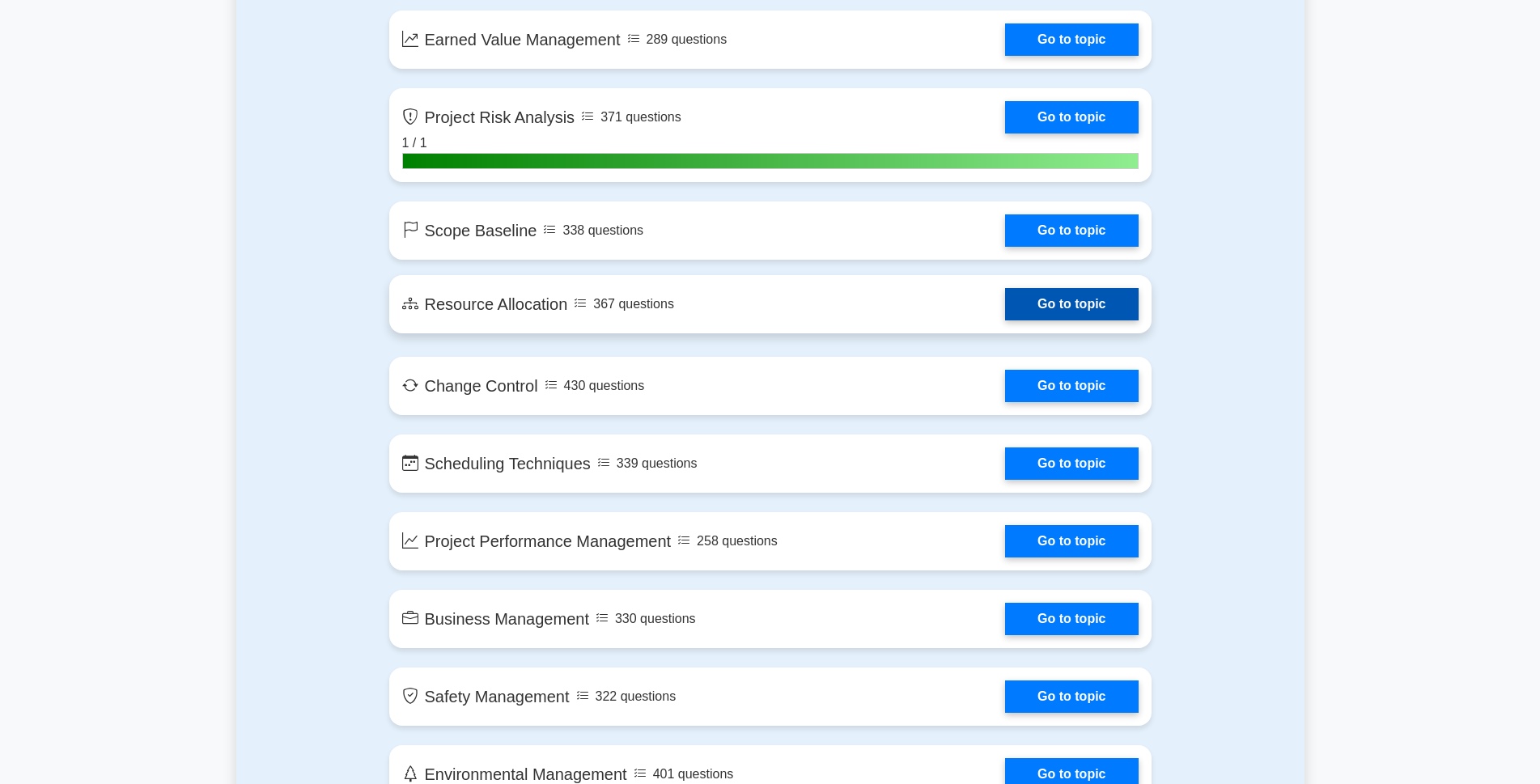
scroll to position [2751, 0]
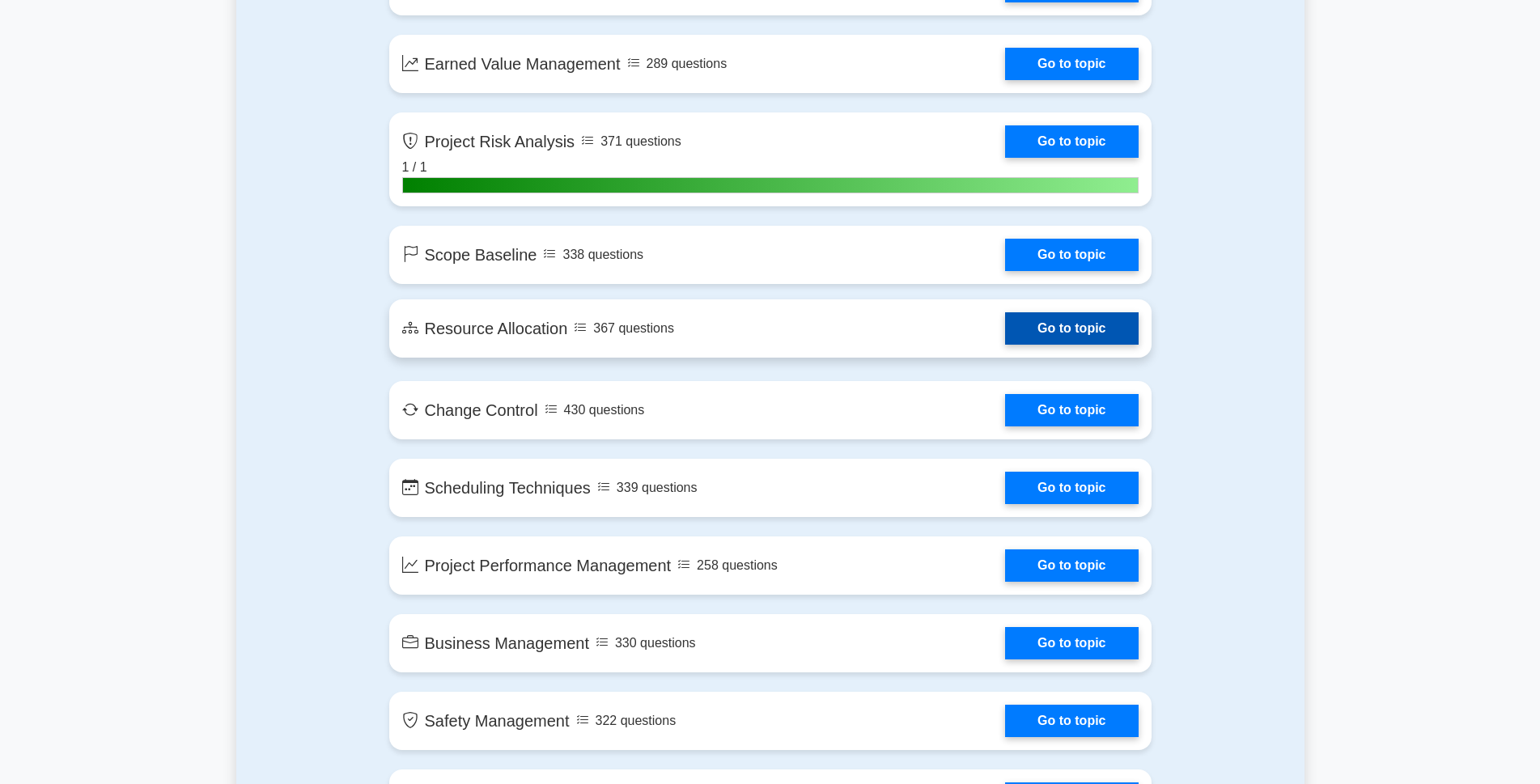
click at [1005, 333] on link "Go to topic" at bounding box center [1071, 328] width 133 height 32
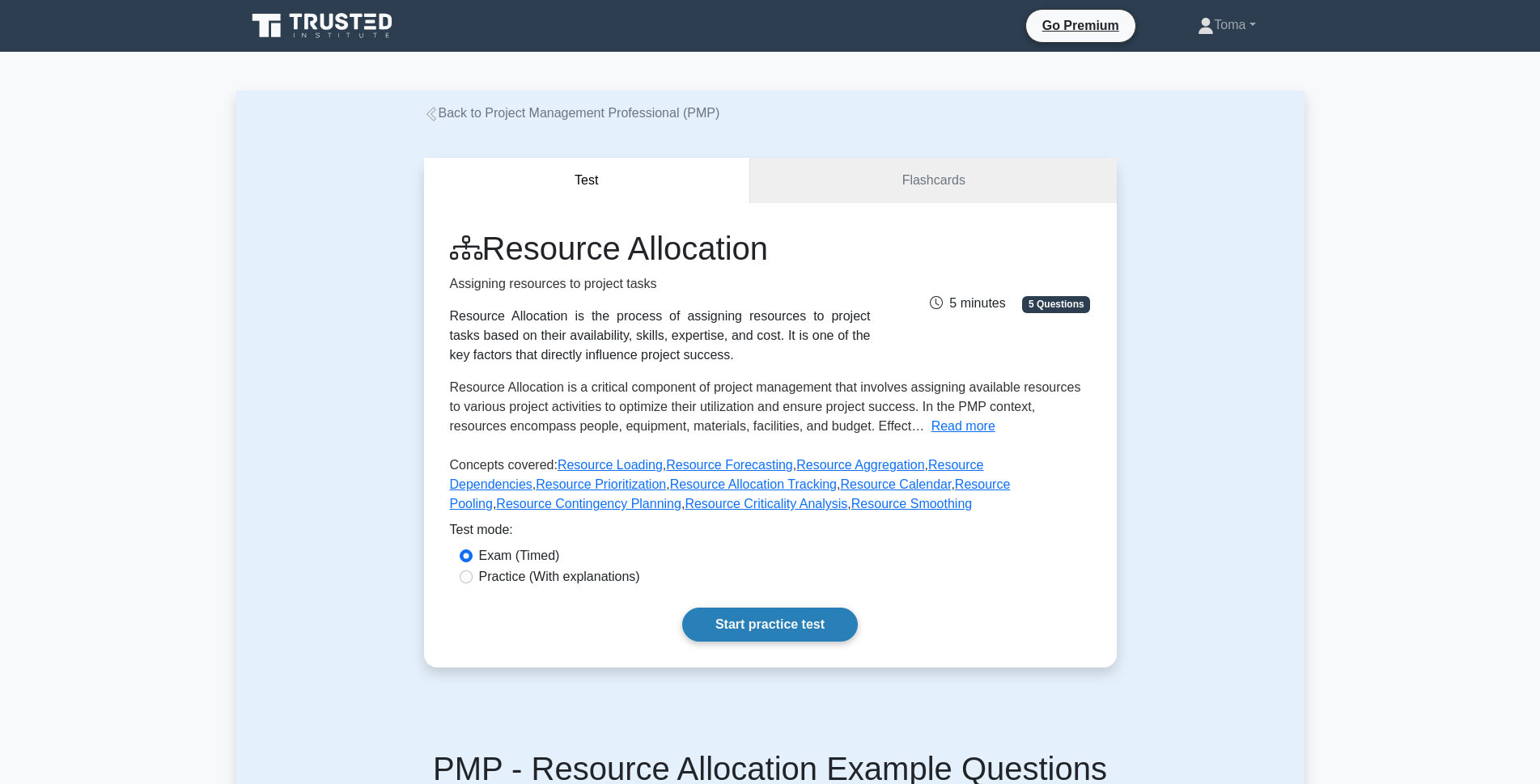
click at [765, 628] on link "Start practice test" at bounding box center [770, 624] width 176 height 34
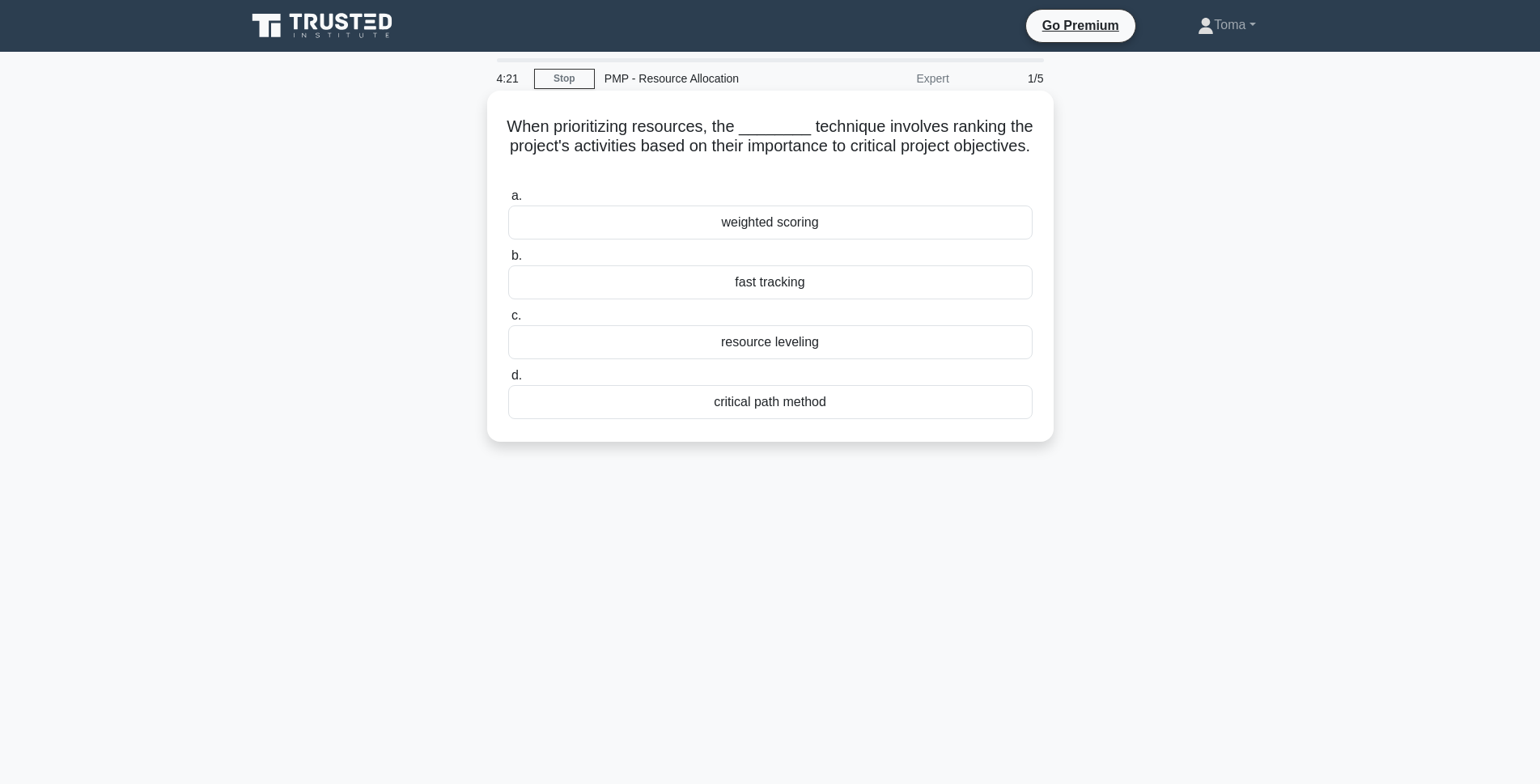
click at [753, 283] on div "fast tracking" at bounding box center [770, 282] width 525 height 34
click at [508, 261] on input "b. fast tracking" at bounding box center [508, 255] width 0 height 11
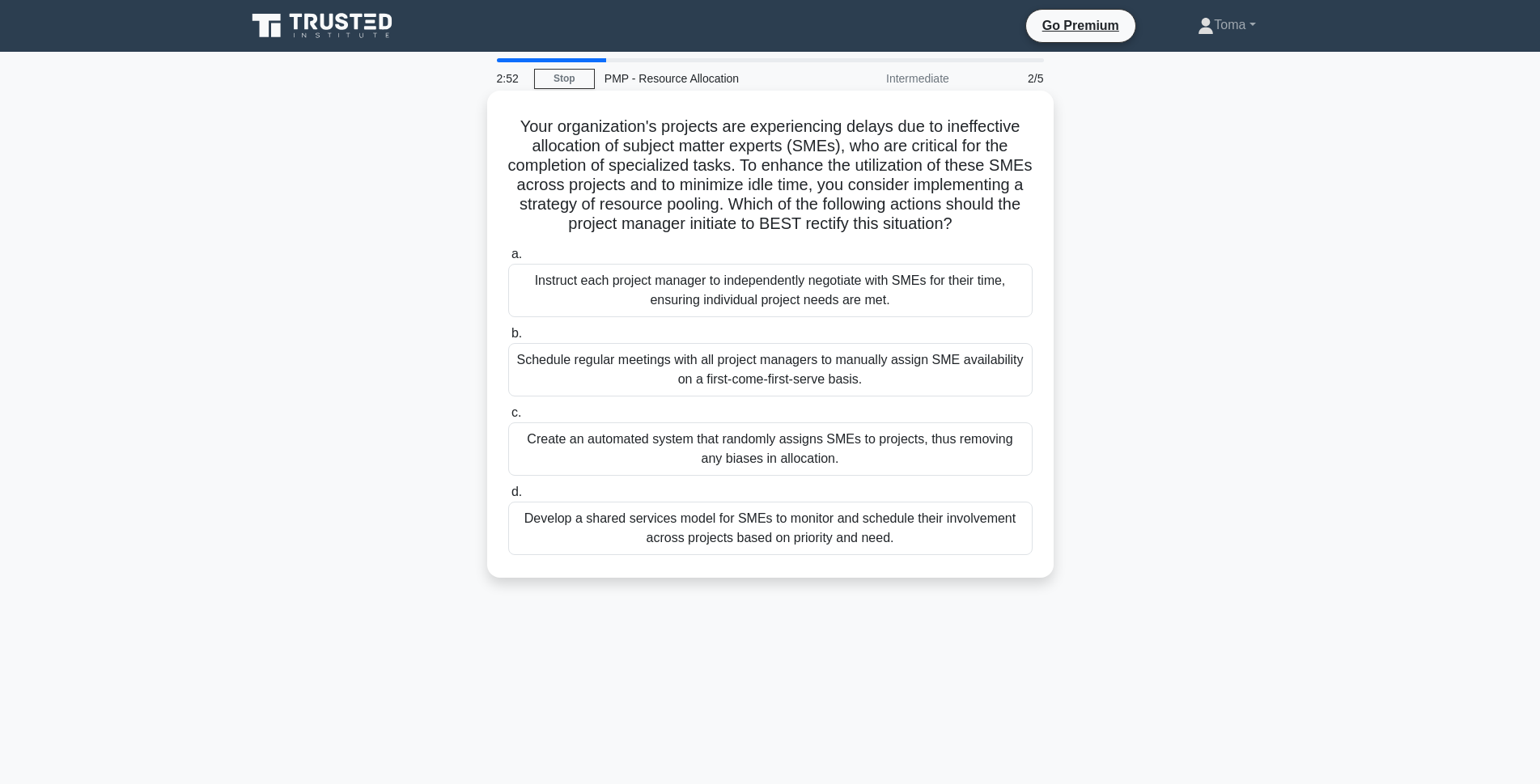
click at [703, 547] on div "Develop a shared services model for SMEs to monitor and schedule their involvem…" at bounding box center [770, 529] width 525 height 53
click at [508, 497] on input "d. Develop a shared services model for SMEs to monitor and schedule their invol…" at bounding box center [508, 492] width 0 height 11
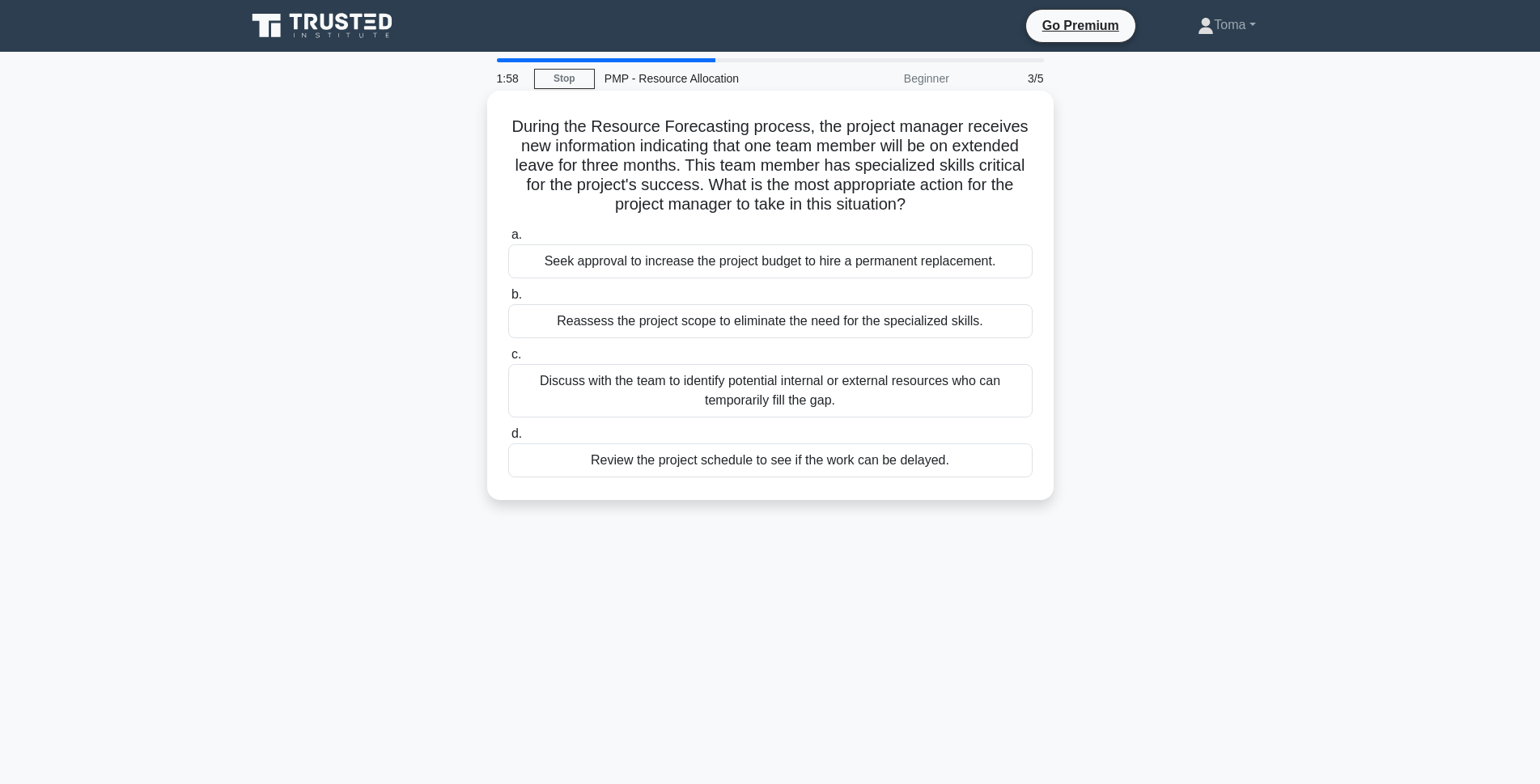
drag, startPoint x: 747, startPoint y: 383, endPoint x: 744, endPoint y: 392, distance: 9.5
click at [746, 386] on div "Discuss with the team to identify potential internal or external resources who …" at bounding box center [770, 391] width 525 height 53
click at [658, 388] on div "Discuss with the team to identify potential internal or external resources who …" at bounding box center [770, 391] width 525 height 53
click at [508, 360] on input "c. Discuss with the team to identify potential internal or external resources w…" at bounding box center [508, 355] width 0 height 11
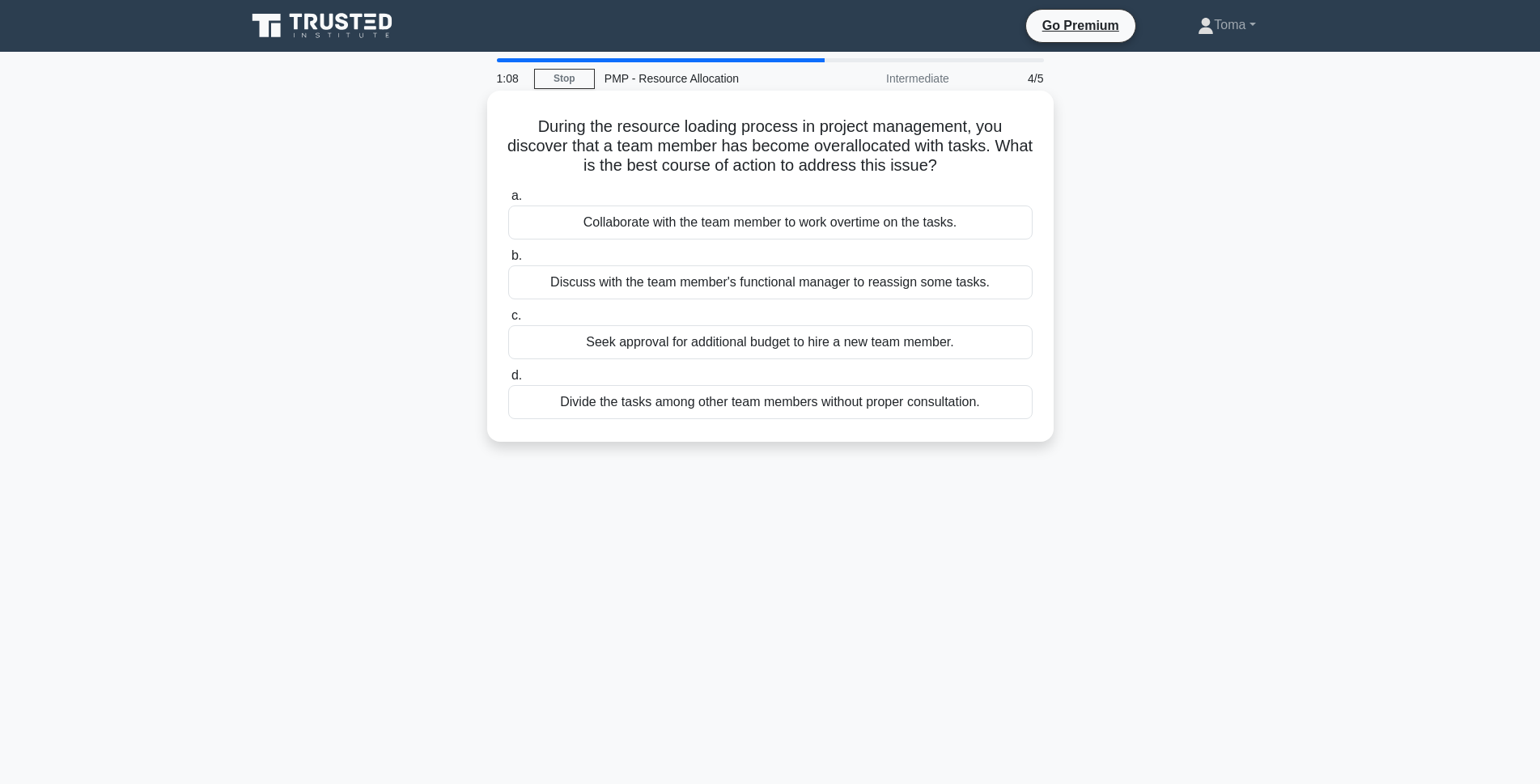
click at [791, 280] on div "Discuss with the team member's functional manager to reassign some tasks." at bounding box center [770, 282] width 525 height 34
click at [508, 261] on input "b. Discuss with the team member's functional manager to reassign some tasks." at bounding box center [508, 255] width 0 height 11
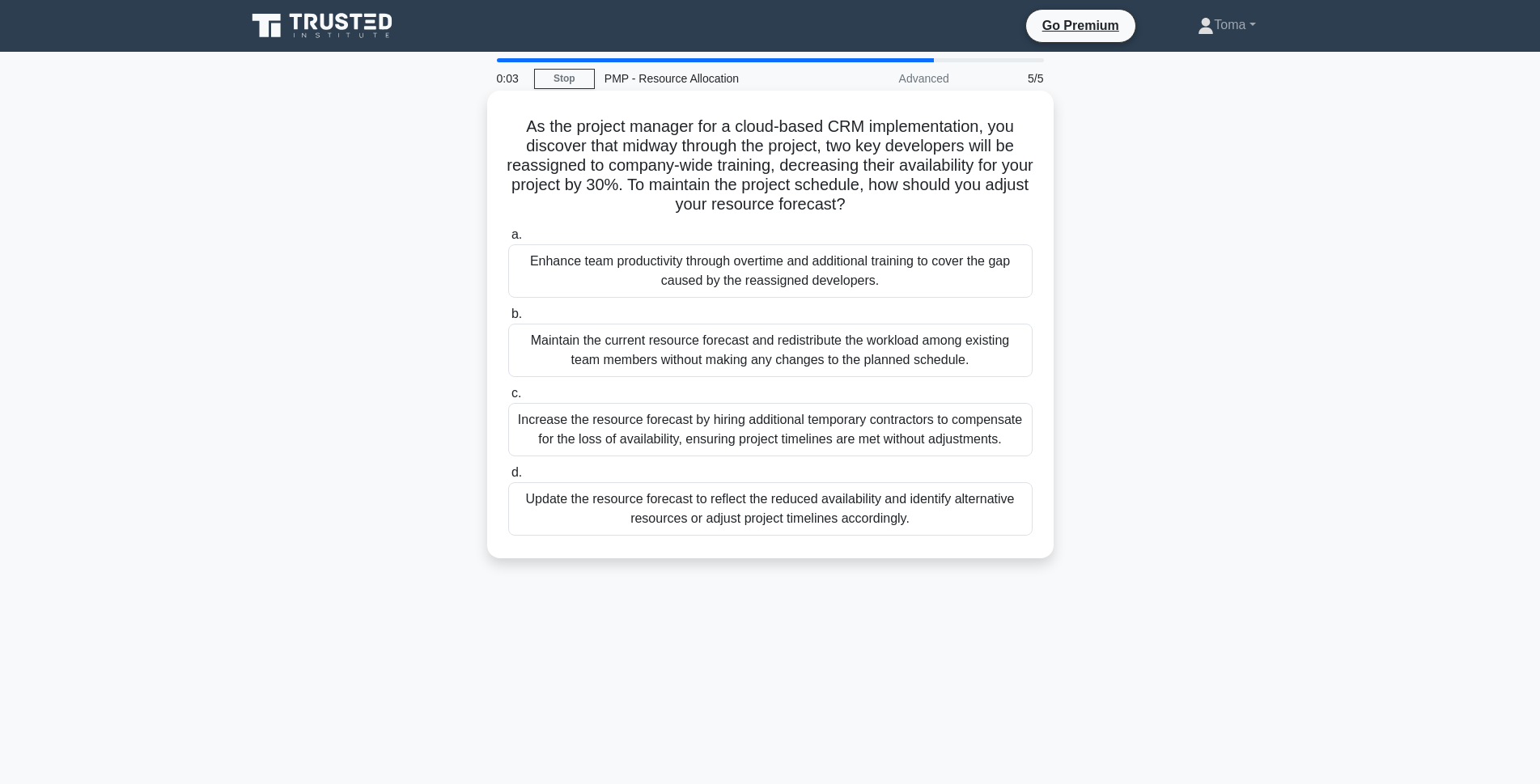
click at [869, 484] on div "Update the resource forecast to reflect the reduced availability and identify a…" at bounding box center [770, 509] width 525 height 53
click at [872, 503] on div "Update the resource forecast to reflect the reduced availability and identify a…" at bounding box center [770, 509] width 525 height 53
click at [508, 478] on input "d. Update the resource forecast to reflect the reduced availability and identif…" at bounding box center [508, 473] width 0 height 11
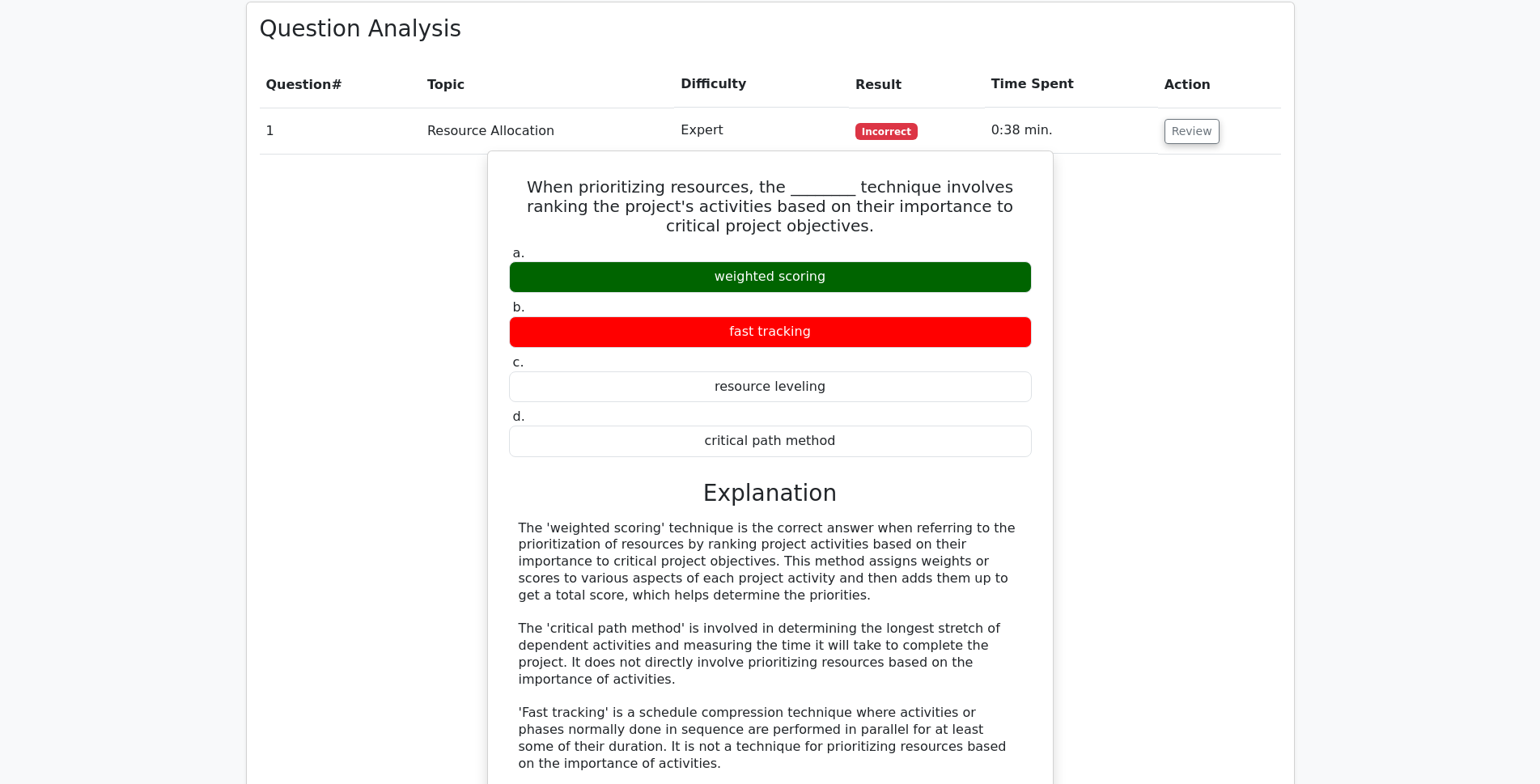
scroll to position [1213, 0]
